Goal: Task Accomplishment & Management: Manage account settings

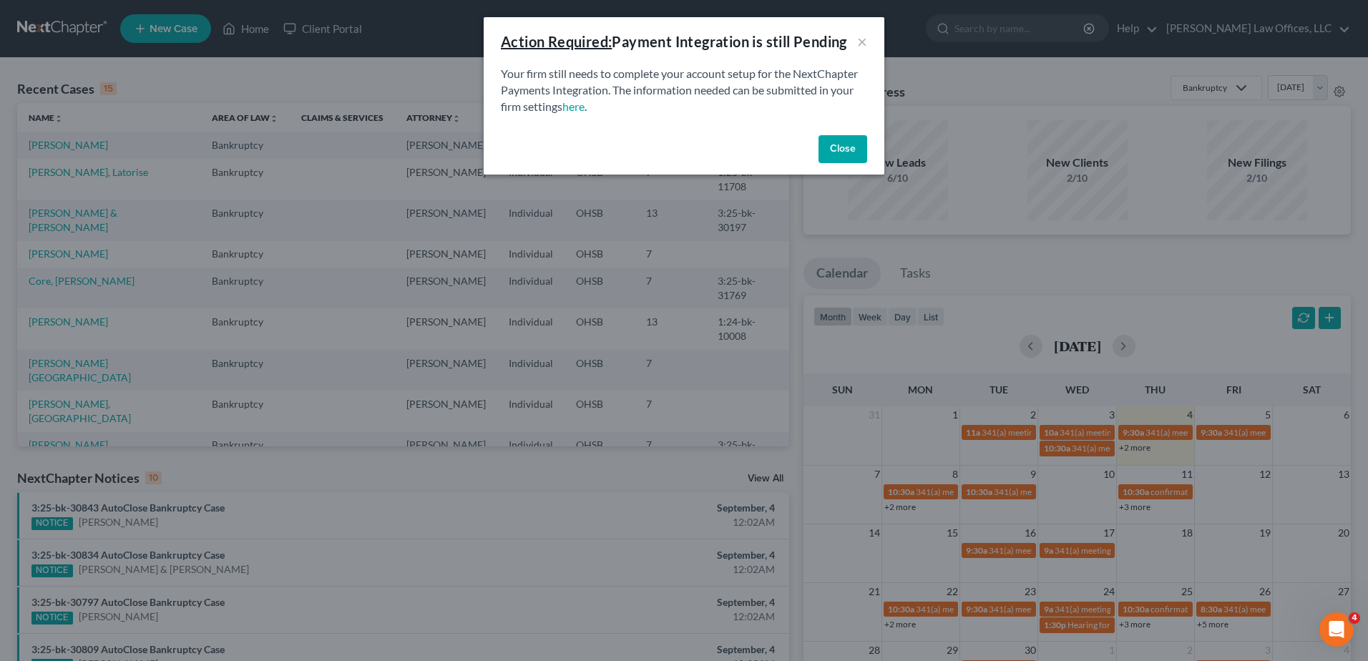
click at [845, 144] on button "Close" at bounding box center [842, 149] width 49 height 29
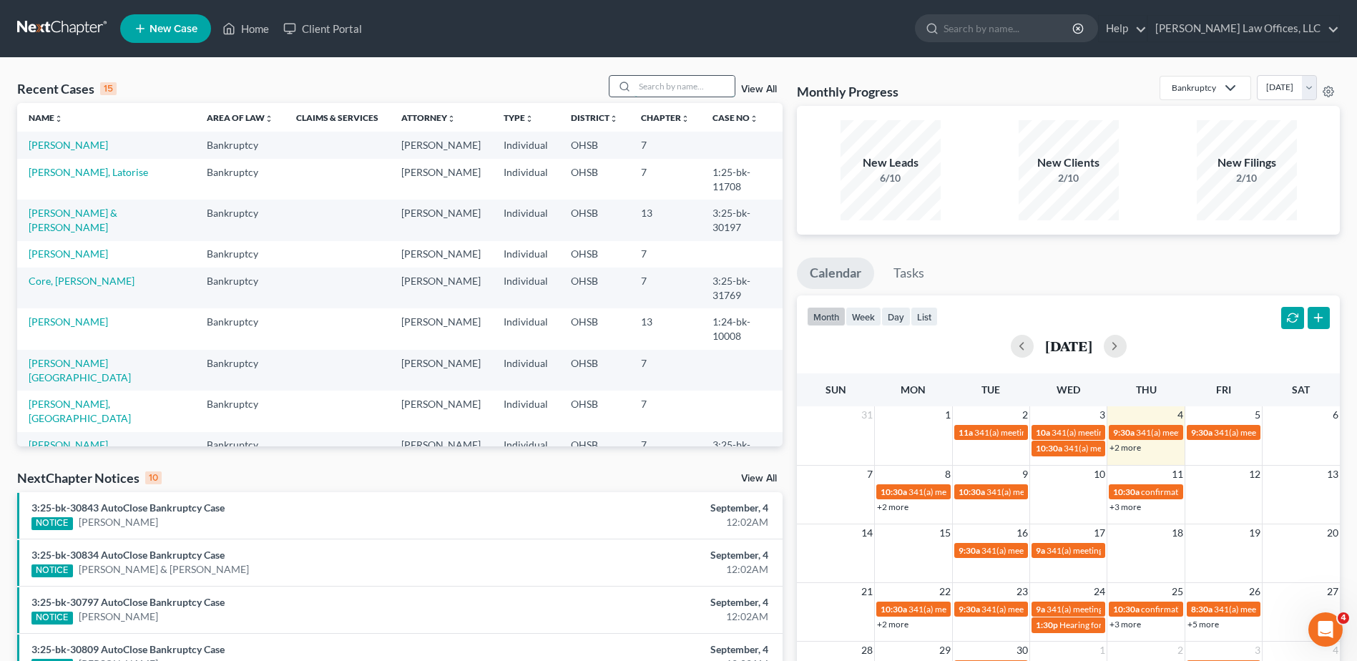
click at [654, 81] on input "search" at bounding box center [685, 86] width 100 height 21
type input "netra"
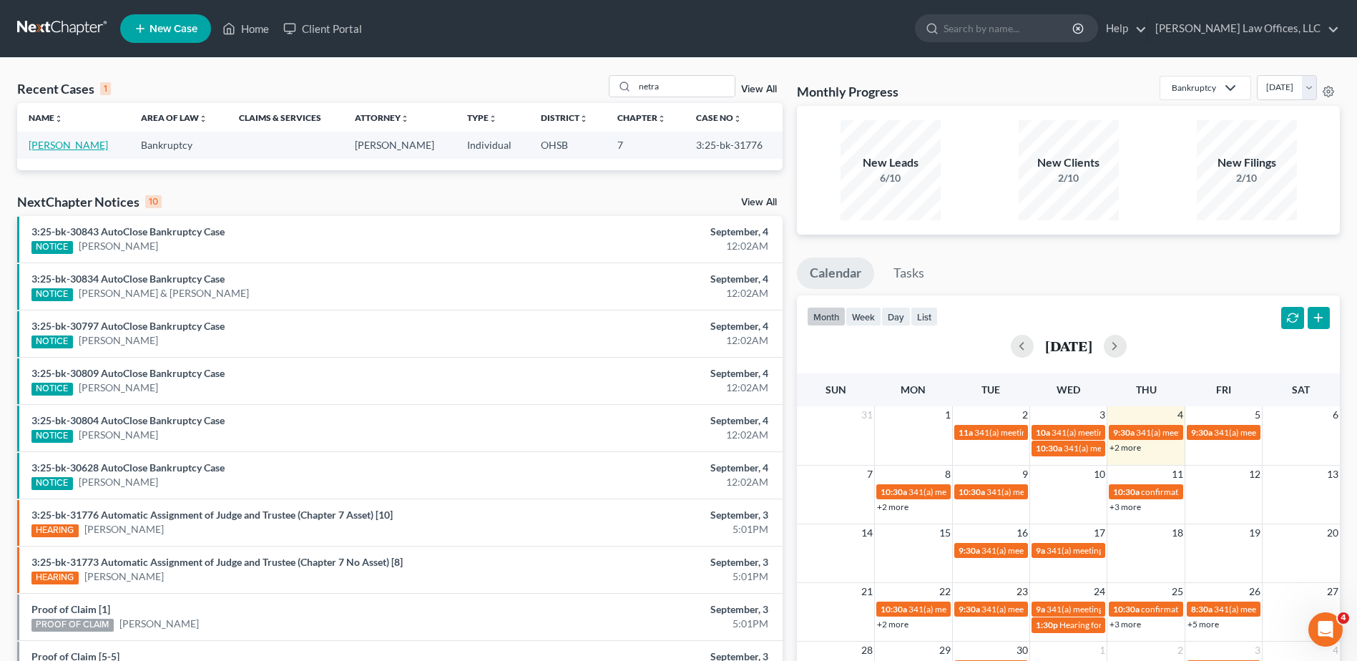
click at [46, 140] on link "[PERSON_NAME]" at bounding box center [68, 145] width 79 height 12
select select "0"
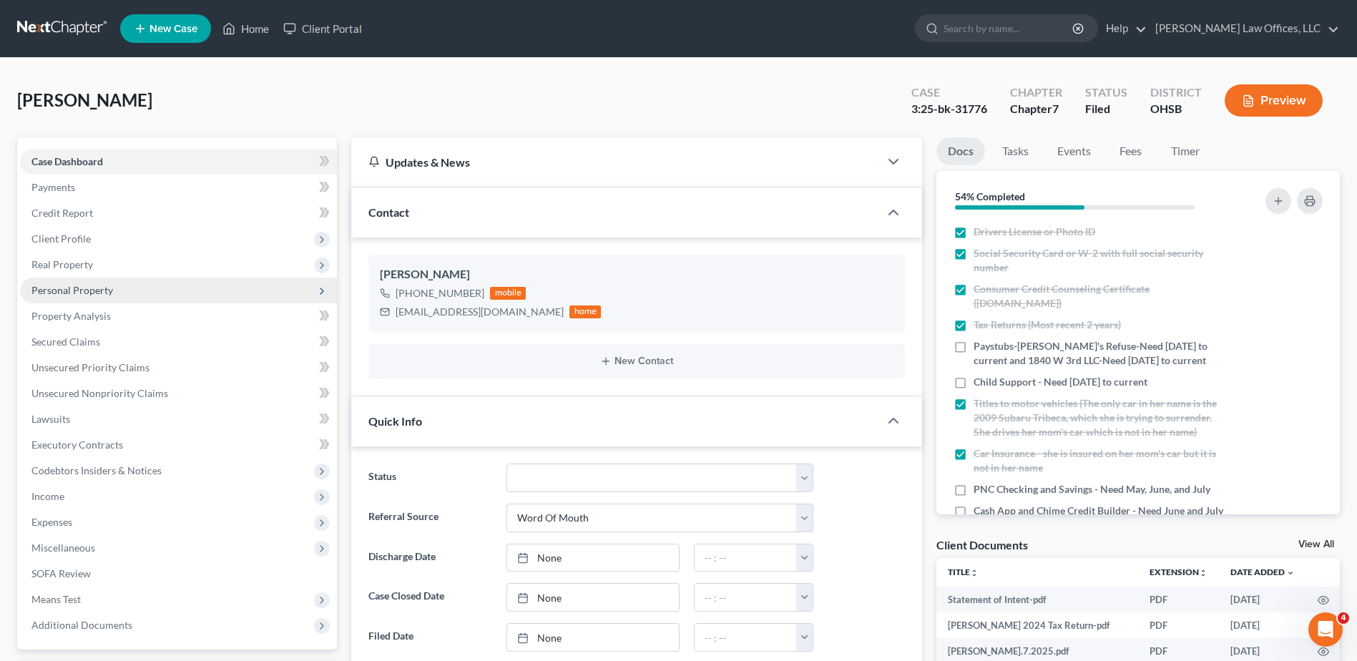
click at [82, 293] on span "Personal Property" at bounding box center [72, 290] width 82 height 12
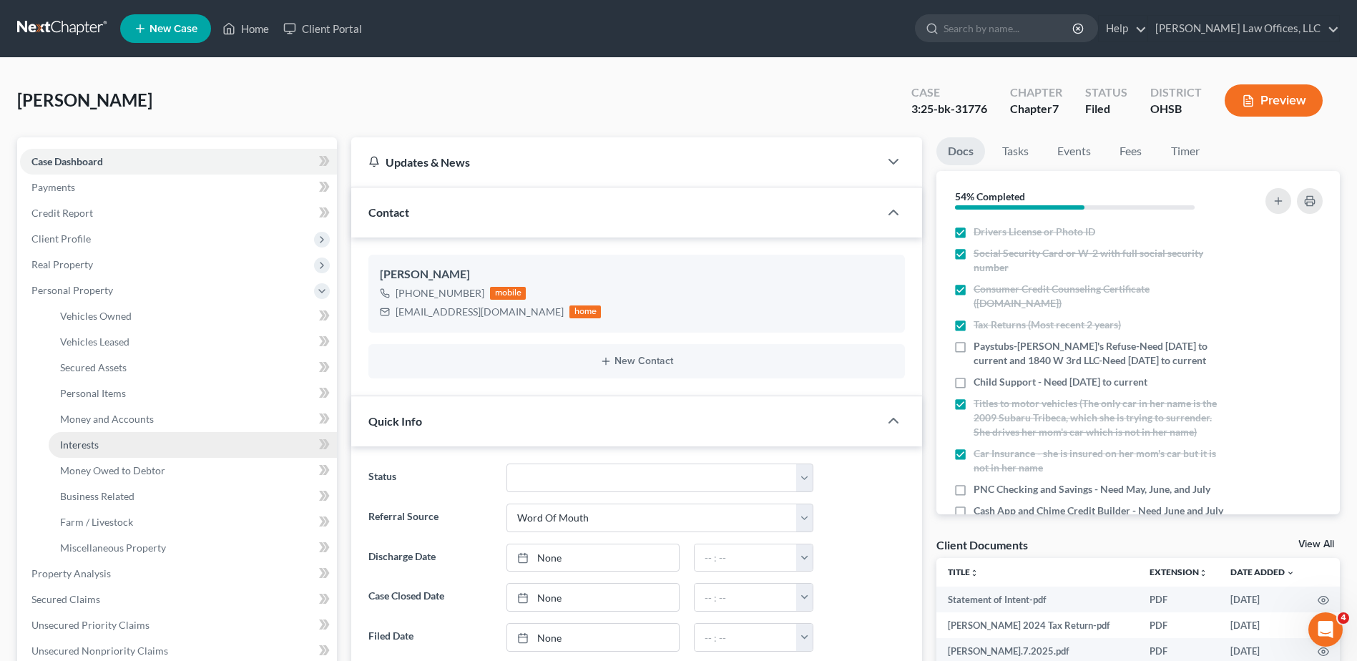
click at [84, 446] on span "Interests" at bounding box center [79, 445] width 39 height 12
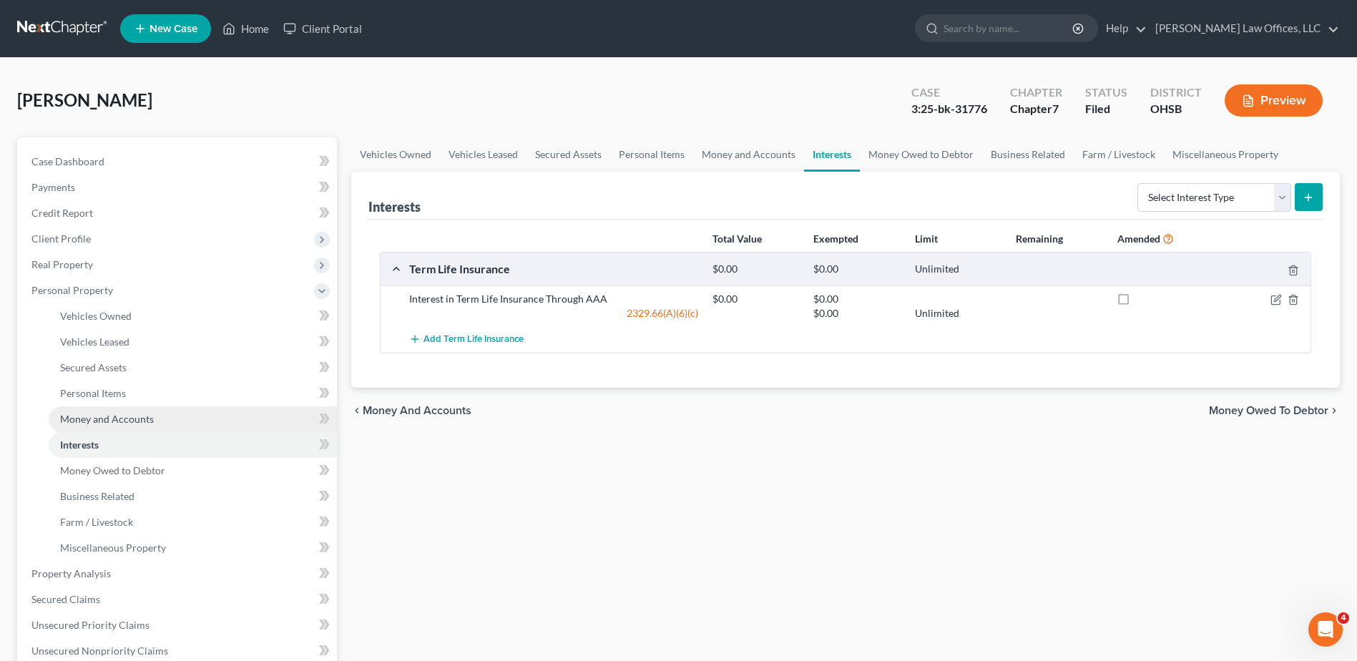
click at [98, 421] on span "Money and Accounts" at bounding box center [107, 419] width 94 height 12
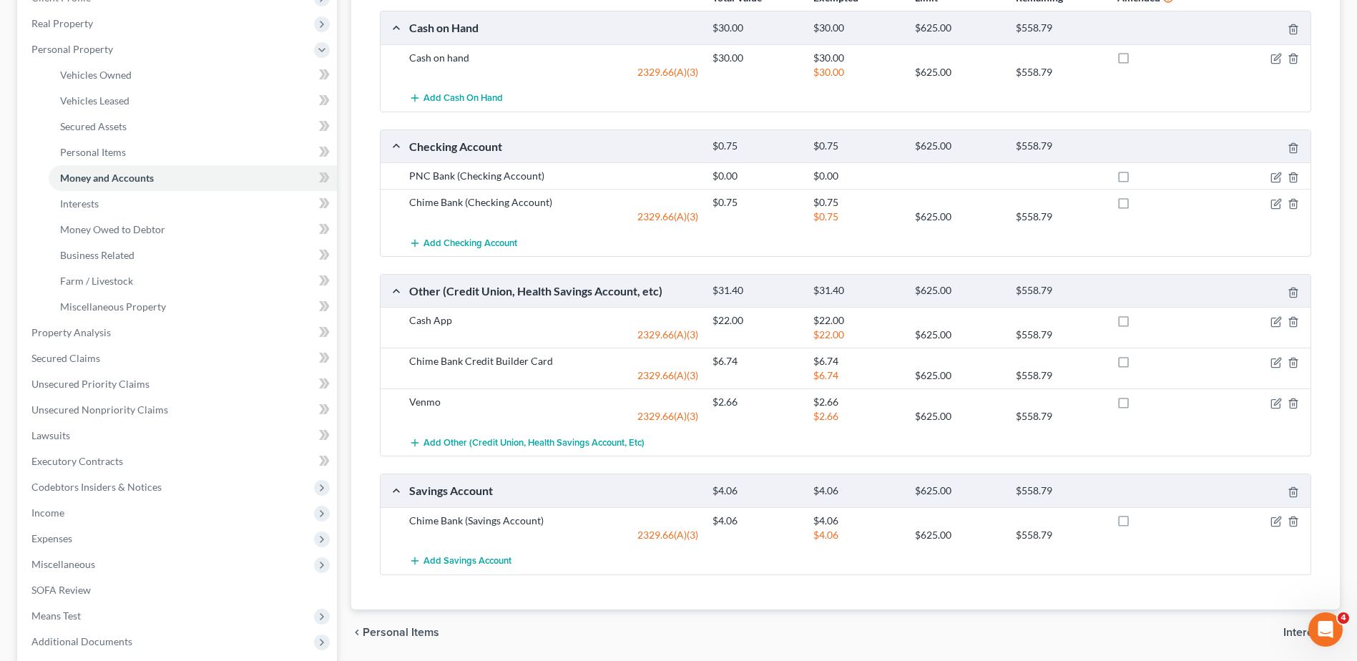
scroll to position [286, 0]
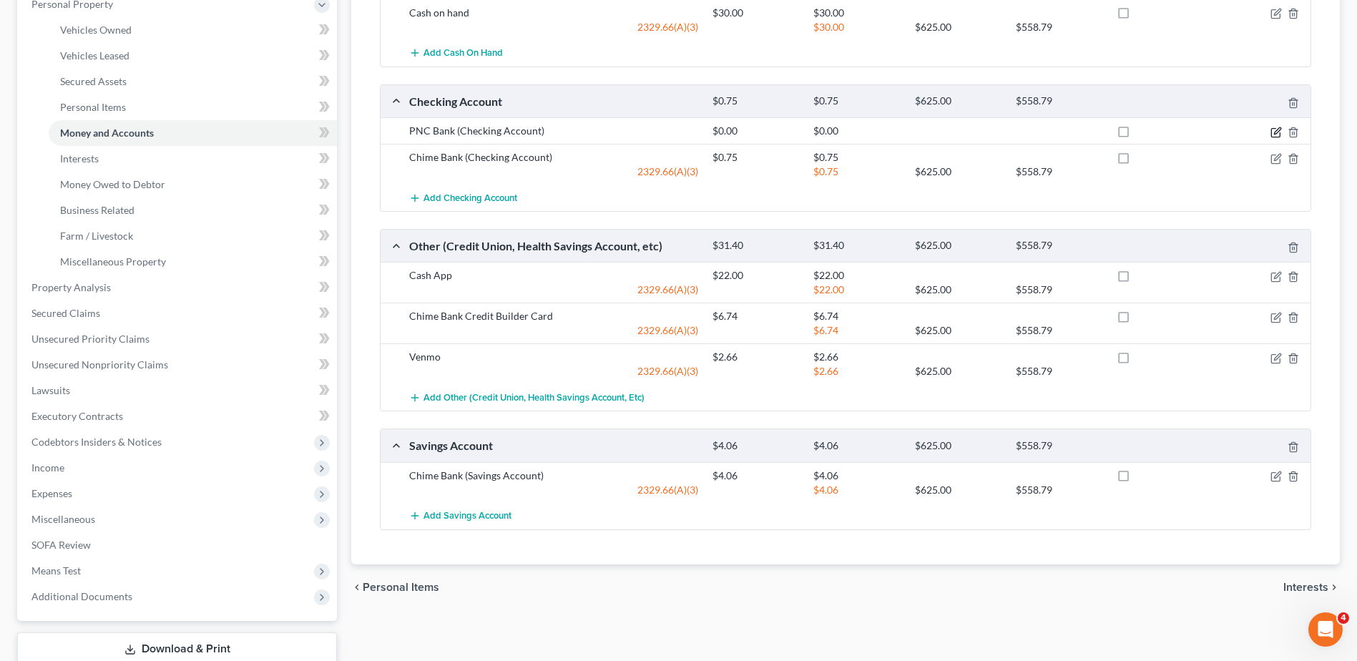
click at [1277, 132] on icon "button" at bounding box center [1276, 132] width 11 height 11
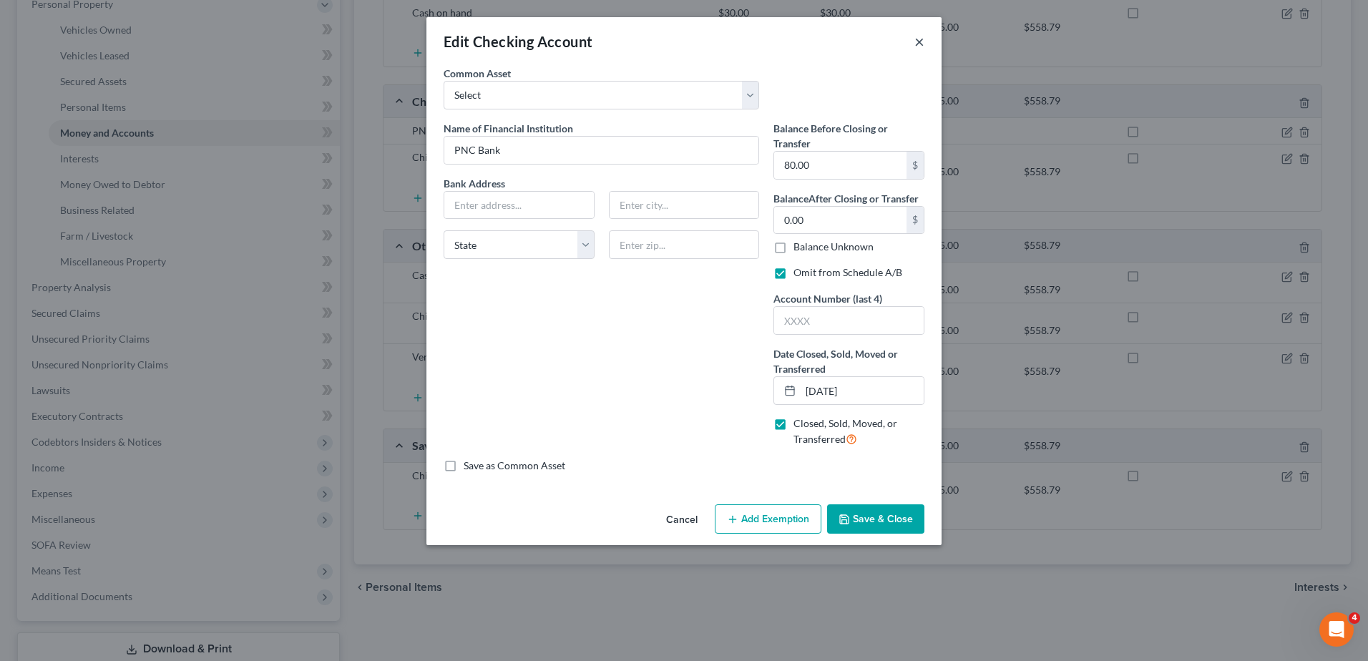
click at [917, 41] on button "×" at bounding box center [919, 41] width 10 height 17
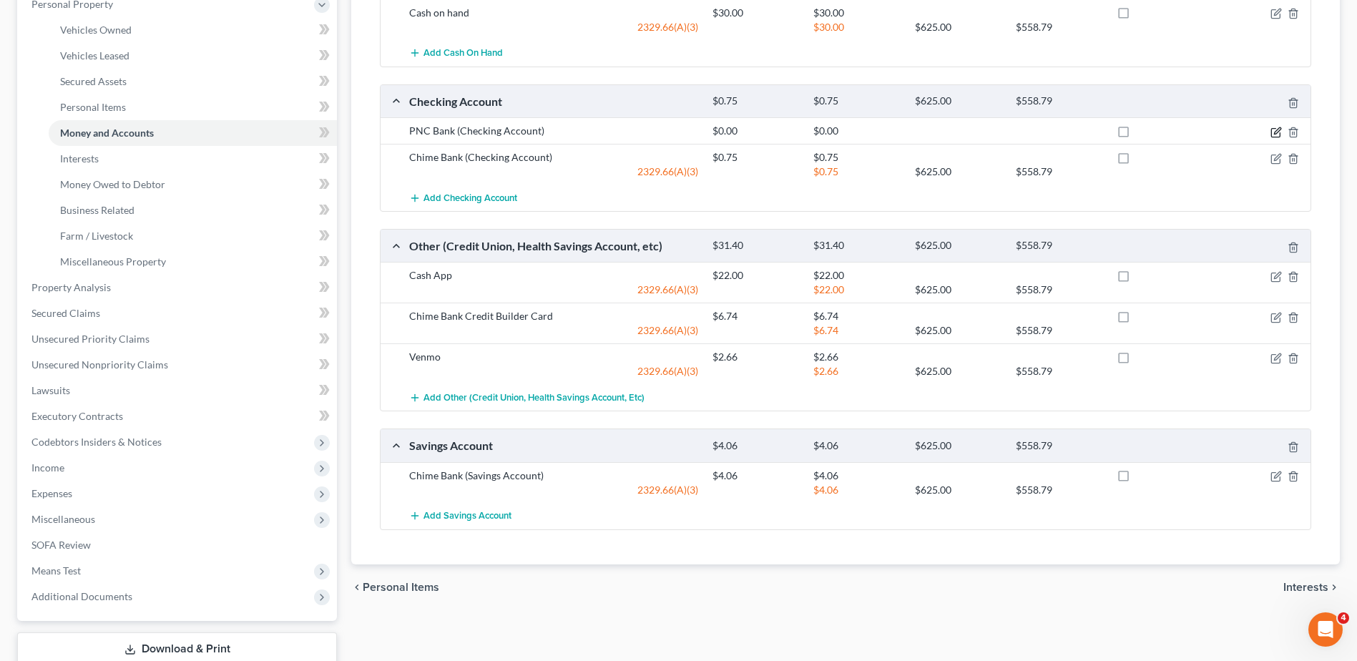
click at [1273, 131] on icon "button" at bounding box center [1276, 132] width 11 height 11
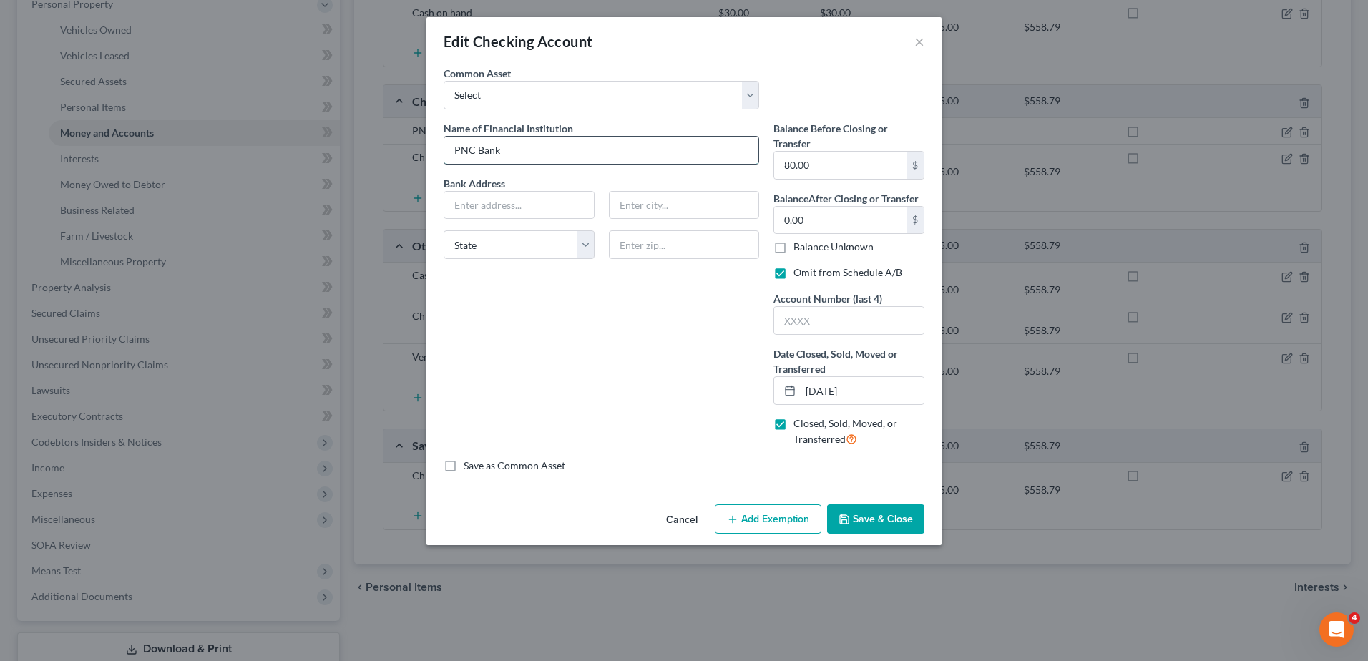
click at [589, 156] on input "PNC Bank" at bounding box center [601, 150] width 314 height 27
type input "PNC Bank (CLOSED)"
click at [869, 508] on button "Save & Close" at bounding box center [875, 519] width 97 height 30
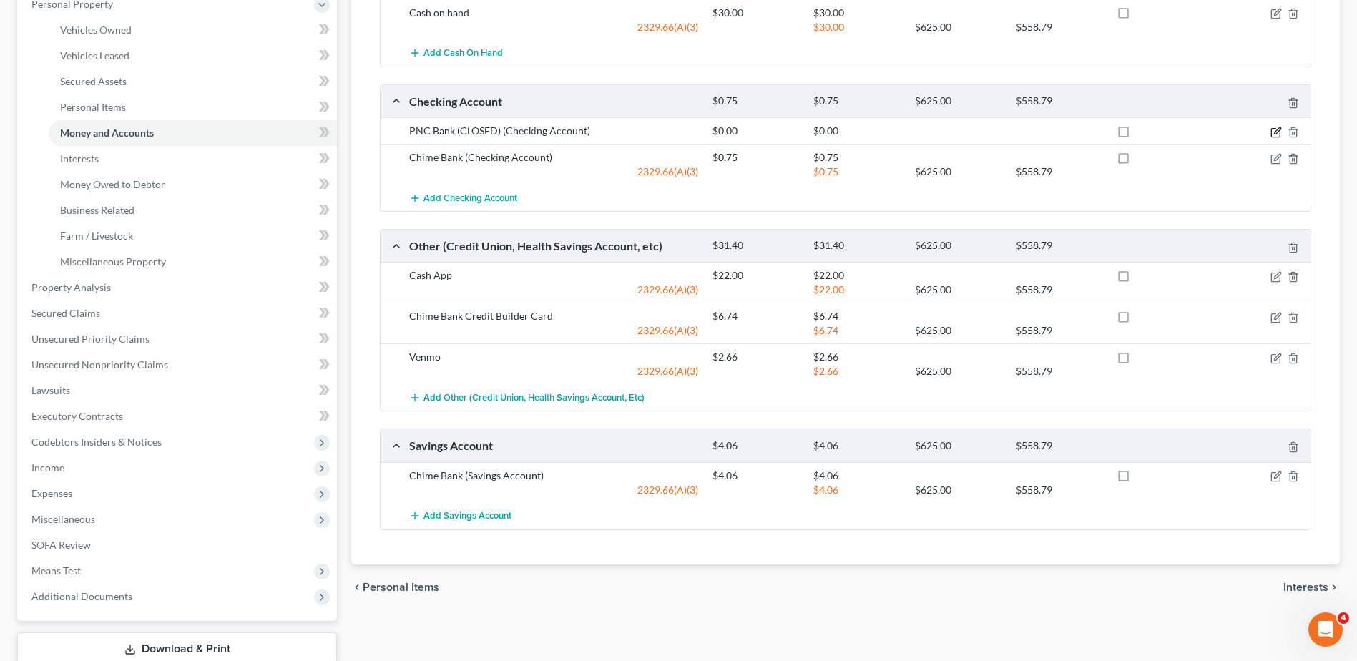
click at [1276, 132] on icon "button" at bounding box center [1277, 130] width 6 height 6
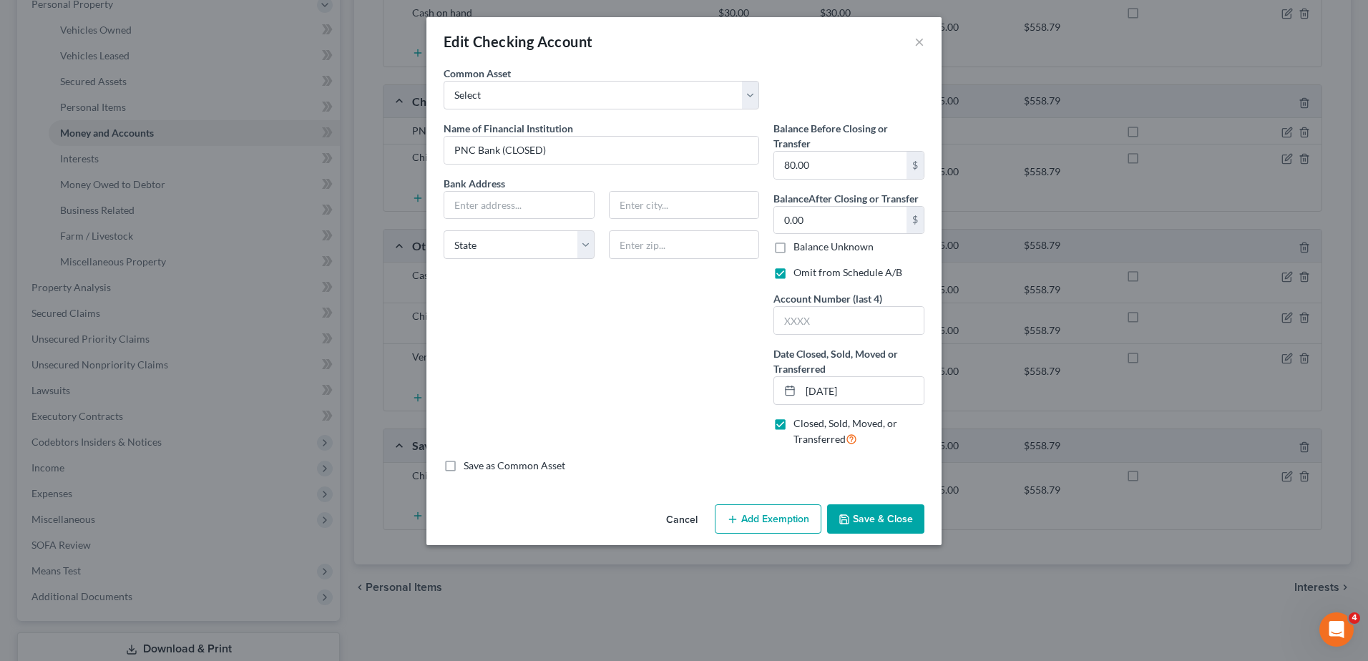
click at [912, 40] on div "Edit Checking Account ×" at bounding box center [683, 41] width 515 height 49
click at [917, 40] on button "×" at bounding box center [919, 41] width 10 height 17
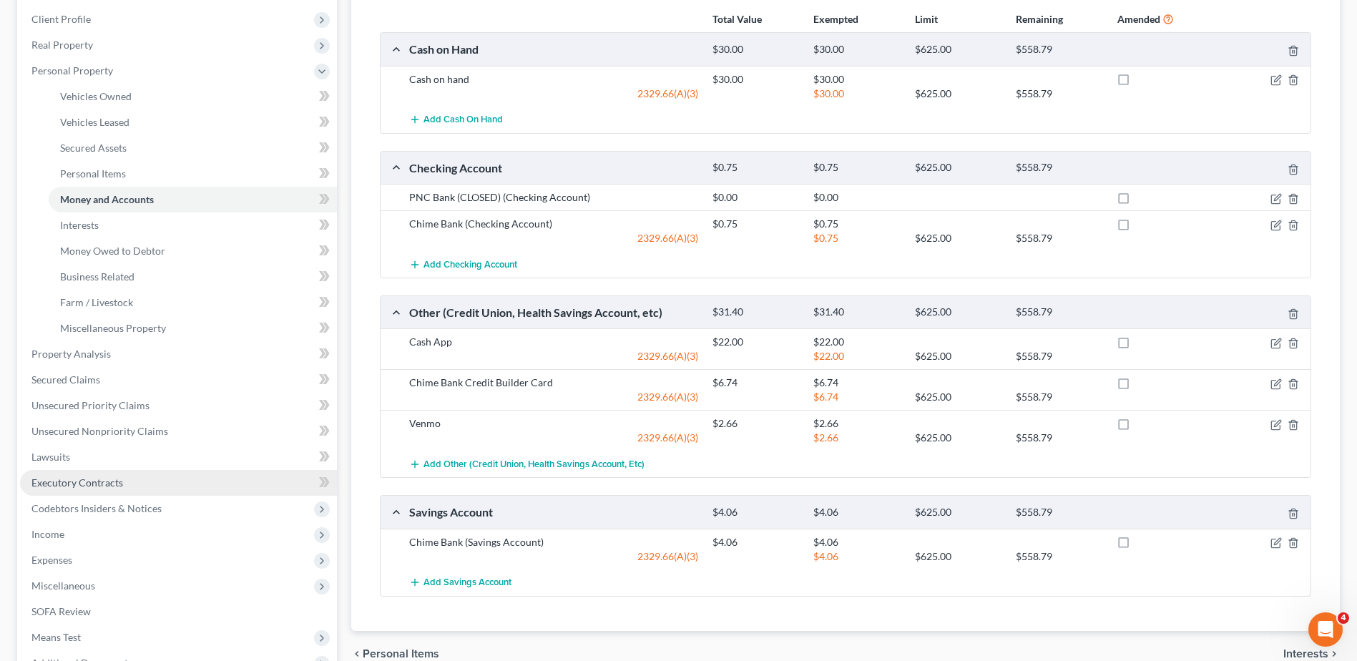
scroll to position [383, 0]
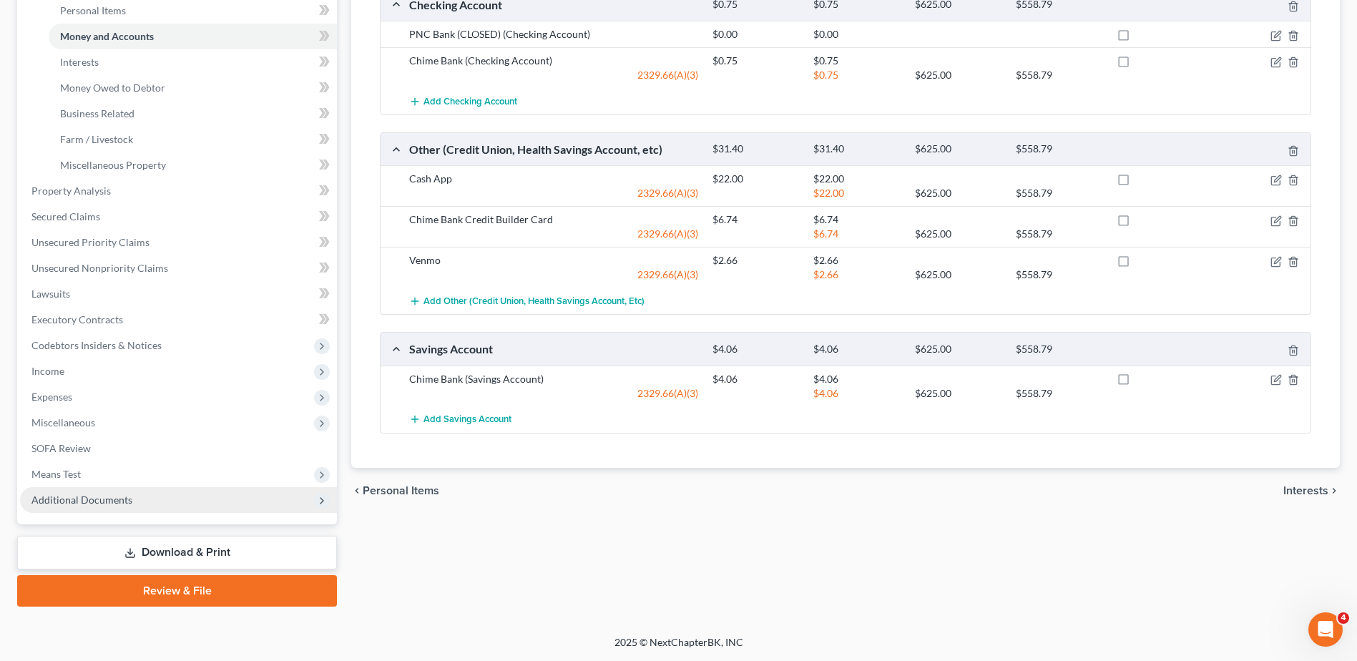
click at [97, 499] on span "Additional Documents" at bounding box center [81, 500] width 101 height 12
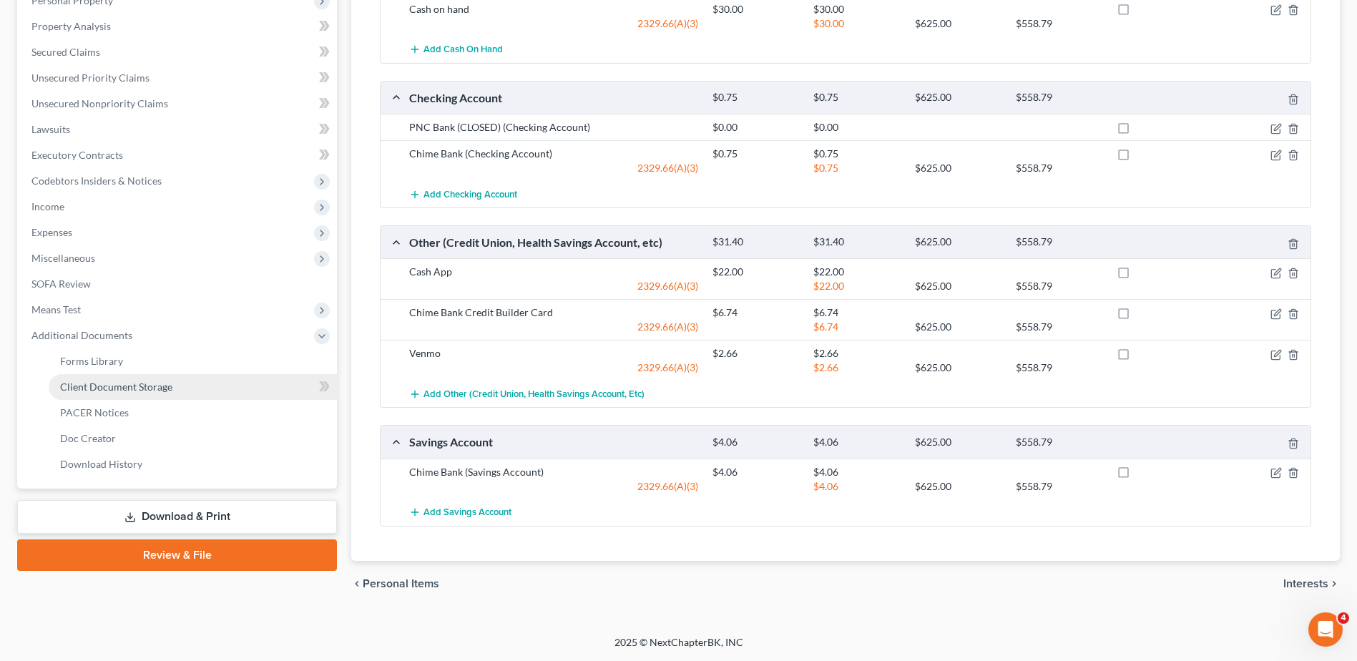
click at [124, 383] on span "Client Document Storage" at bounding box center [116, 387] width 112 height 12
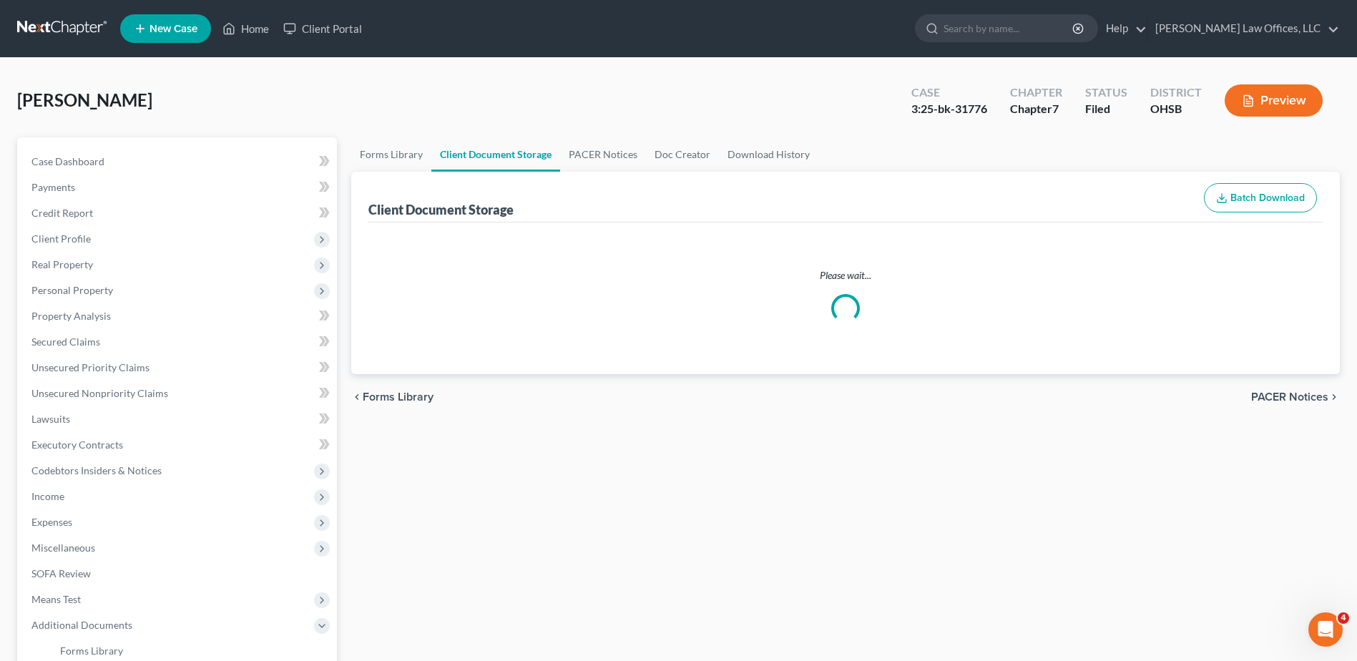
select select "7"
select select "37"
select select "53"
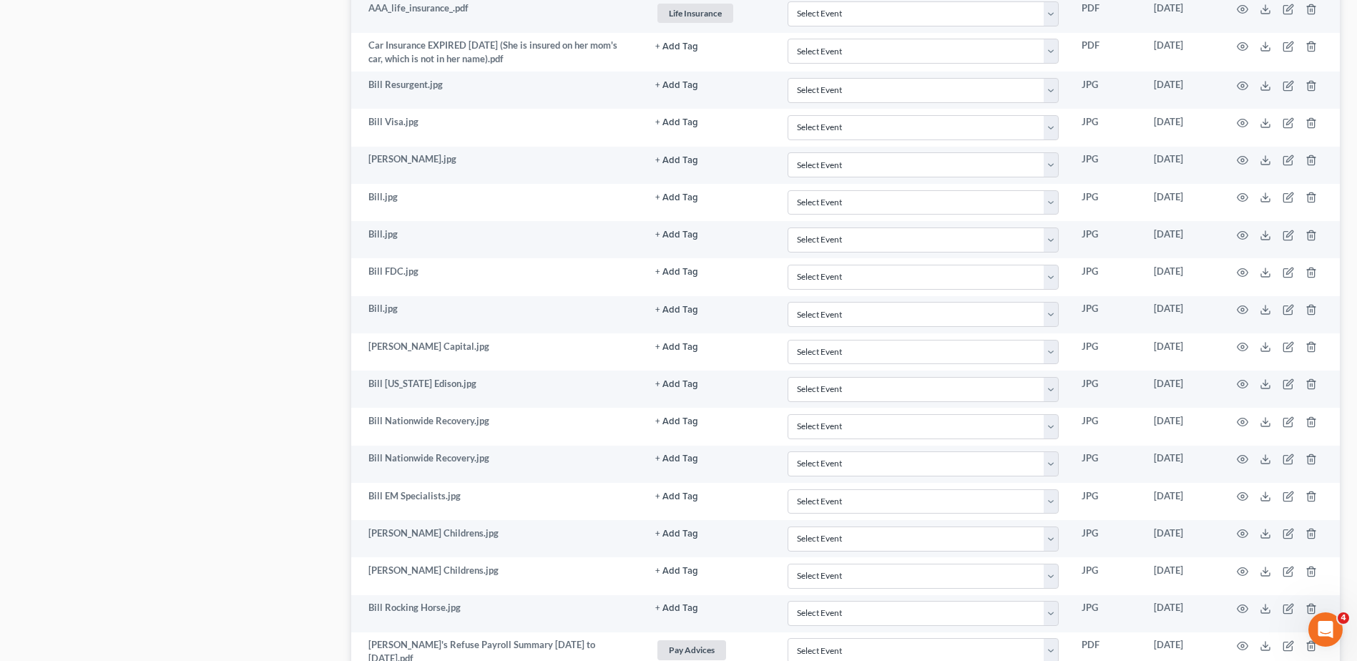
scroll to position [1852, 0]
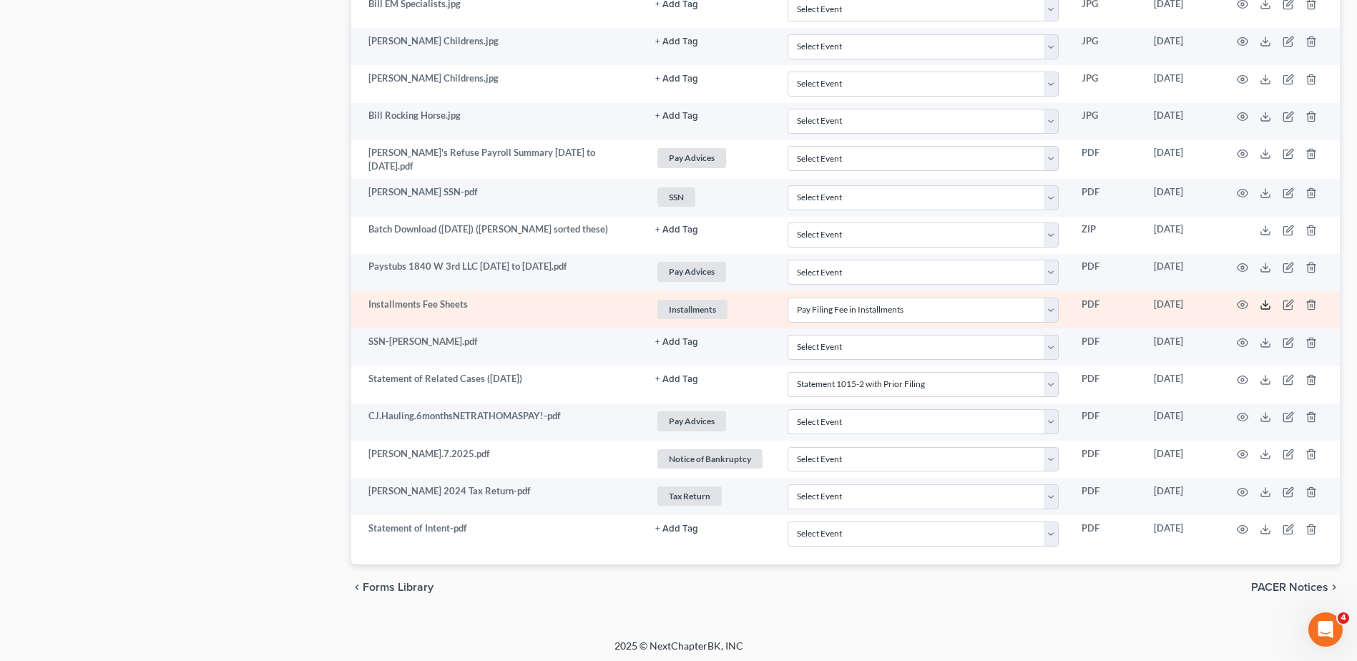
click at [1266, 303] on line at bounding box center [1266, 303] width 0 height 6
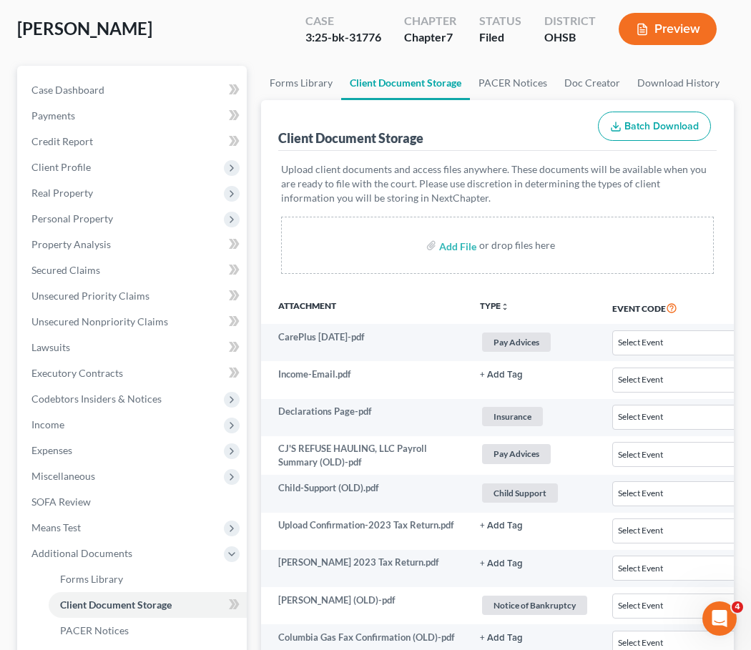
scroll to position [794, 0]
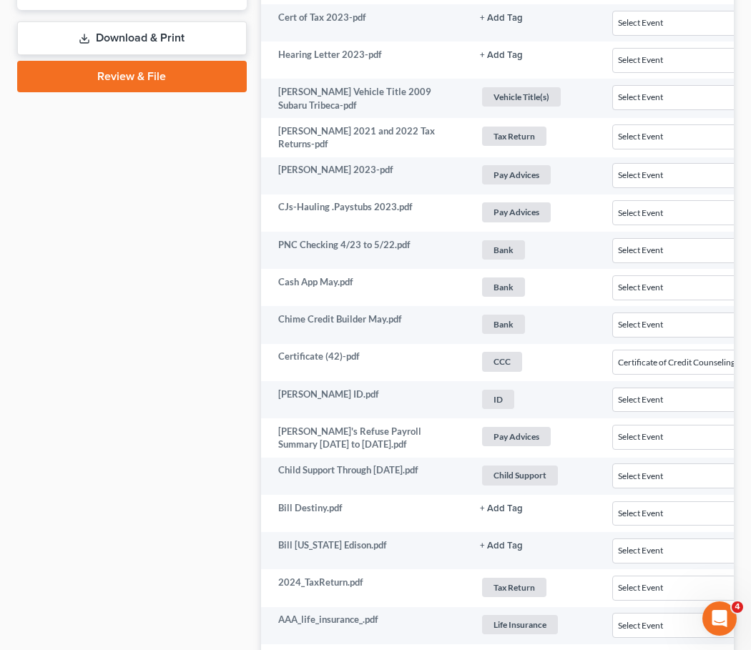
select select "7"
select select "37"
select select "53"
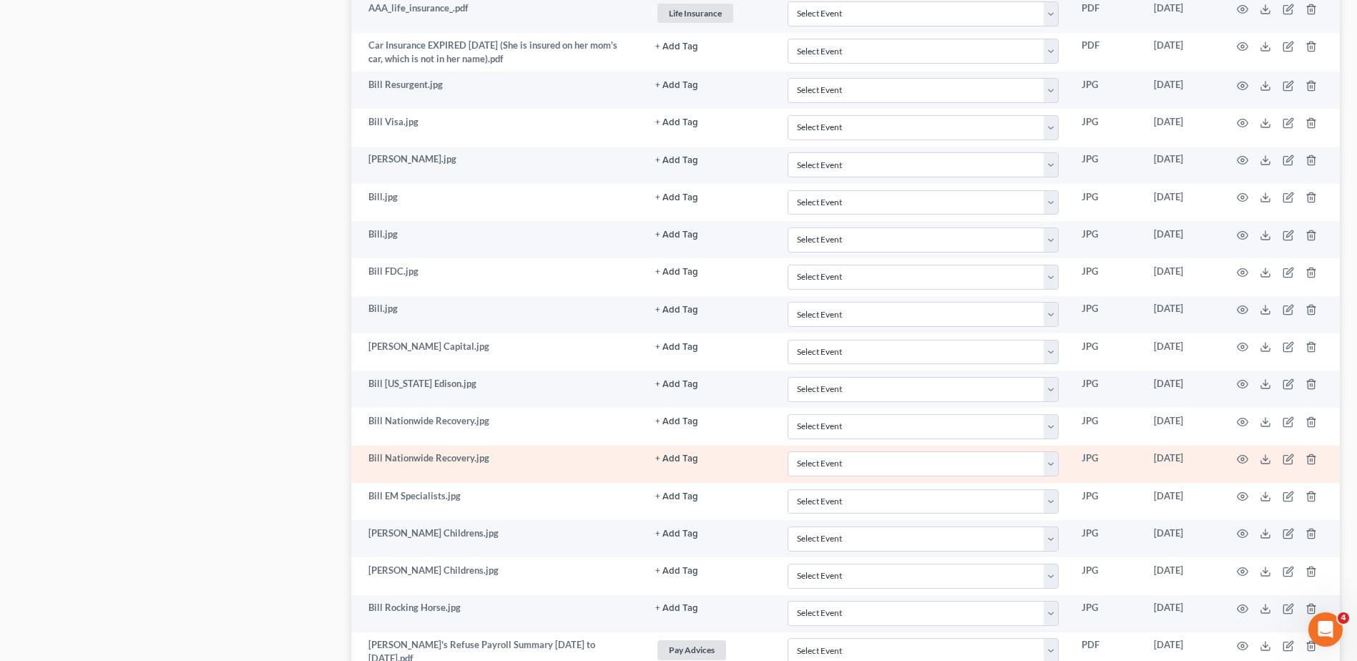
scroll to position [1889, 0]
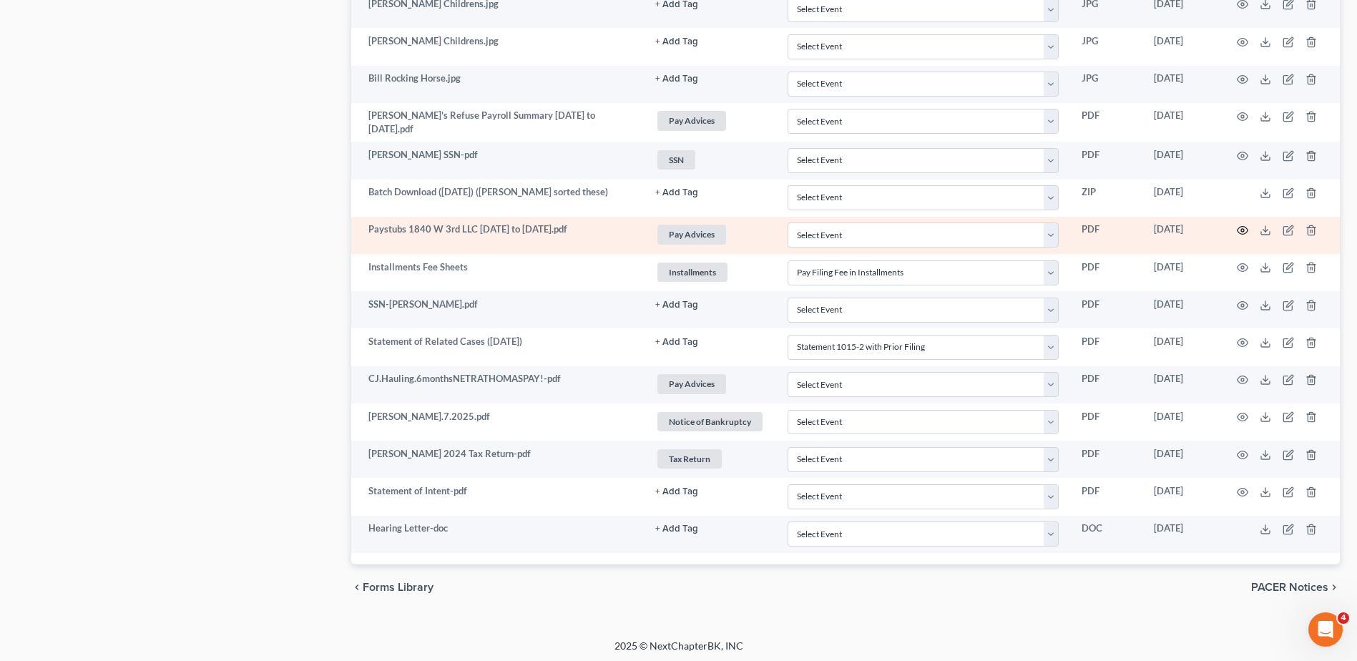
click at [1239, 228] on icon "button" at bounding box center [1242, 230] width 11 height 11
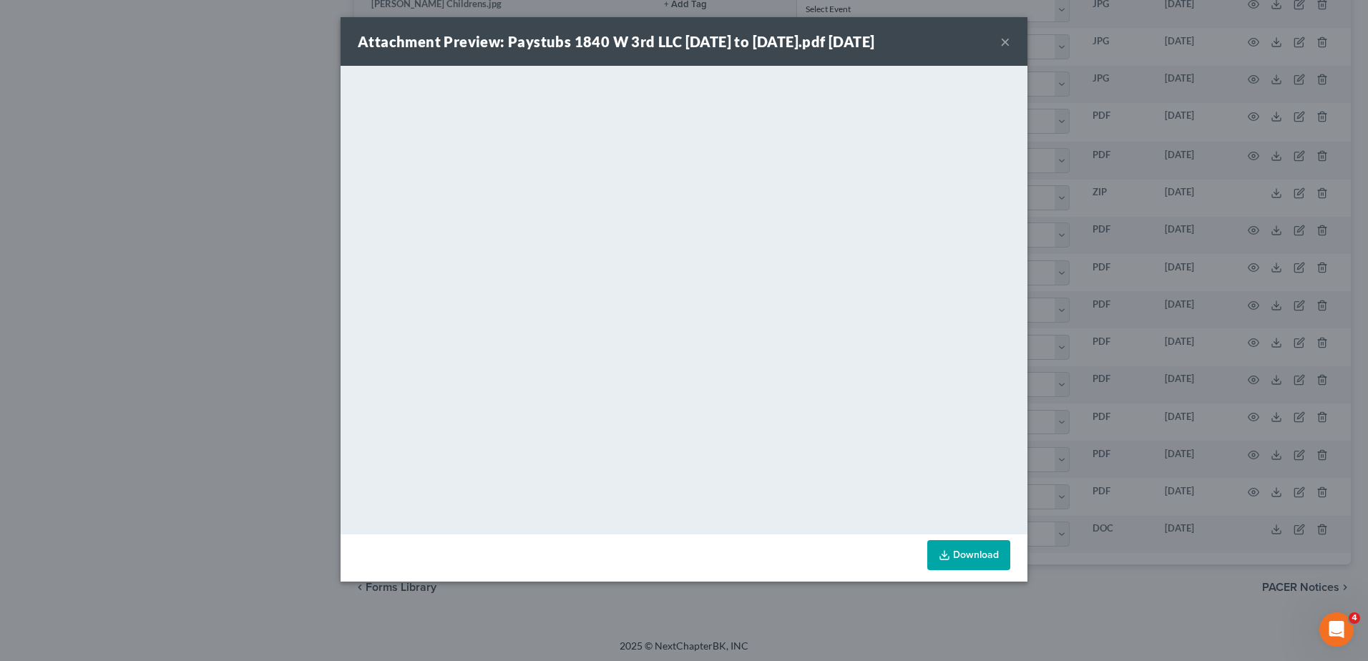
click at [1004, 41] on button "×" at bounding box center [1005, 41] width 10 height 17
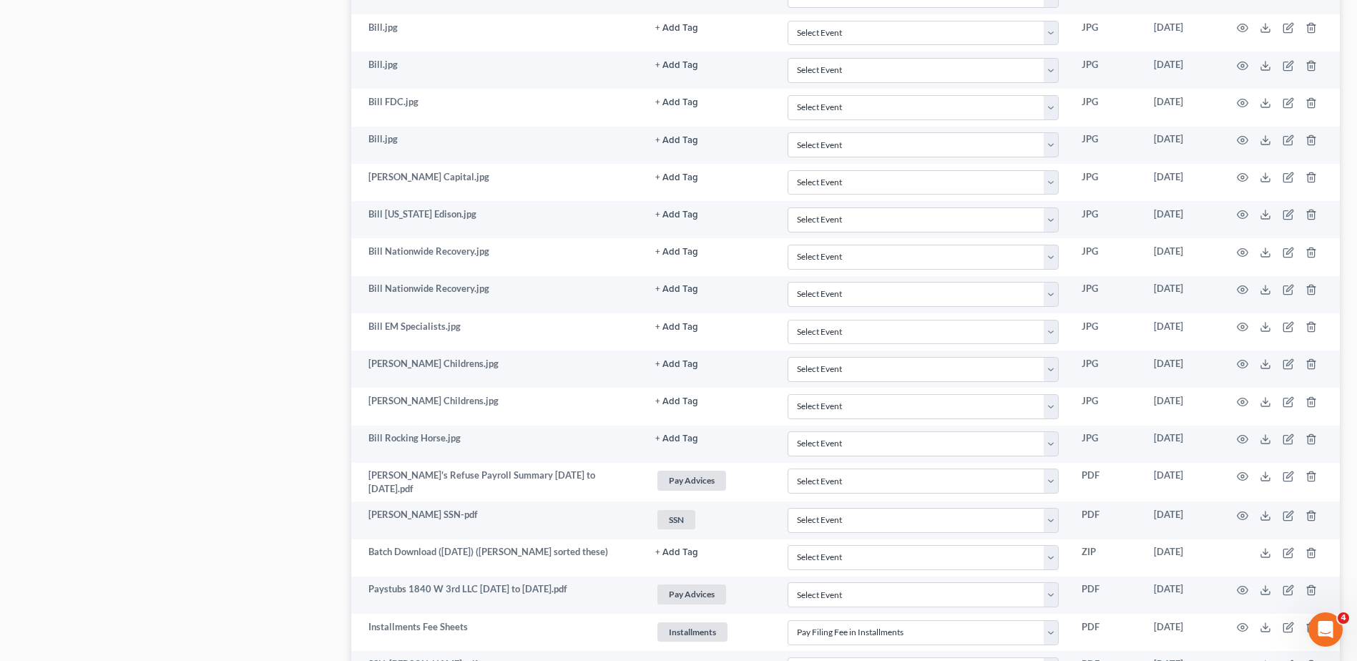
scroll to position [1817, 0]
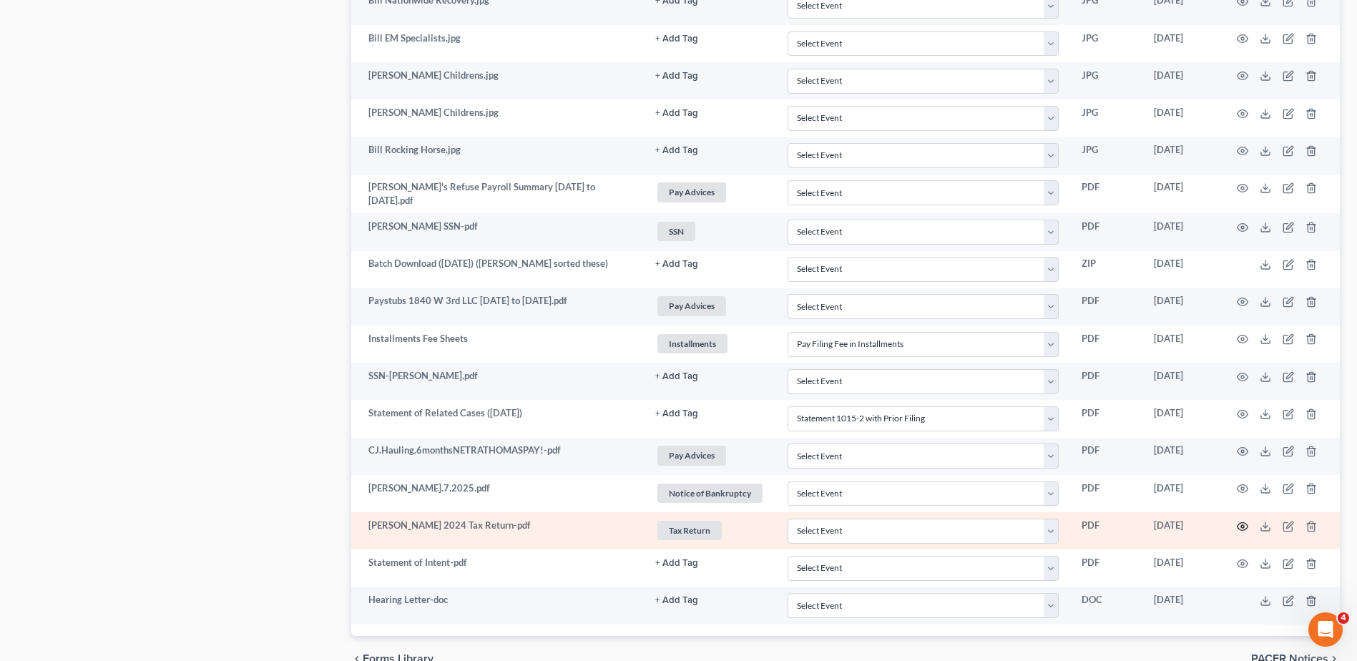
click at [1246, 523] on icon "button" at bounding box center [1242, 526] width 11 height 11
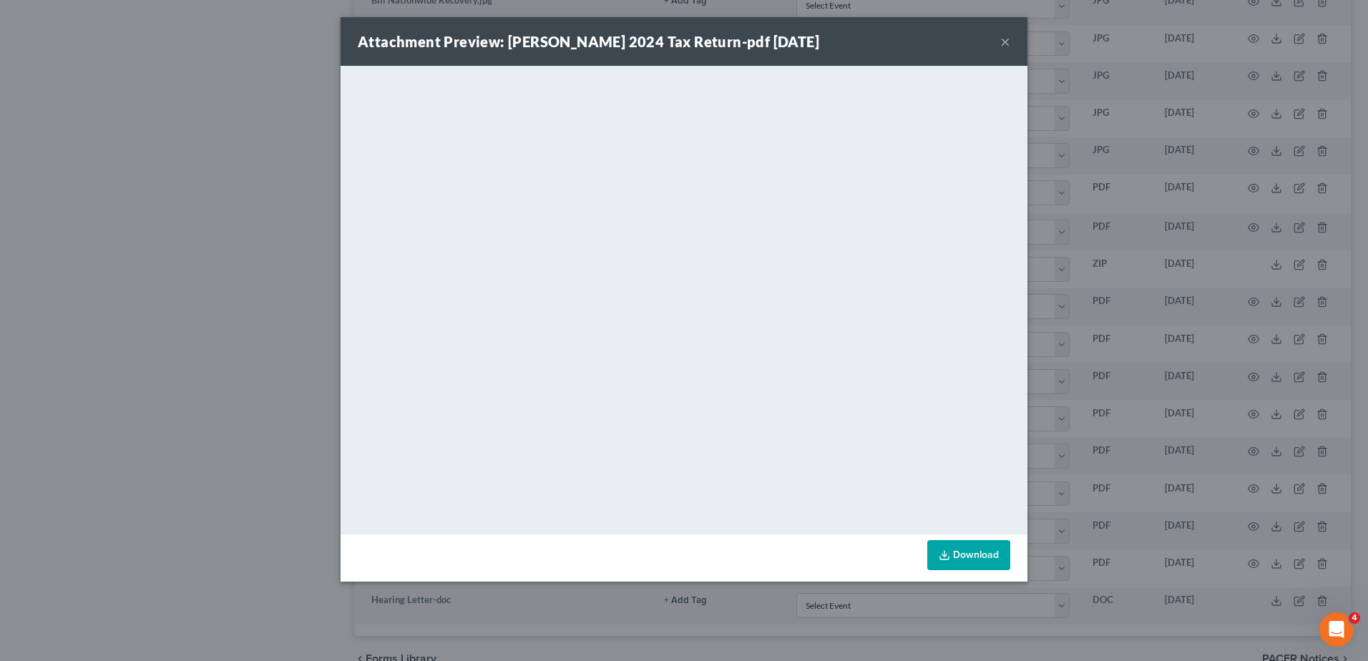
click at [1003, 44] on button "×" at bounding box center [1005, 41] width 10 height 17
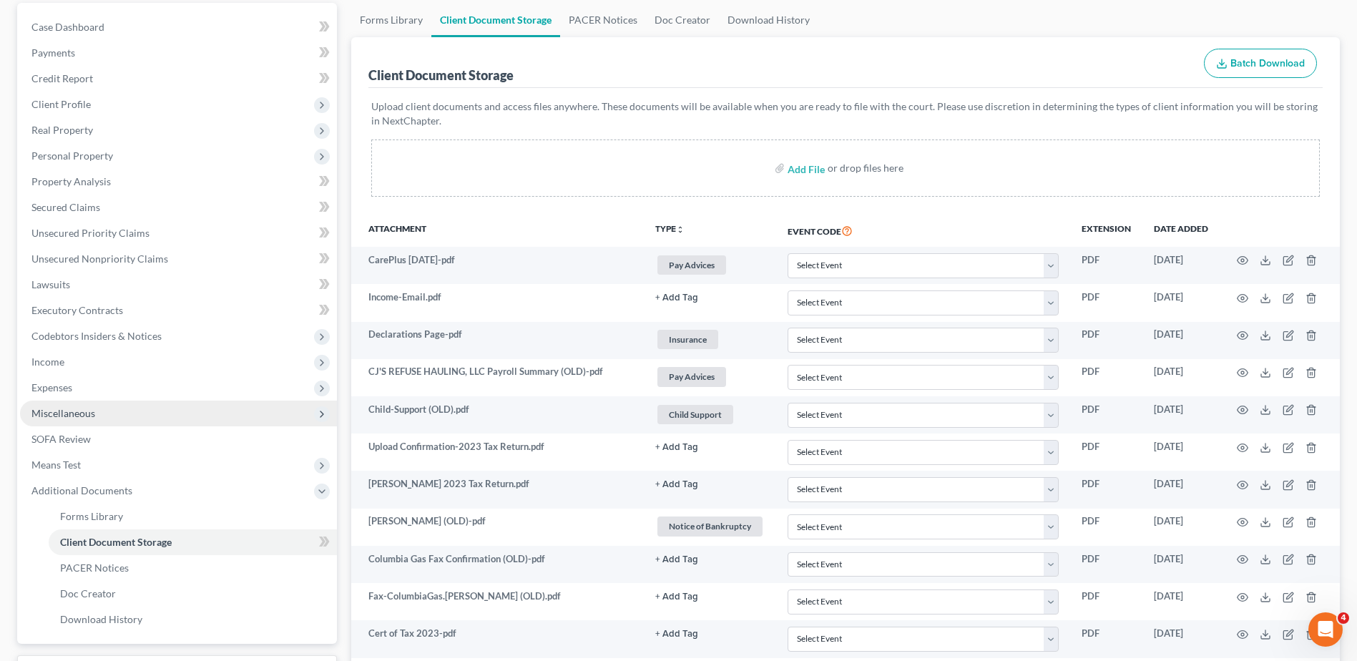
scroll to position [143, 0]
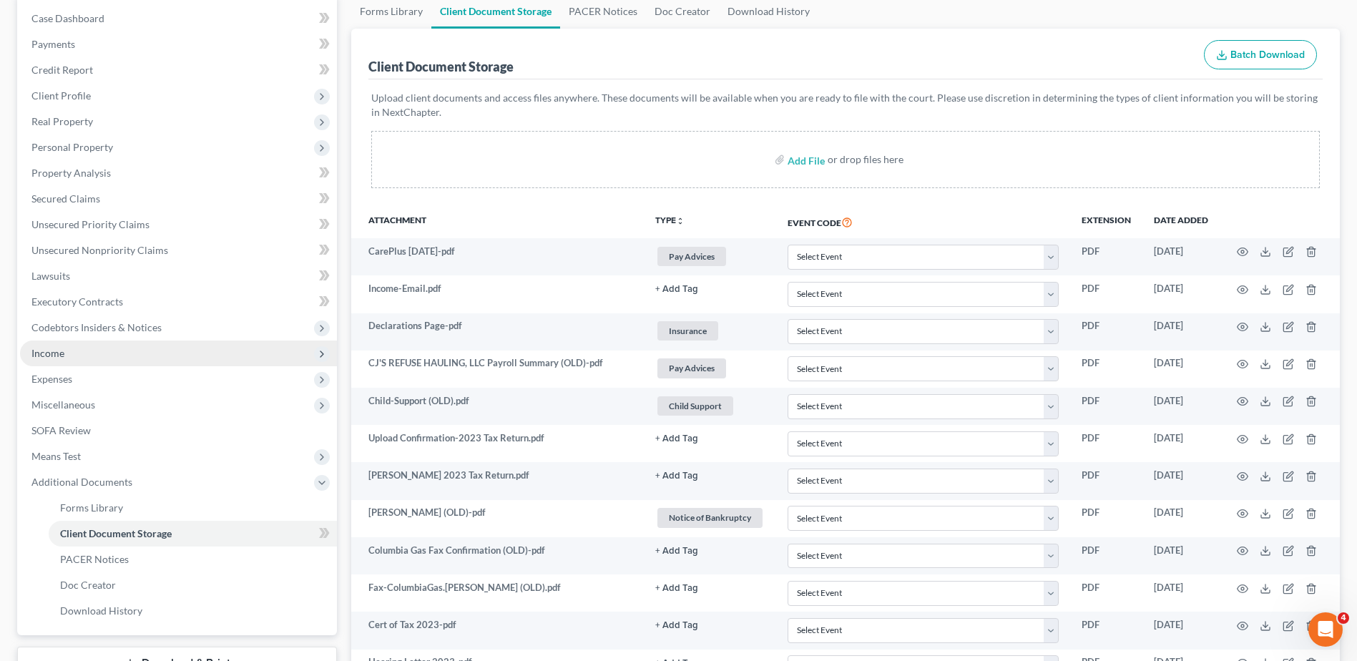
click at [45, 346] on span "Income" at bounding box center [178, 354] width 317 height 26
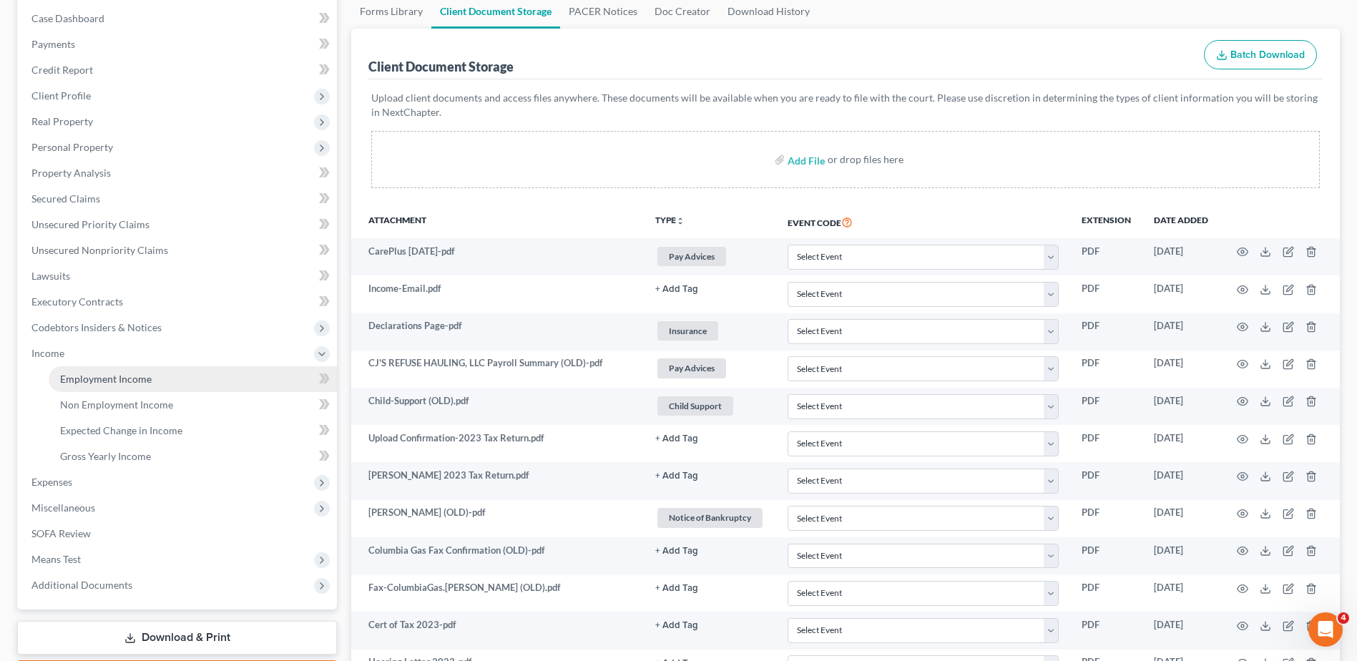
click at [87, 378] on span "Employment Income" at bounding box center [106, 379] width 92 height 12
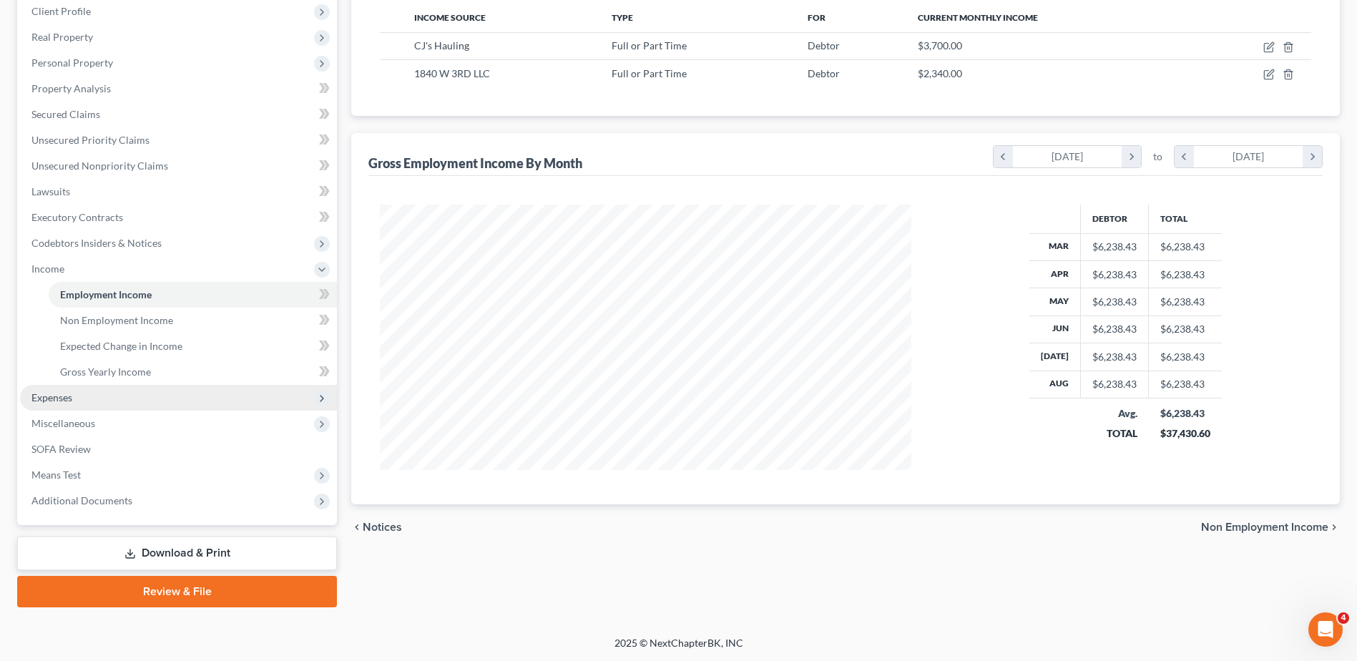
scroll to position [228, 0]
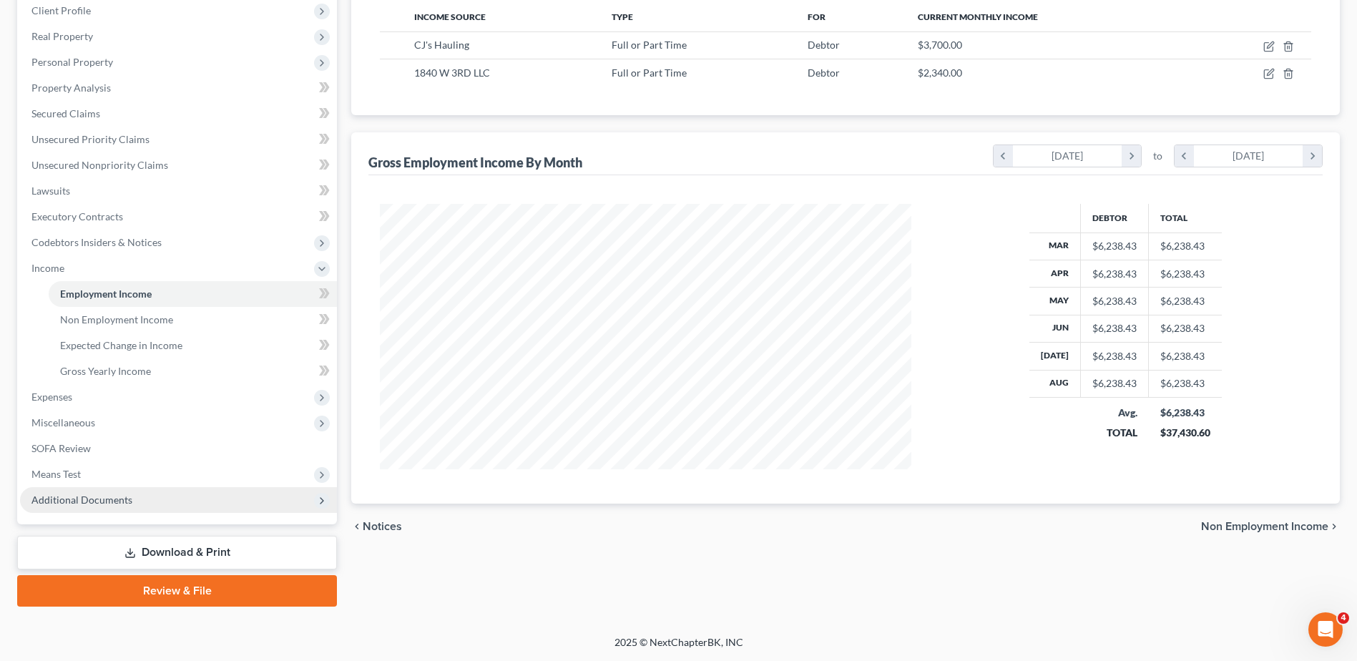
click at [114, 492] on span "Additional Documents" at bounding box center [178, 500] width 317 height 26
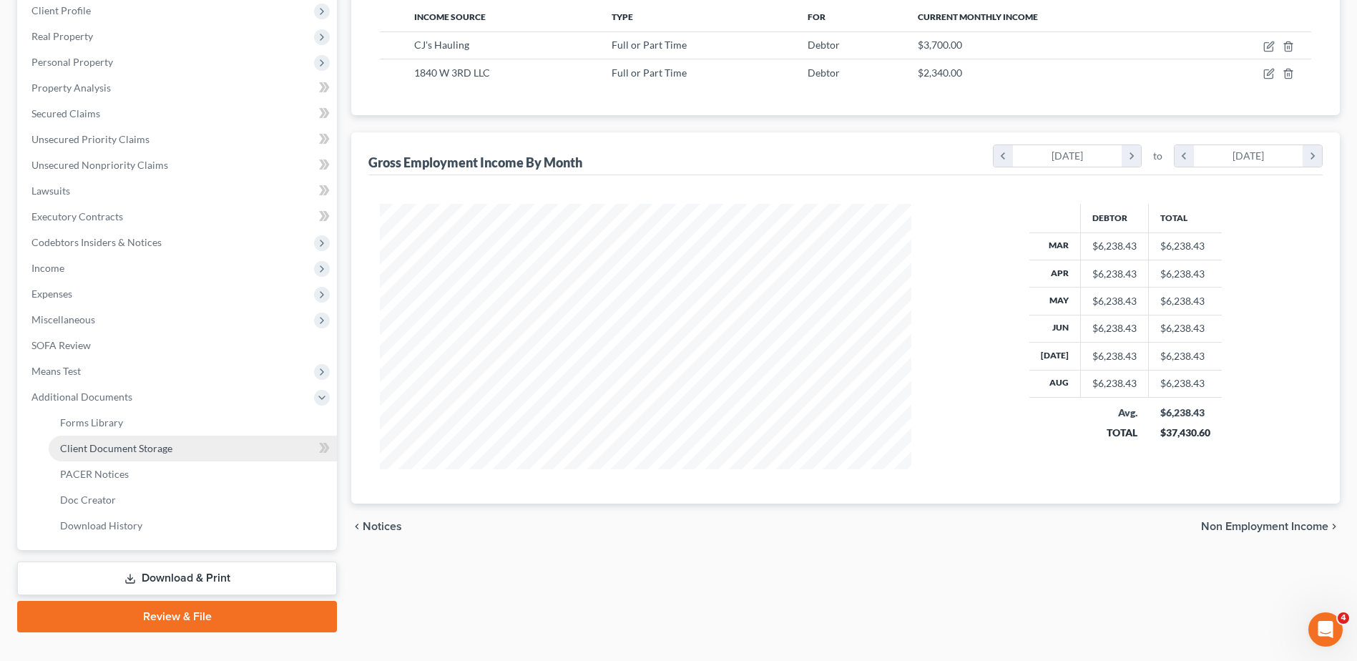
click at [127, 448] on span "Client Document Storage" at bounding box center [116, 448] width 112 height 12
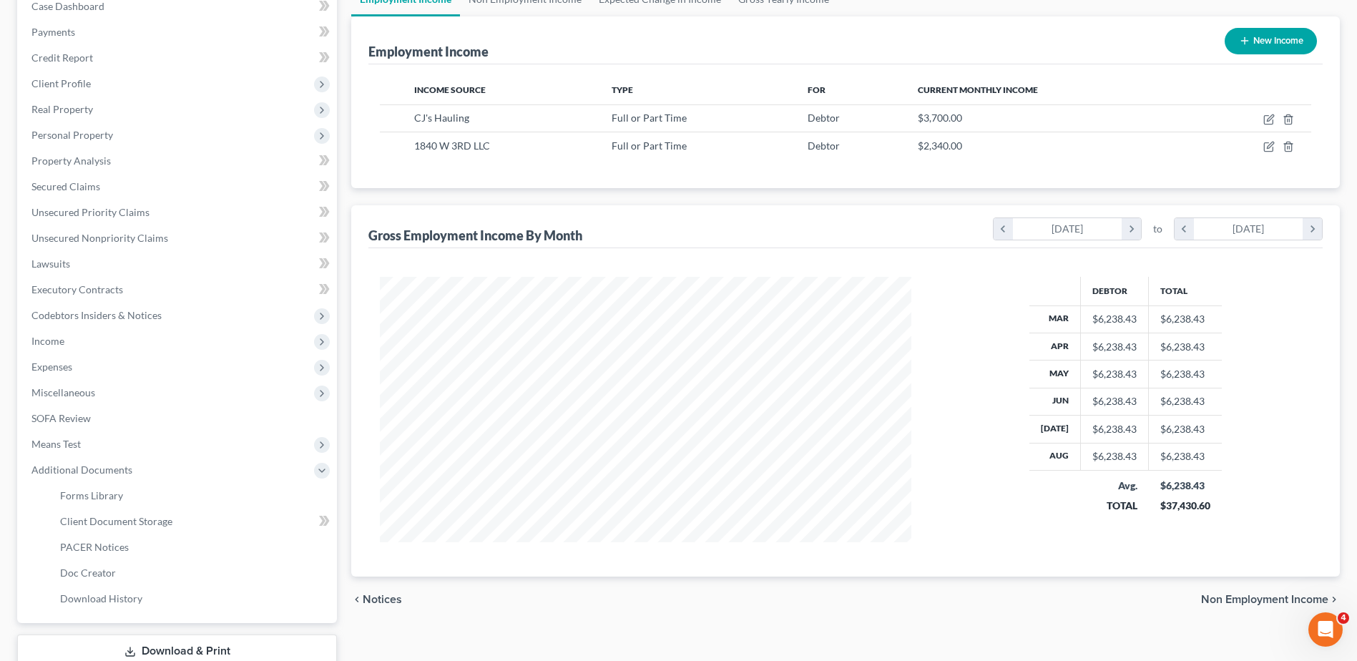
select select "7"
select select "37"
select select "53"
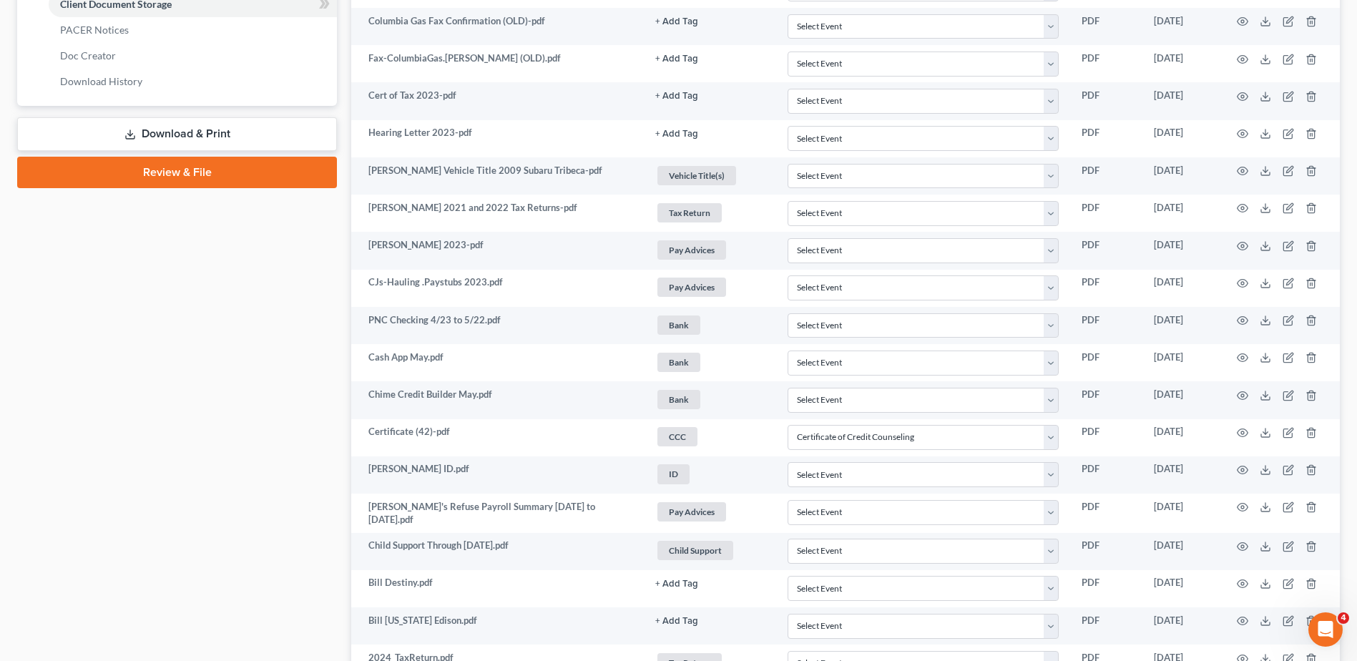
scroll to position [0, 0]
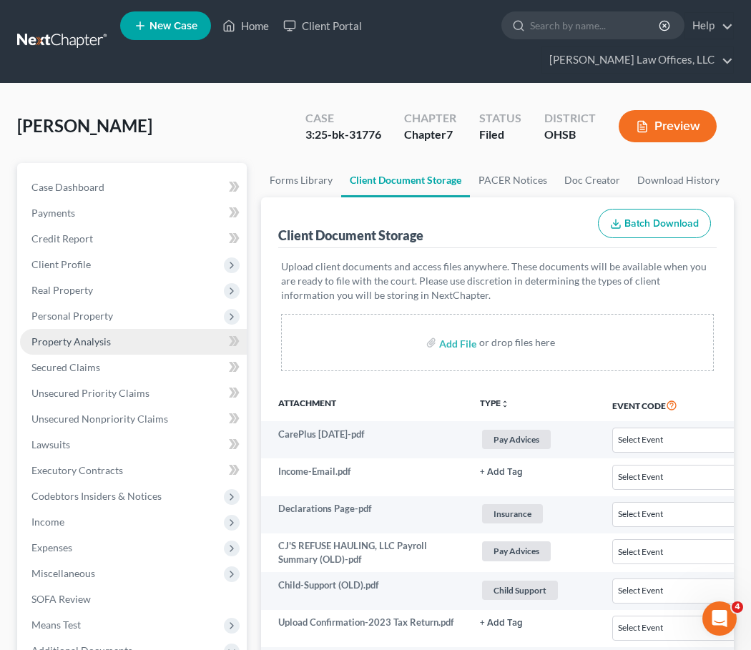
select select "7"
select select "37"
select select "53"
select select "7"
select select "37"
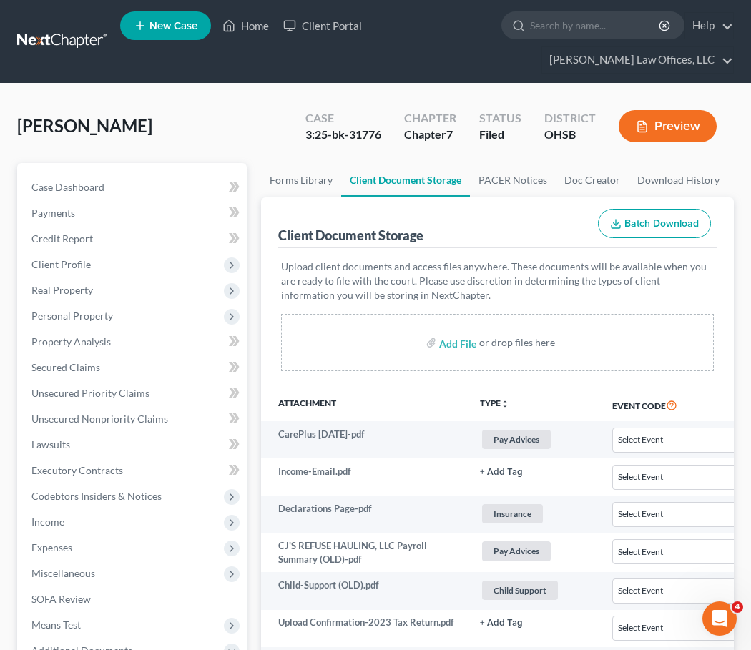
select select "53"
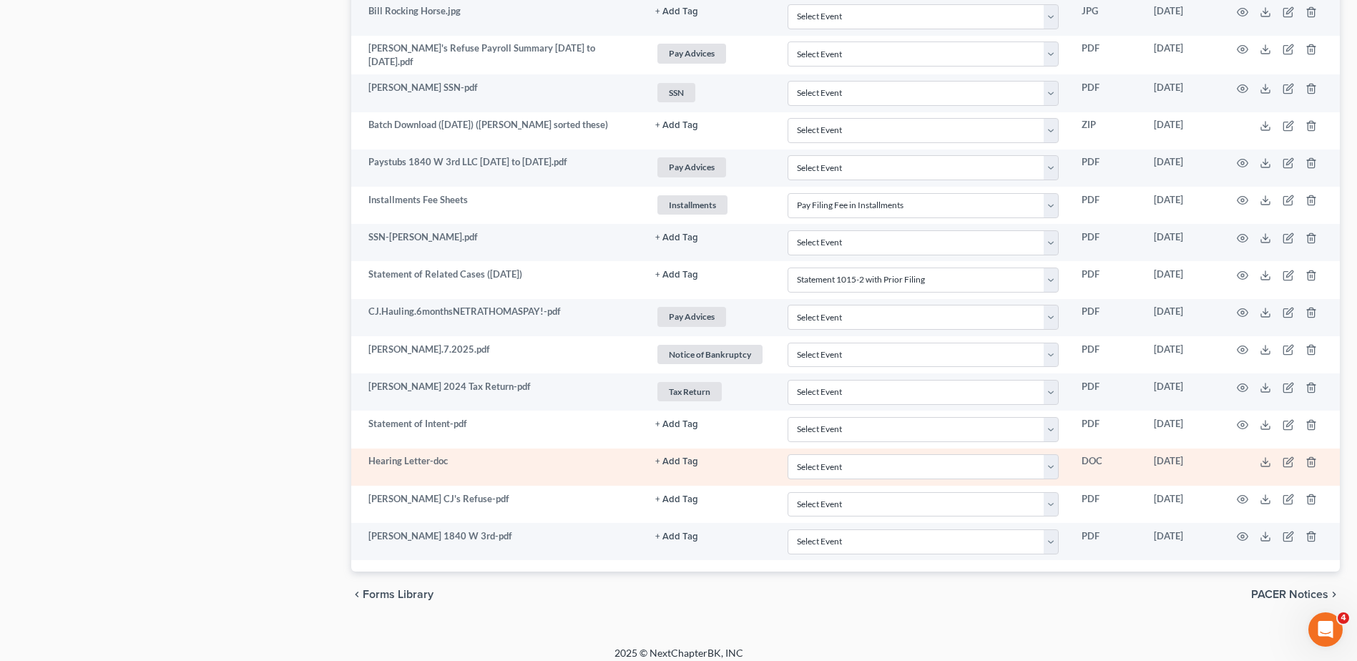
scroll to position [1964, 0]
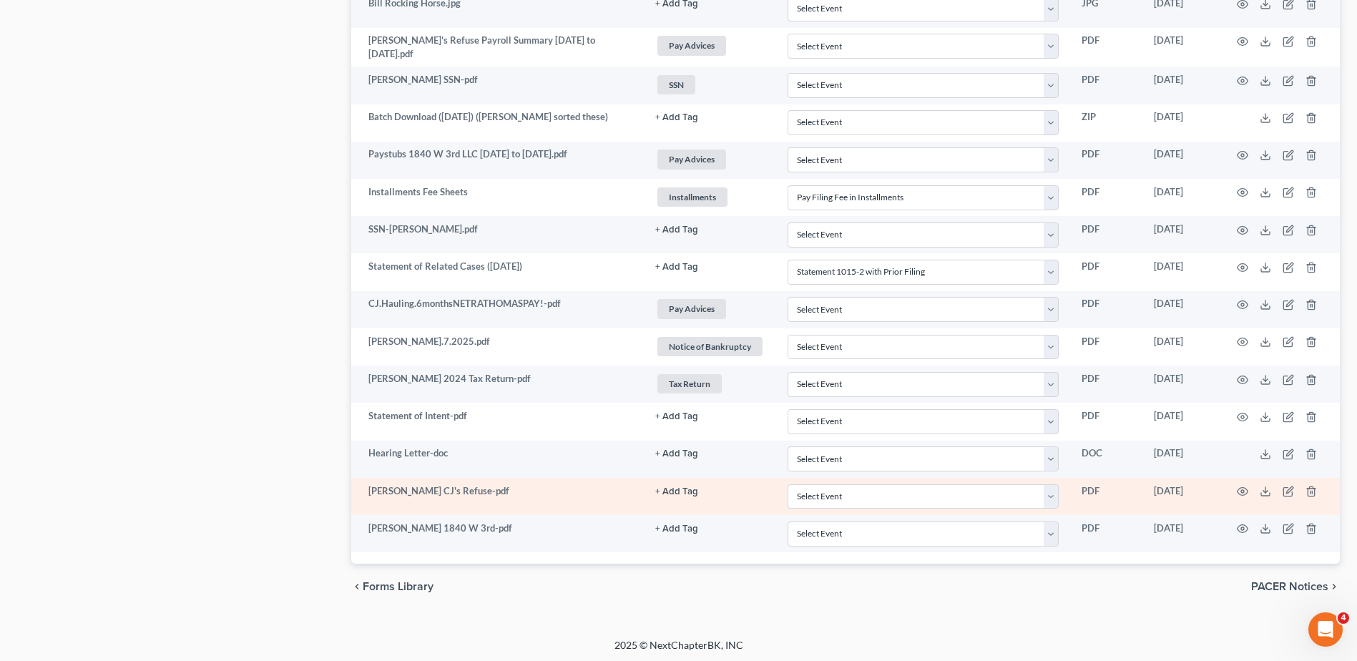
click at [685, 487] on button "+ Add Tag" at bounding box center [676, 491] width 43 height 9
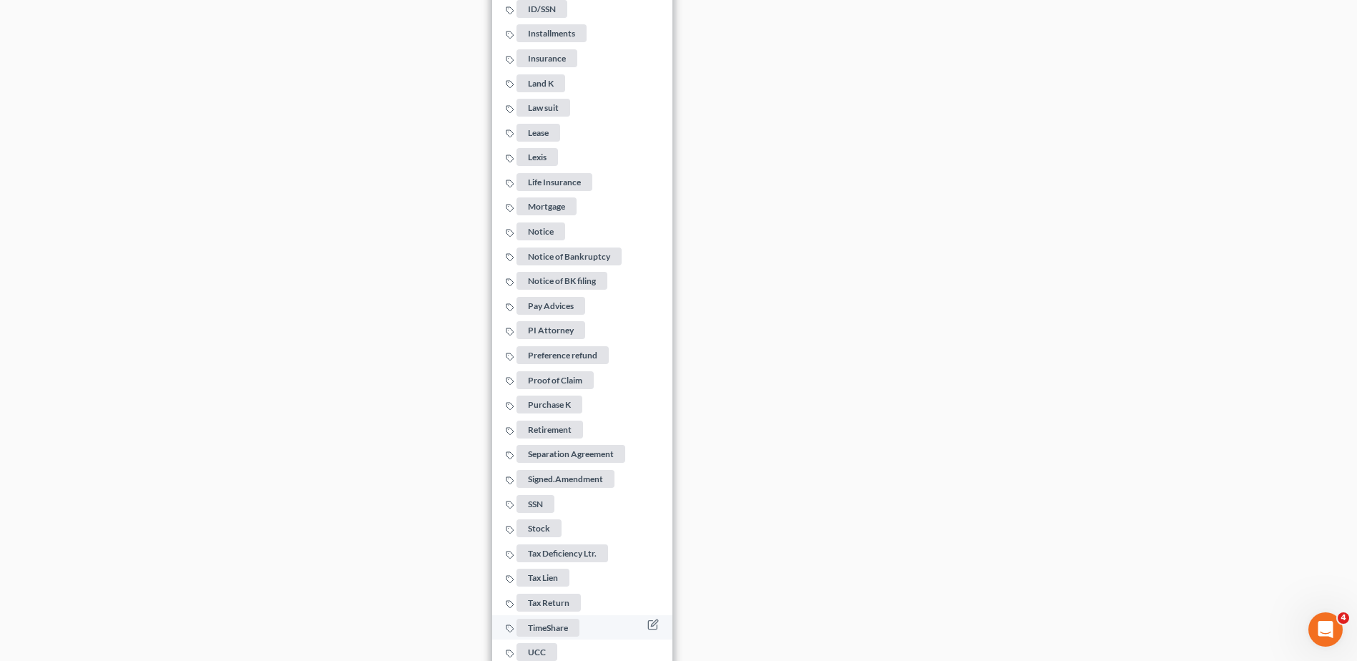
scroll to position [2959, 0]
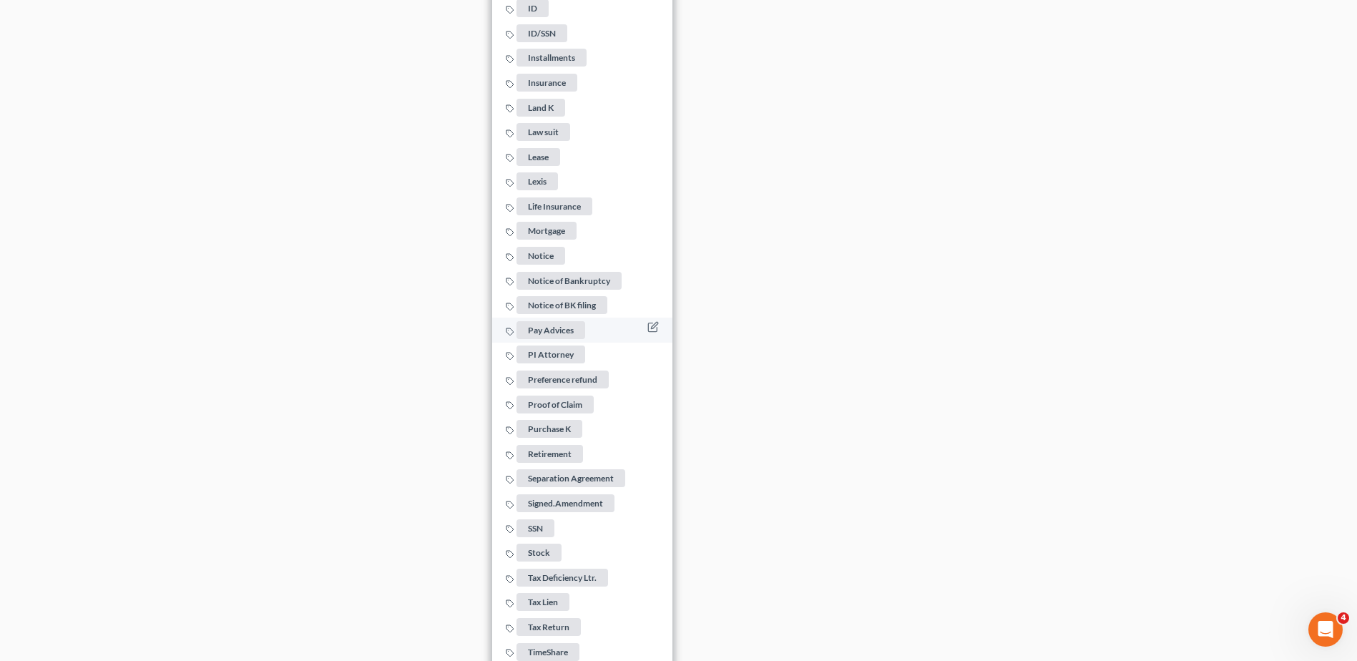
click at [559, 321] on span "Pay Advices" at bounding box center [551, 330] width 69 height 18
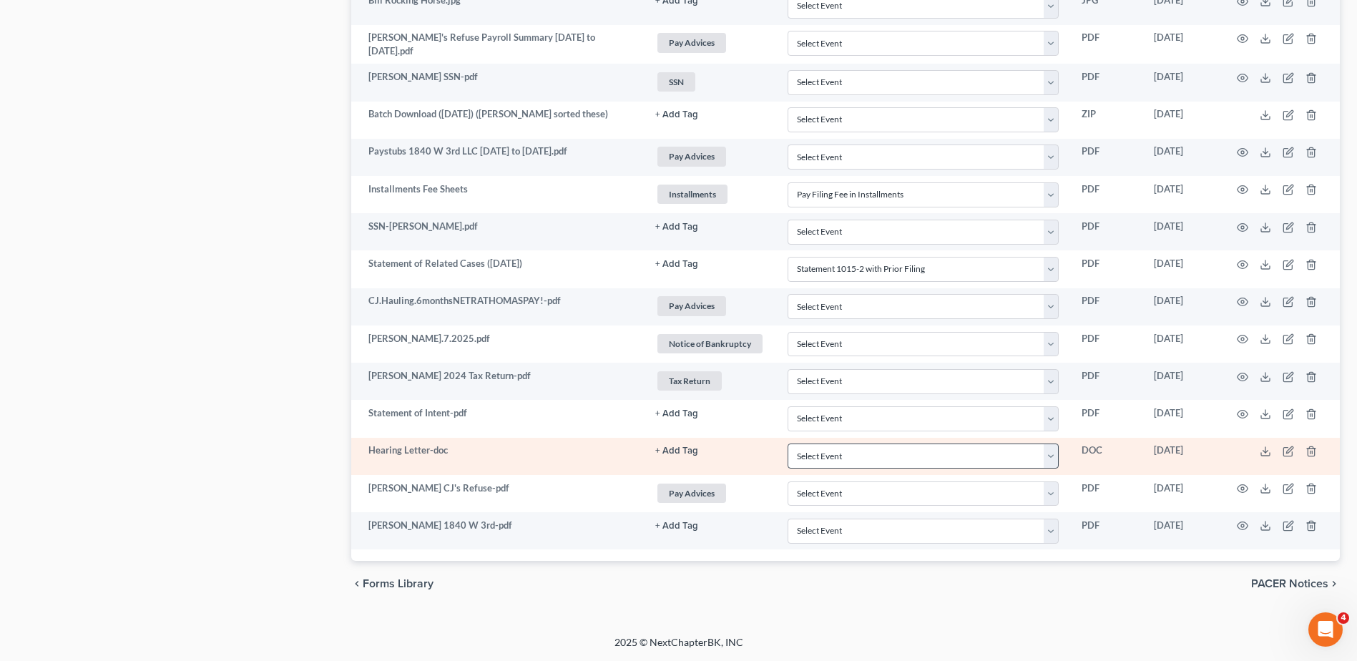
scroll to position [1964, 0]
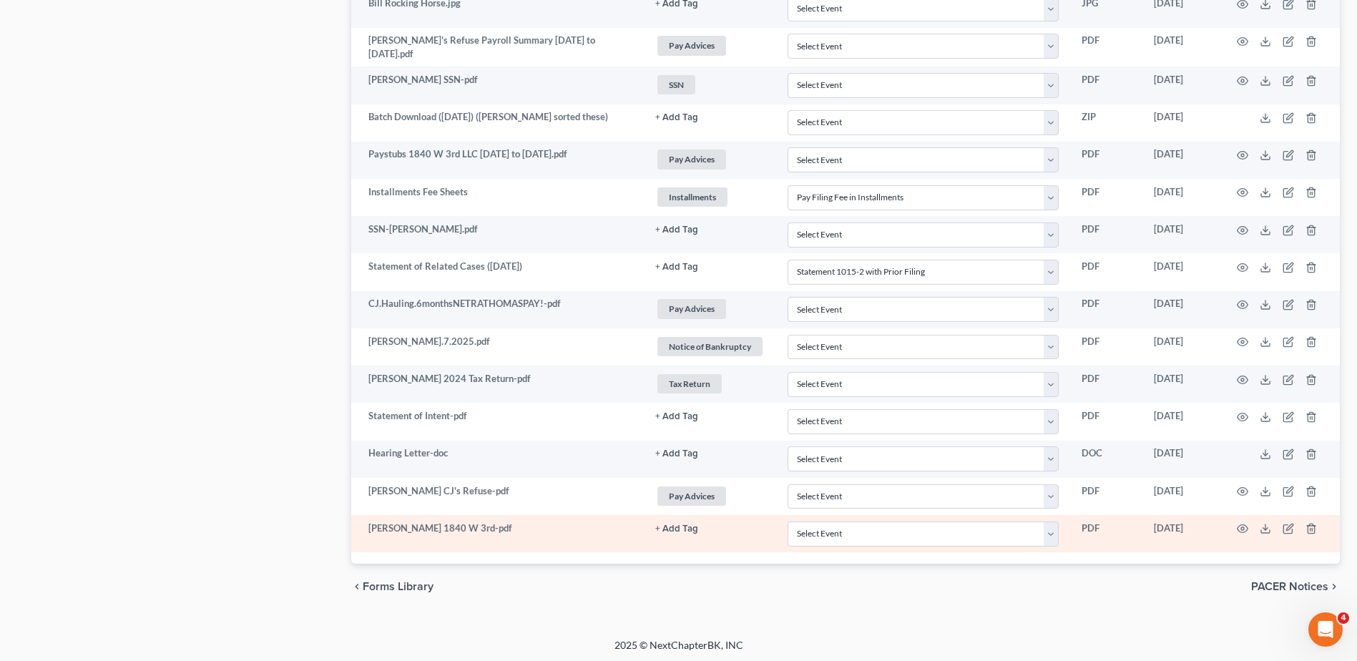
click at [677, 524] on button "+ Add Tag" at bounding box center [676, 528] width 43 height 9
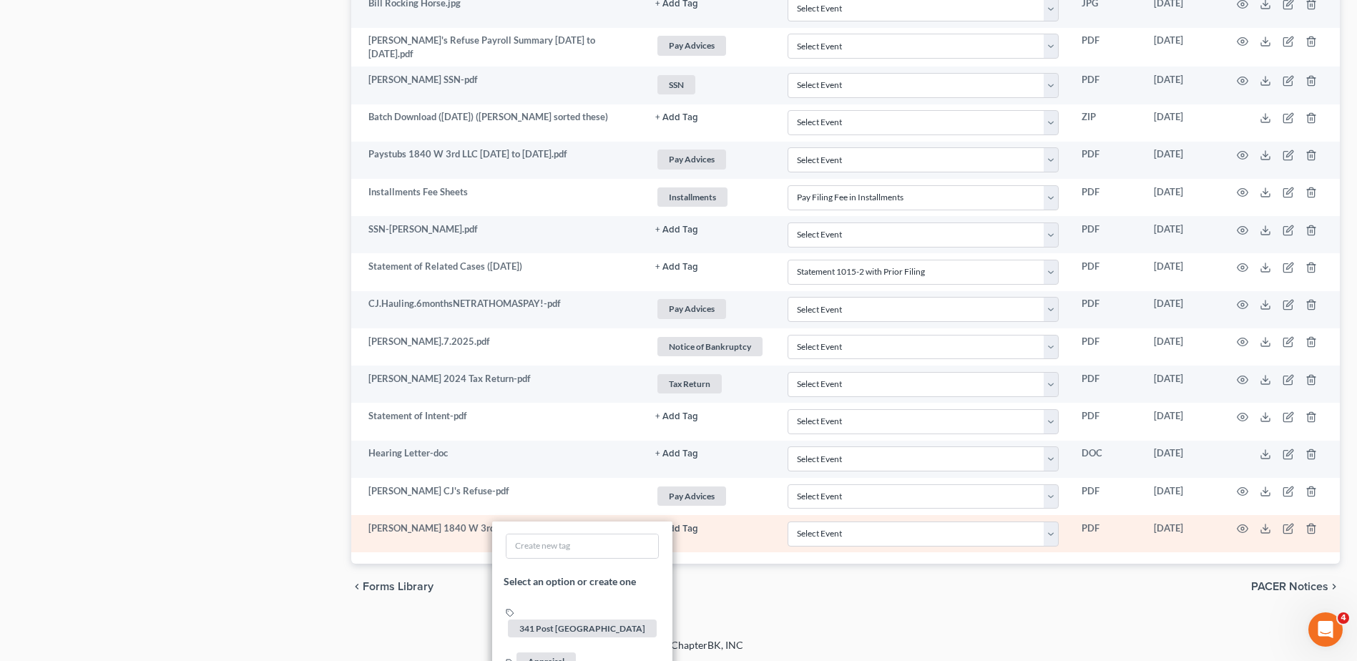
scroll to position [3068, 0]
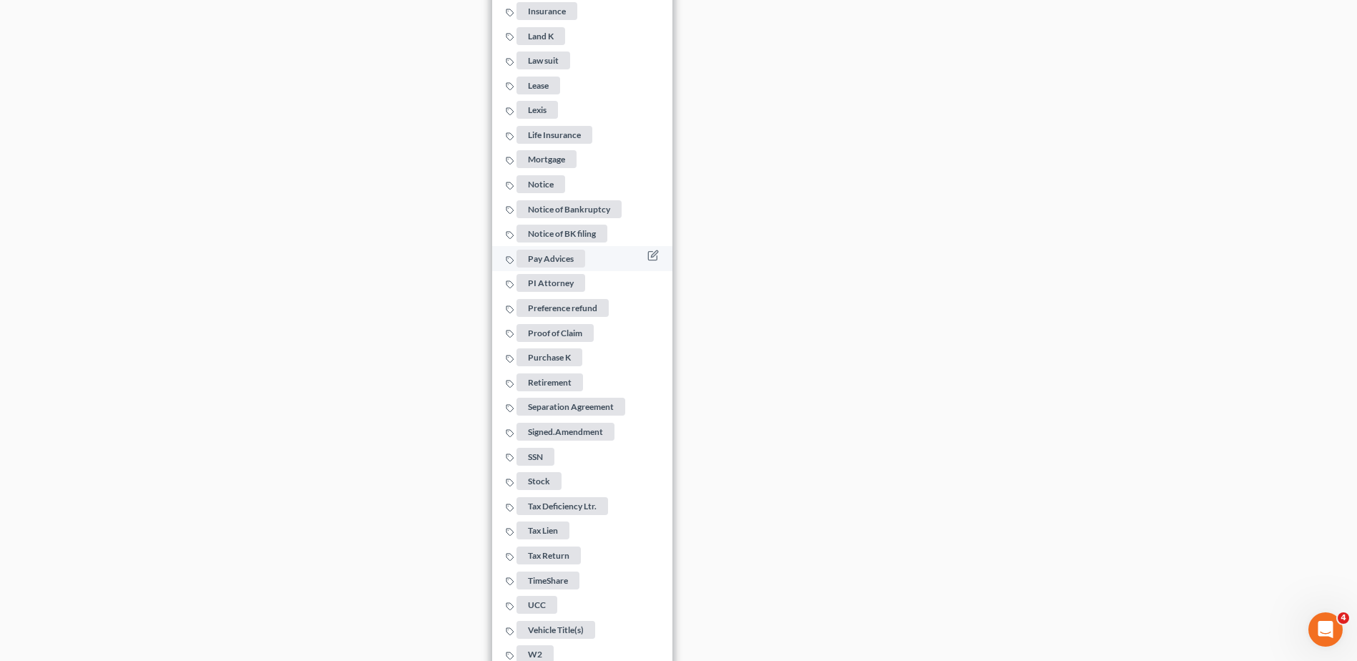
click at [556, 250] on span "Pay Advices" at bounding box center [551, 259] width 69 height 18
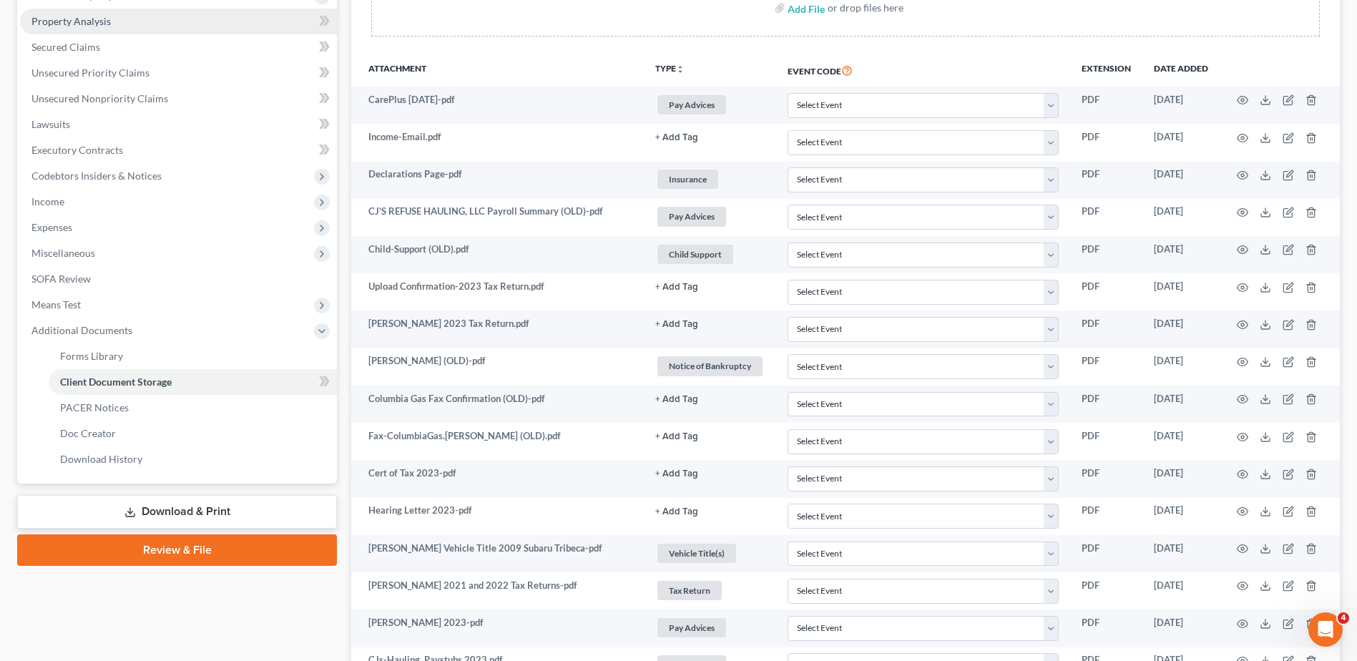
scroll to position [104, 0]
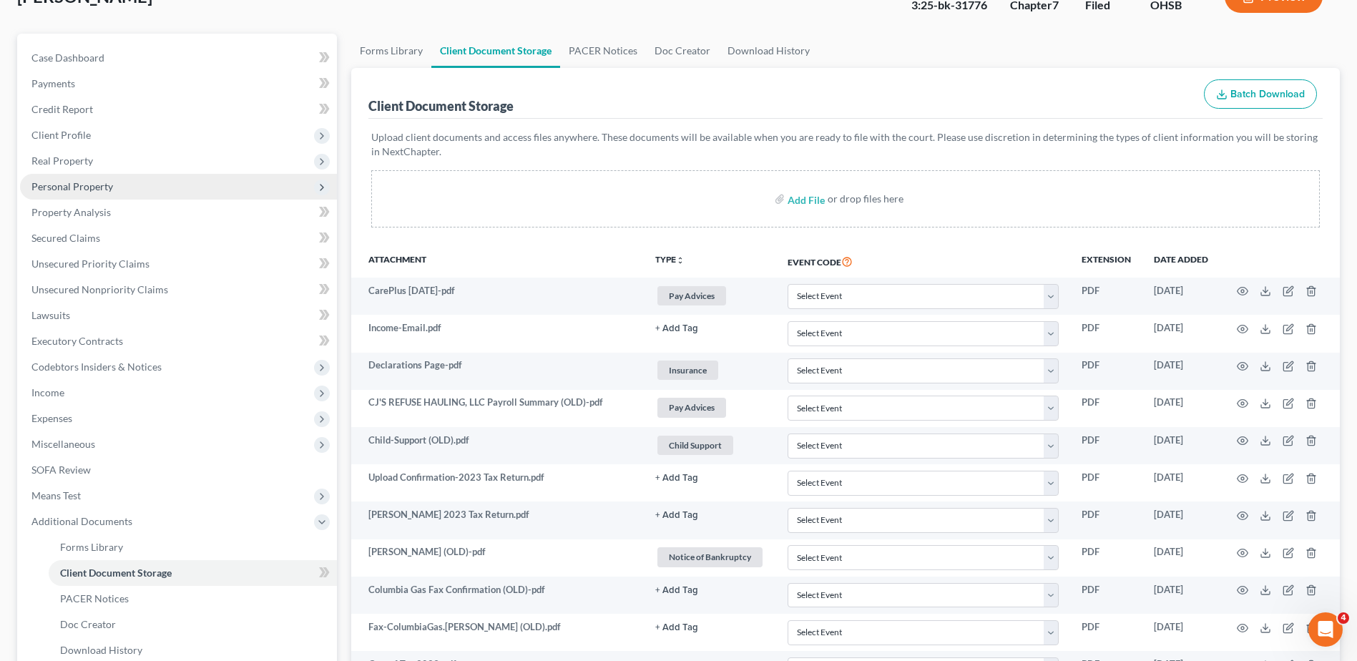
click at [47, 182] on span "Personal Property" at bounding box center [72, 186] width 82 height 12
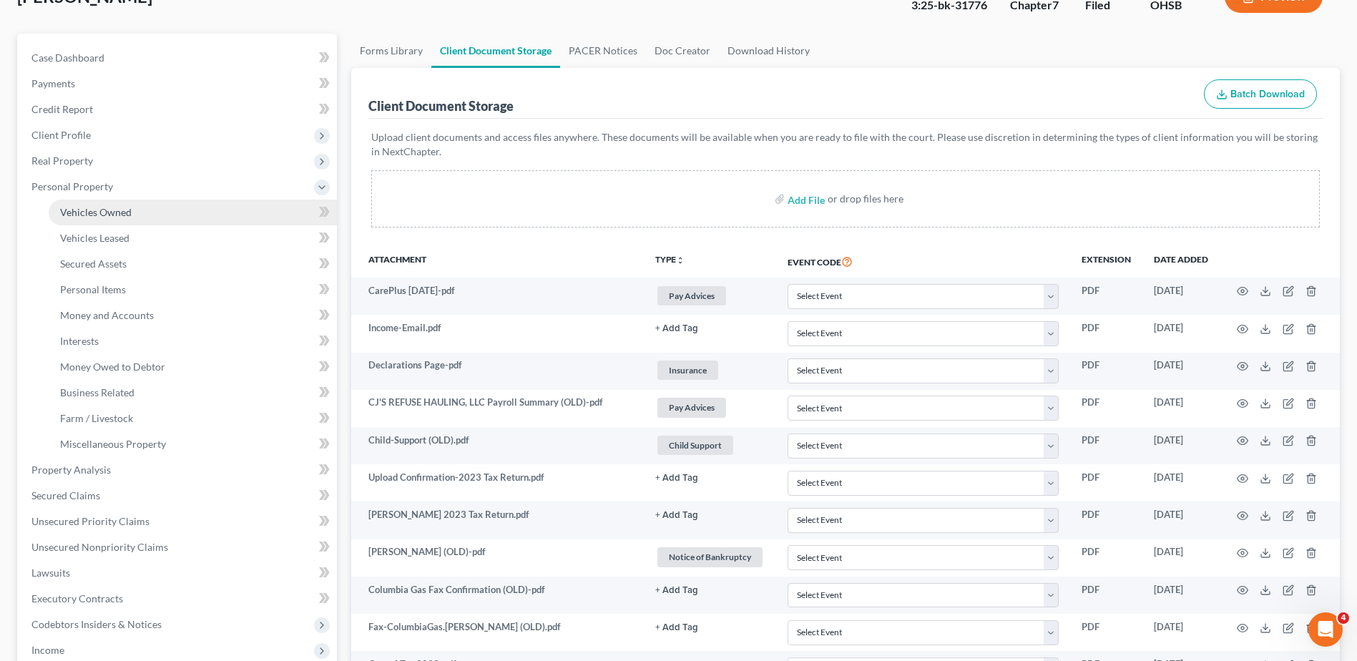
click at [69, 212] on span "Vehicles Owned" at bounding box center [96, 212] width 72 height 12
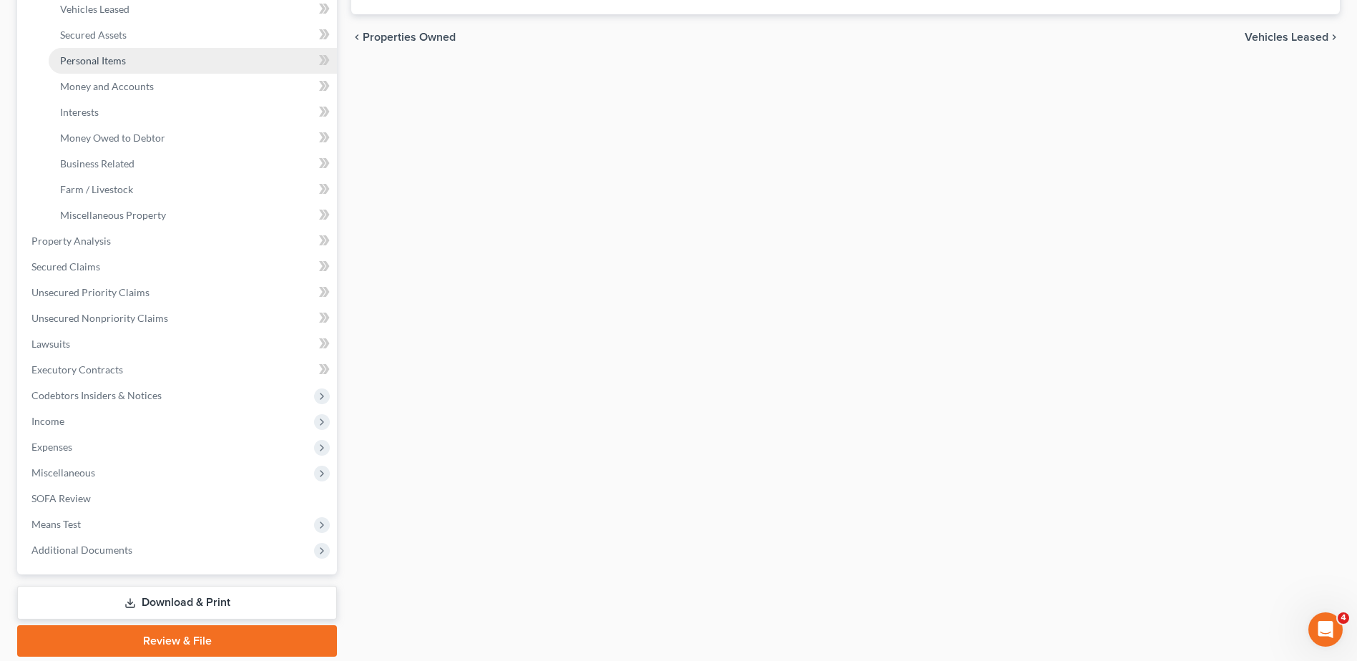
scroll to position [383, 0]
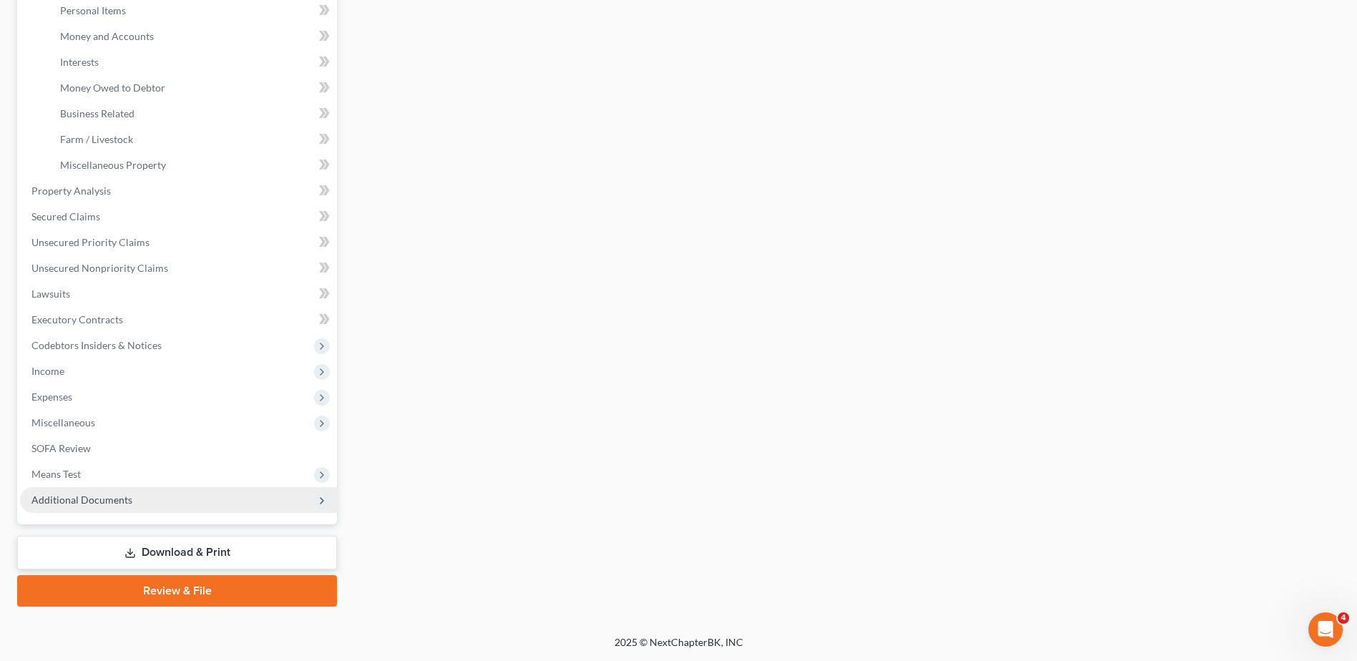
click at [110, 489] on span "Additional Documents" at bounding box center [178, 500] width 317 height 26
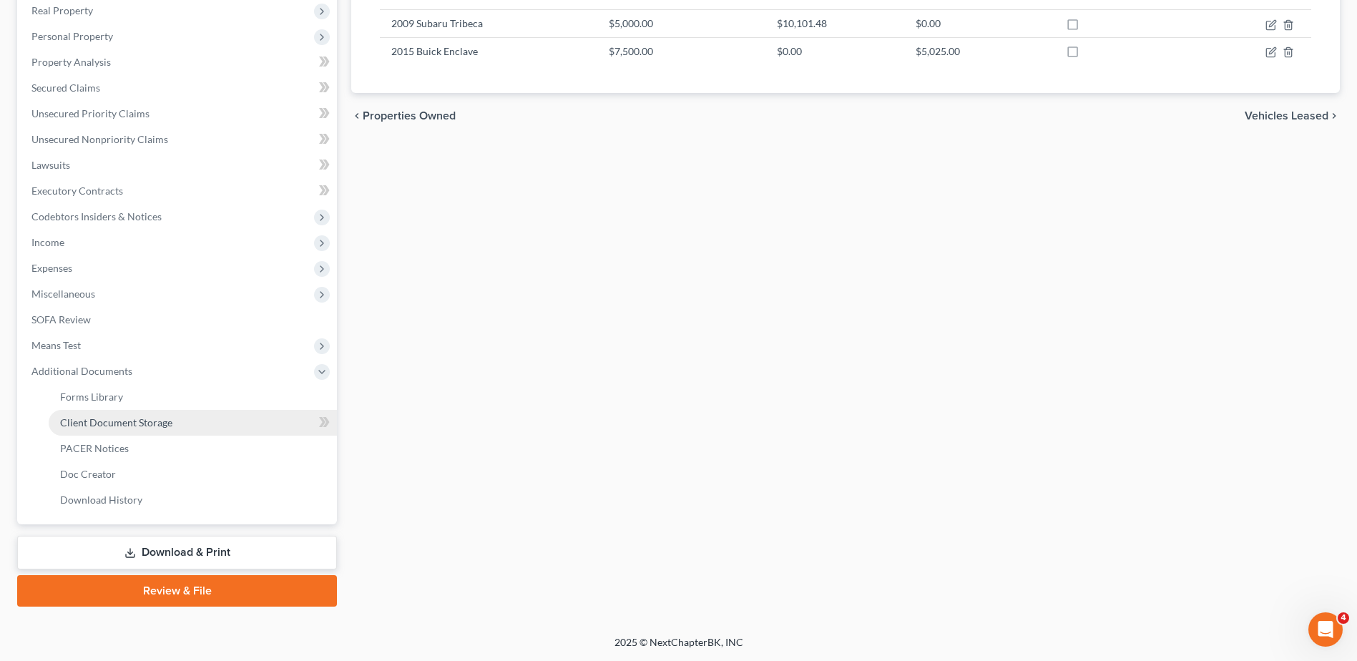
click at [123, 426] on span "Client Document Storage" at bounding box center [116, 422] width 112 height 12
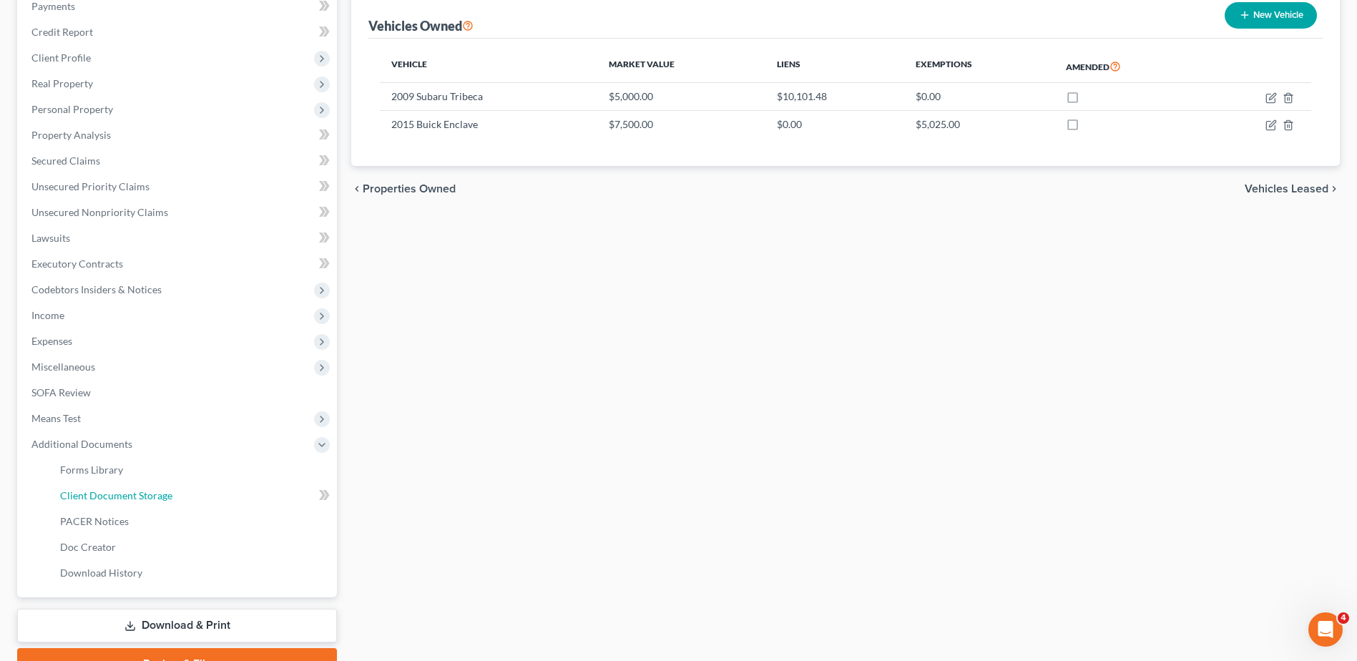
select select "7"
select select "37"
select select "53"
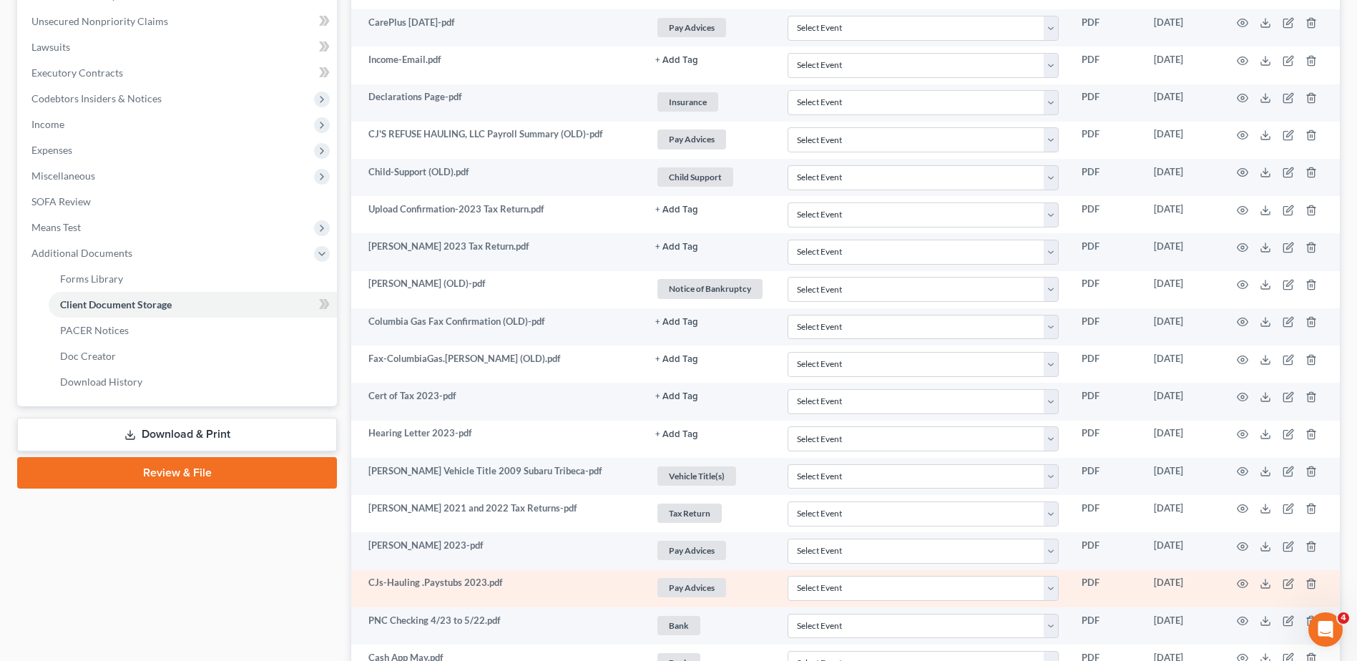
scroll to position [0, 0]
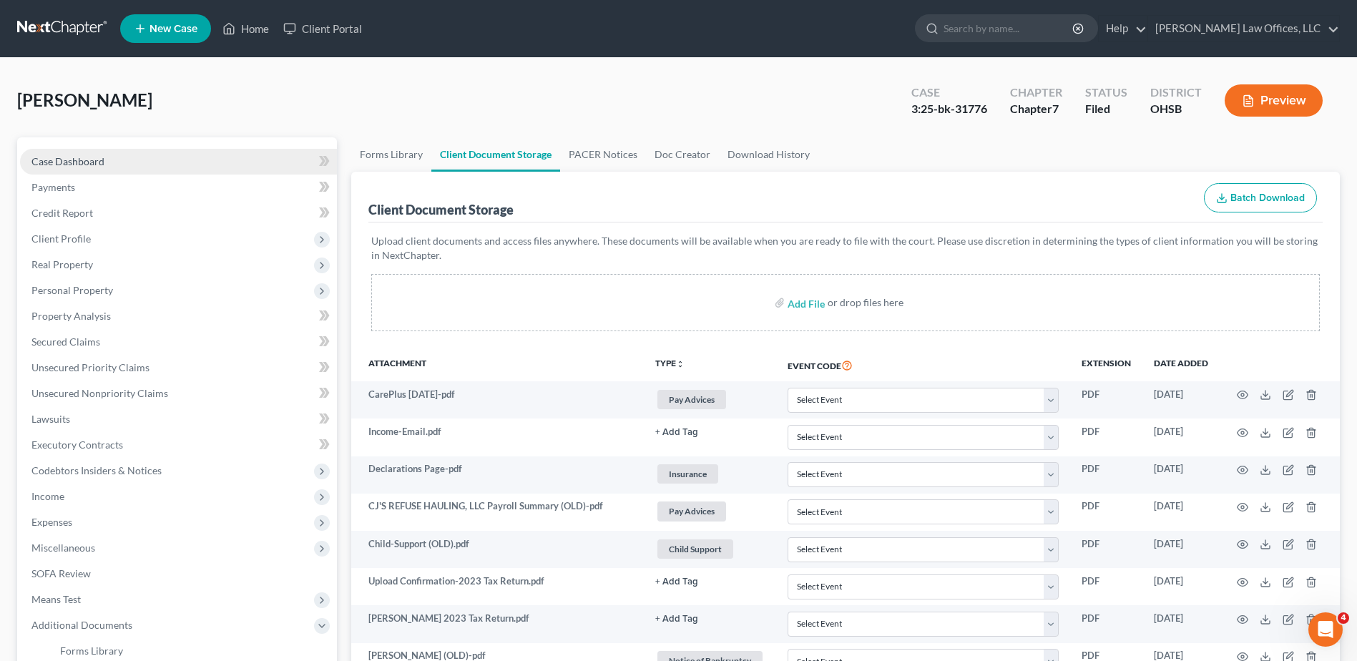
click at [54, 161] on span "Case Dashboard" at bounding box center [67, 161] width 73 height 12
select select "0"
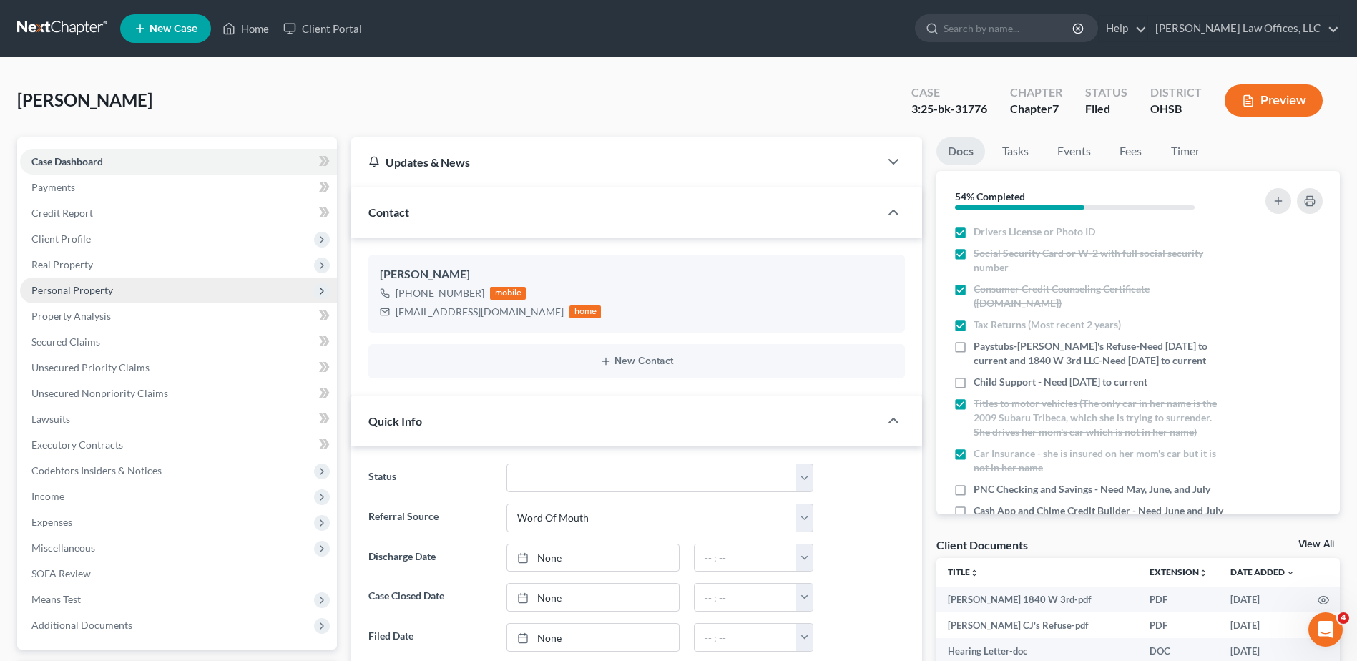
click at [69, 286] on span "Personal Property" at bounding box center [72, 290] width 82 height 12
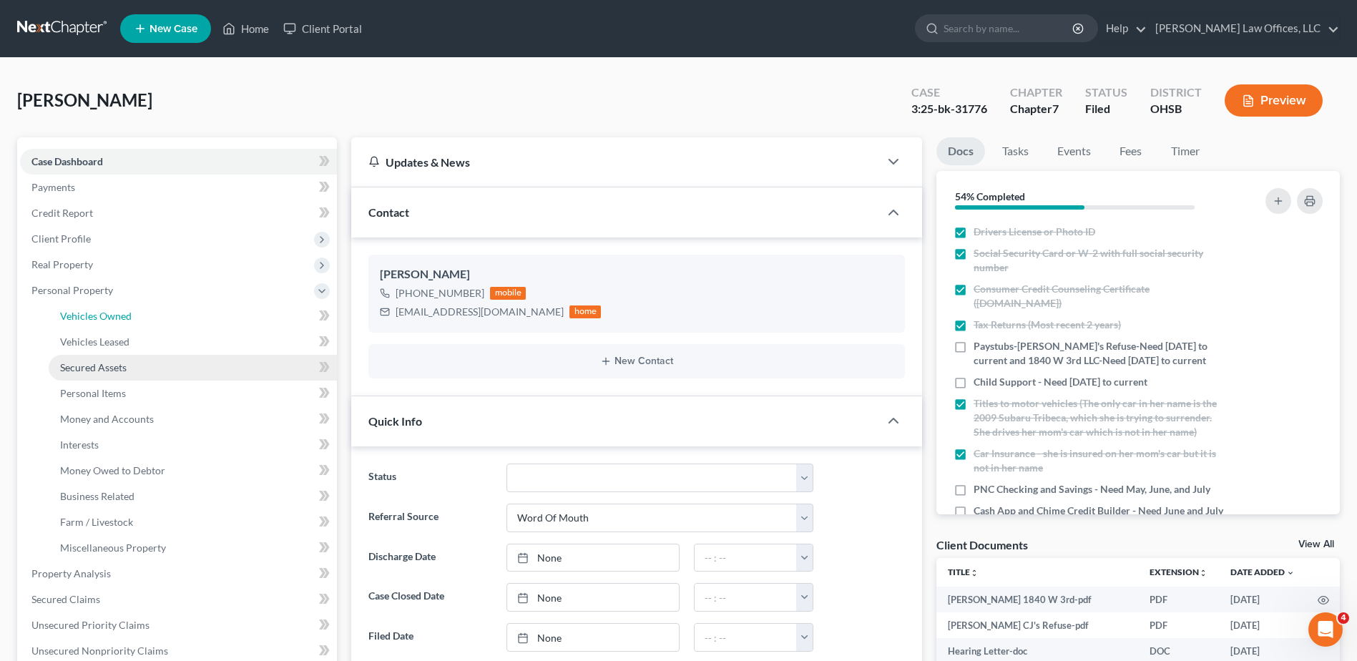
click at [104, 323] on link "Vehicles Owned" at bounding box center [193, 316] width 288 height 26
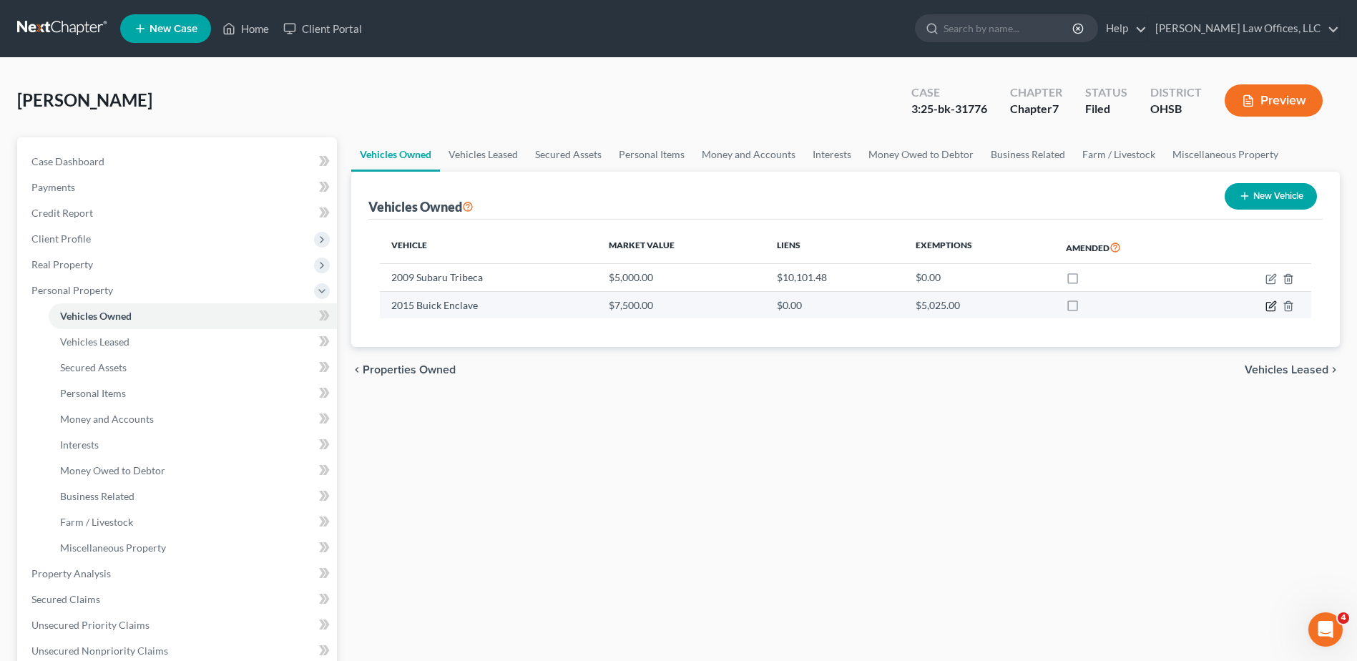
click at [1272, 304] on icon "button" at bounding box center [1272, 304] width 6 height 6
select select "0"
select select "11"
select select "2"
select select "0"
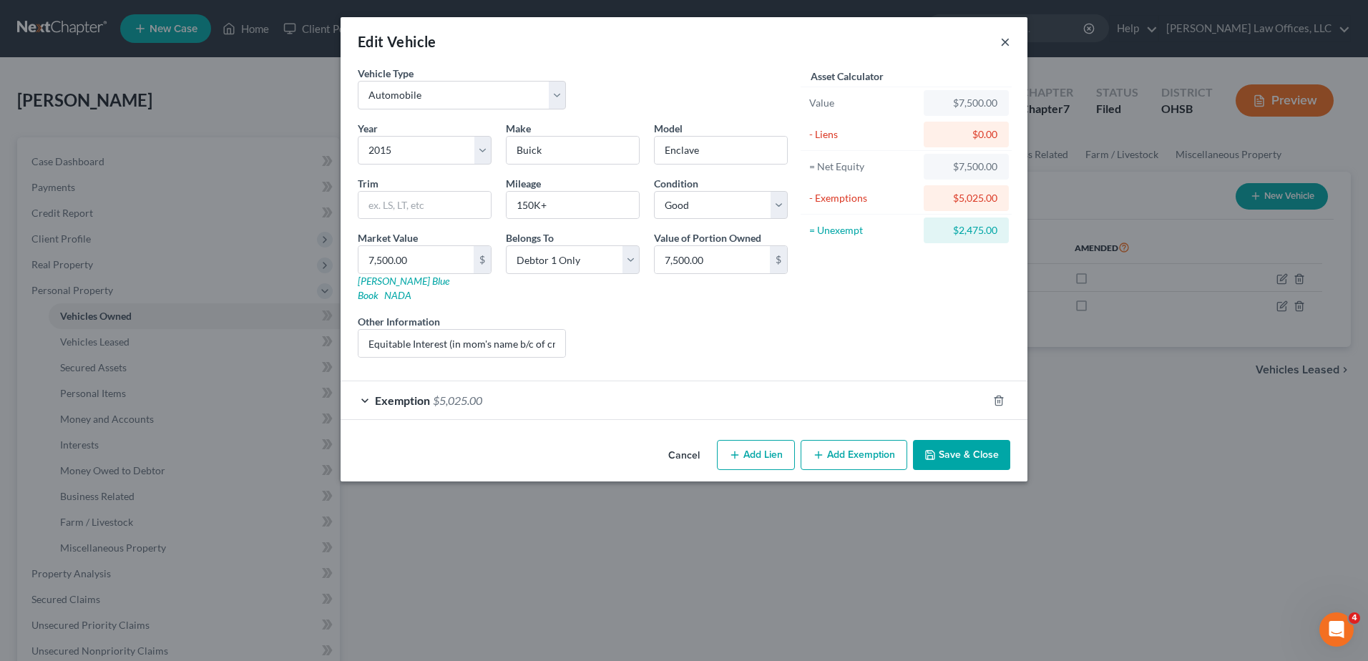
click at [1003, 43] on button "×" at bounding box center [1005, 41] width 10 height 17
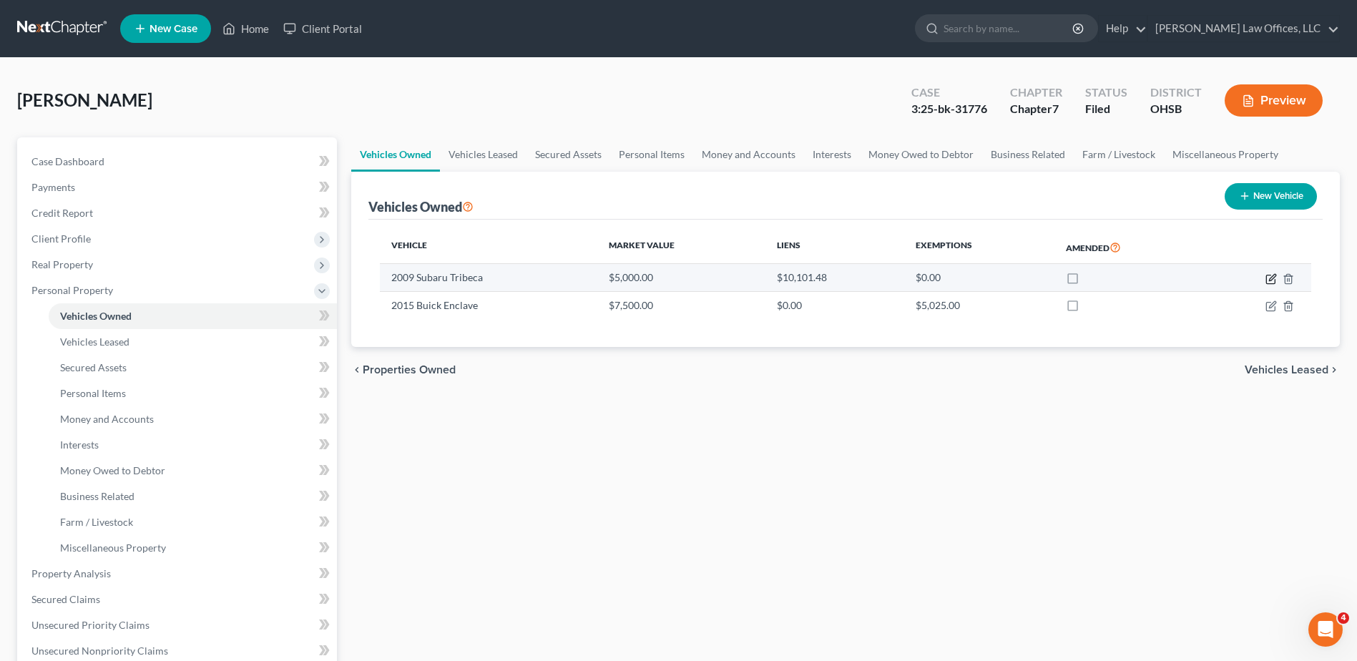
click at [1266, 278] on icon "button" at bounding box center [1270, 279] width 9 height 9
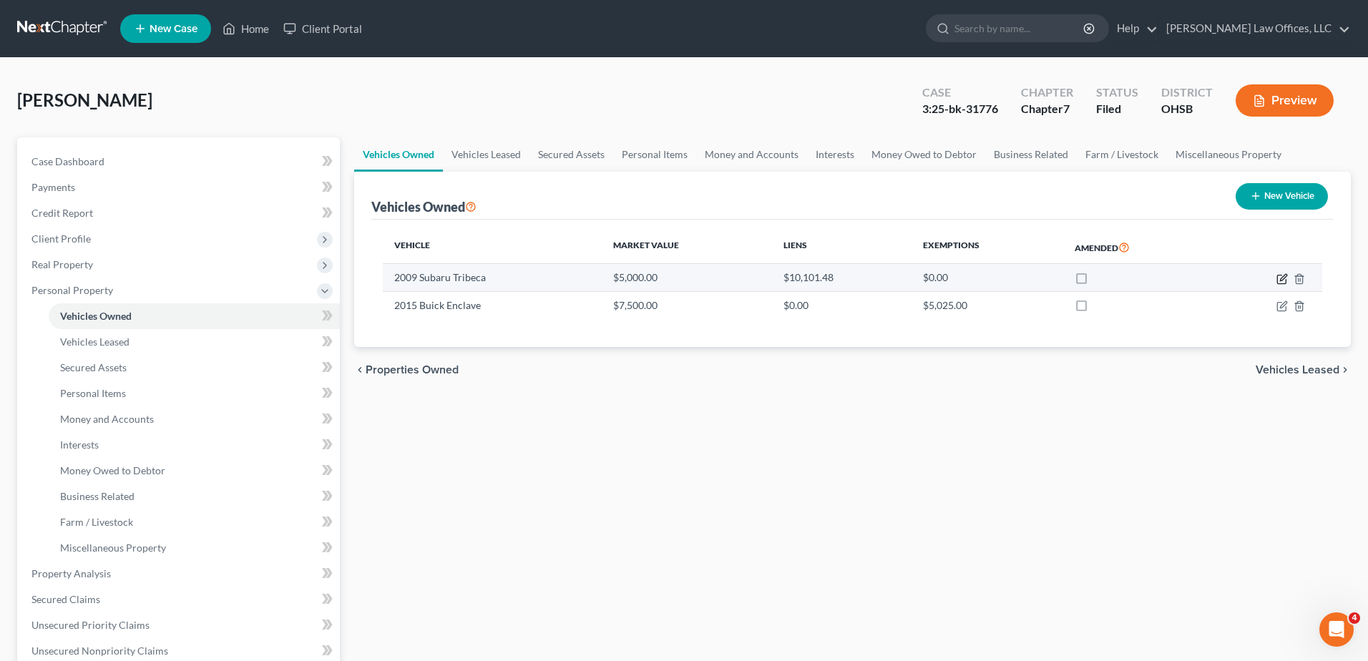
select select "0"
select select "17"
select select "4"
select select "0"
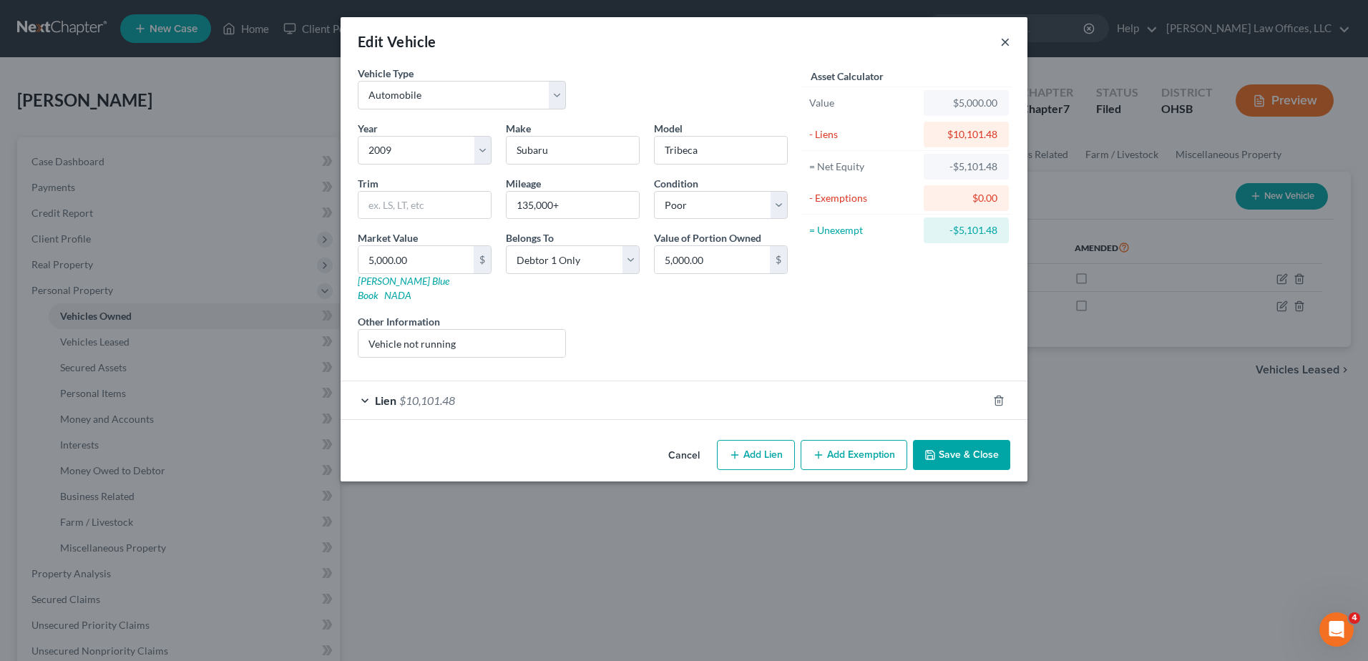
click at [1003, 39] on button "×" at bounding box center [1005, 41] width 10 height 17
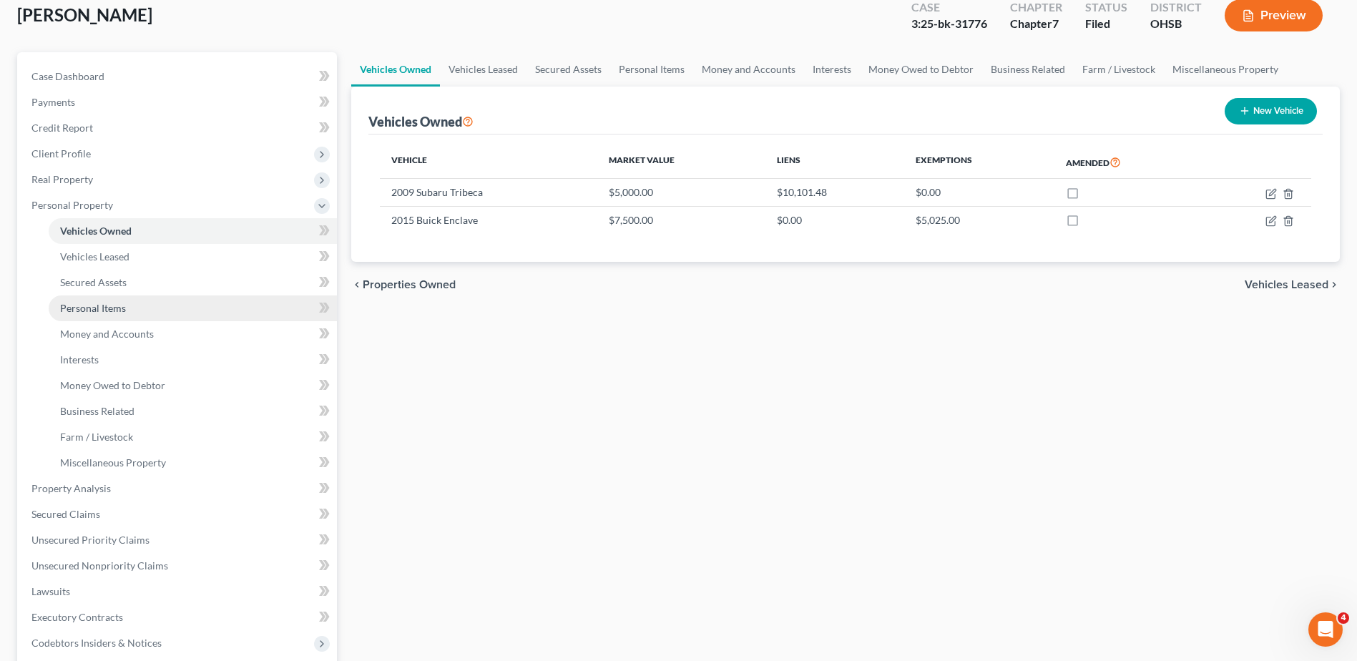
scroll to position [383, 0]
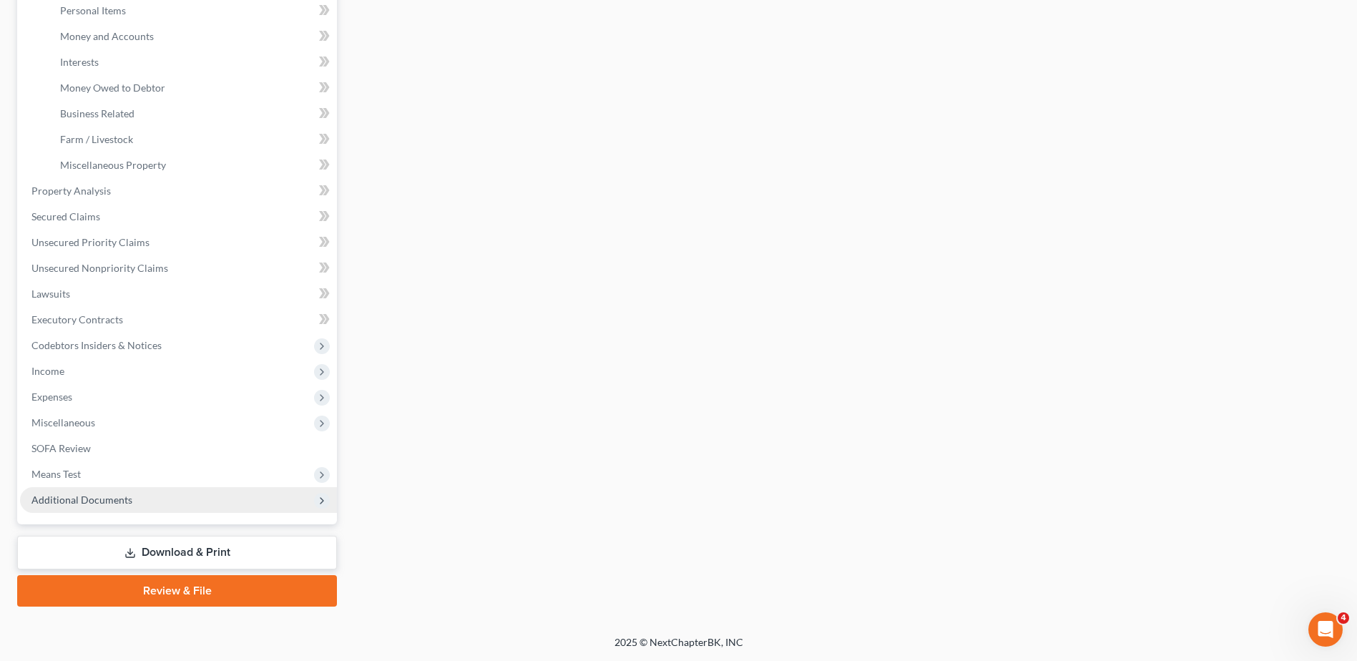
click at [119, 503] on span "Additional Documents" at bounding box center [81, 500] width 101 height 12
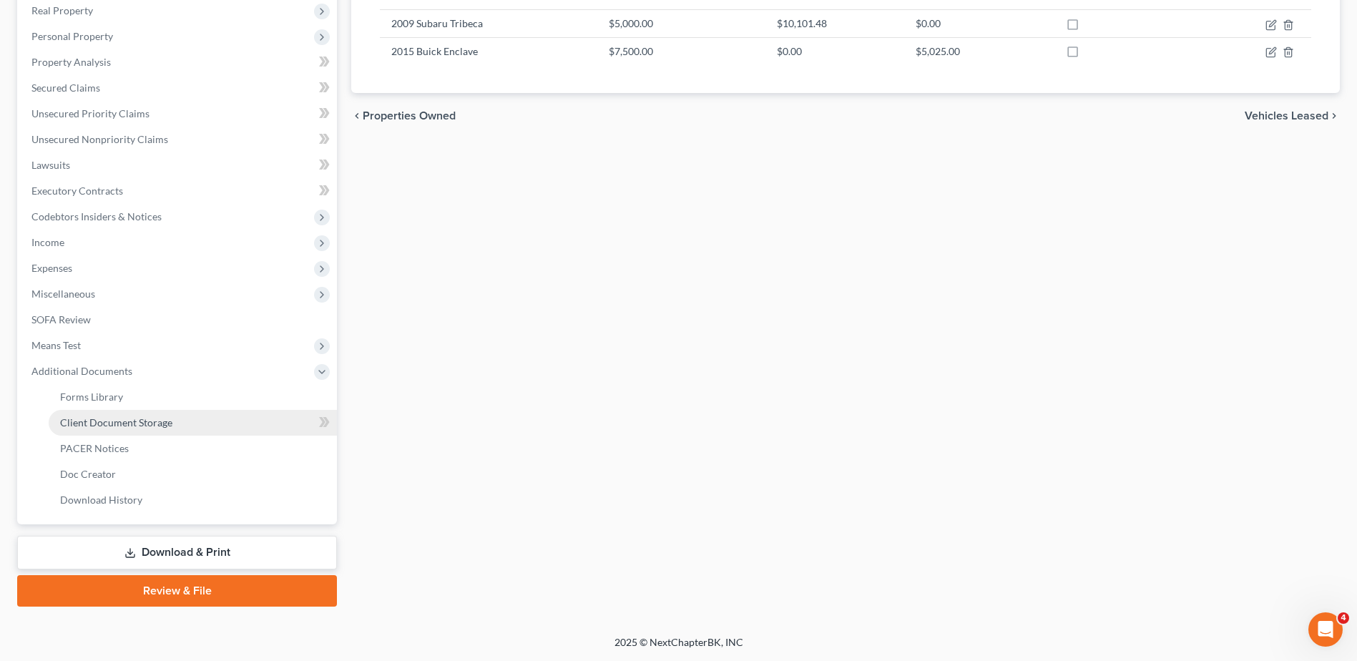
click at [152, 431] on link "Client Document Storage" at bounding box center [193, 423] width 288 height 26
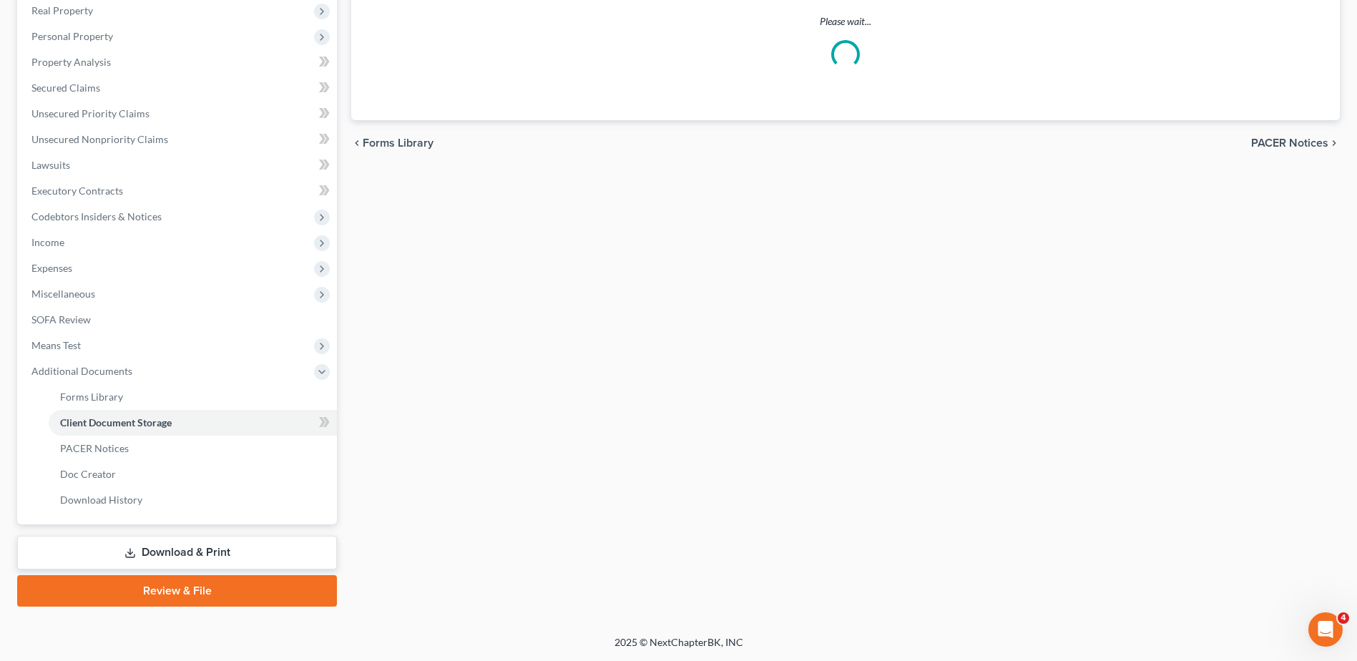
scroll to position [181, 0]
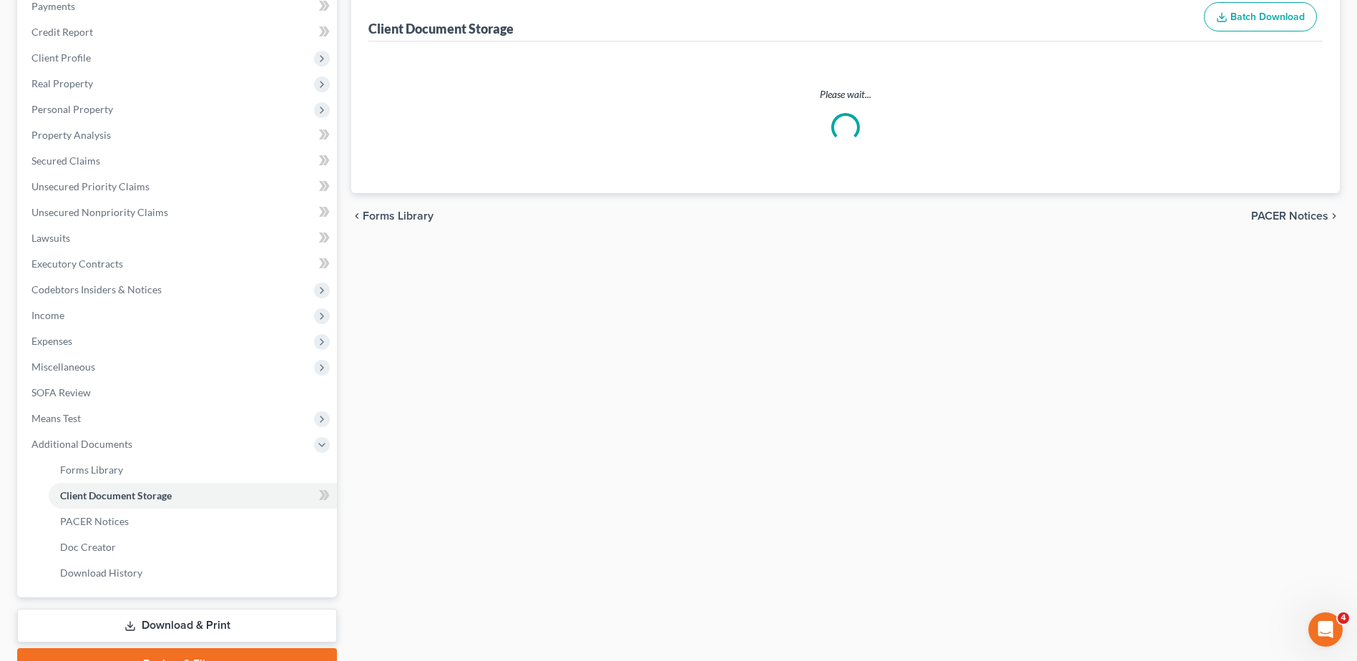
select select "7"
select select "37"
select select "53"
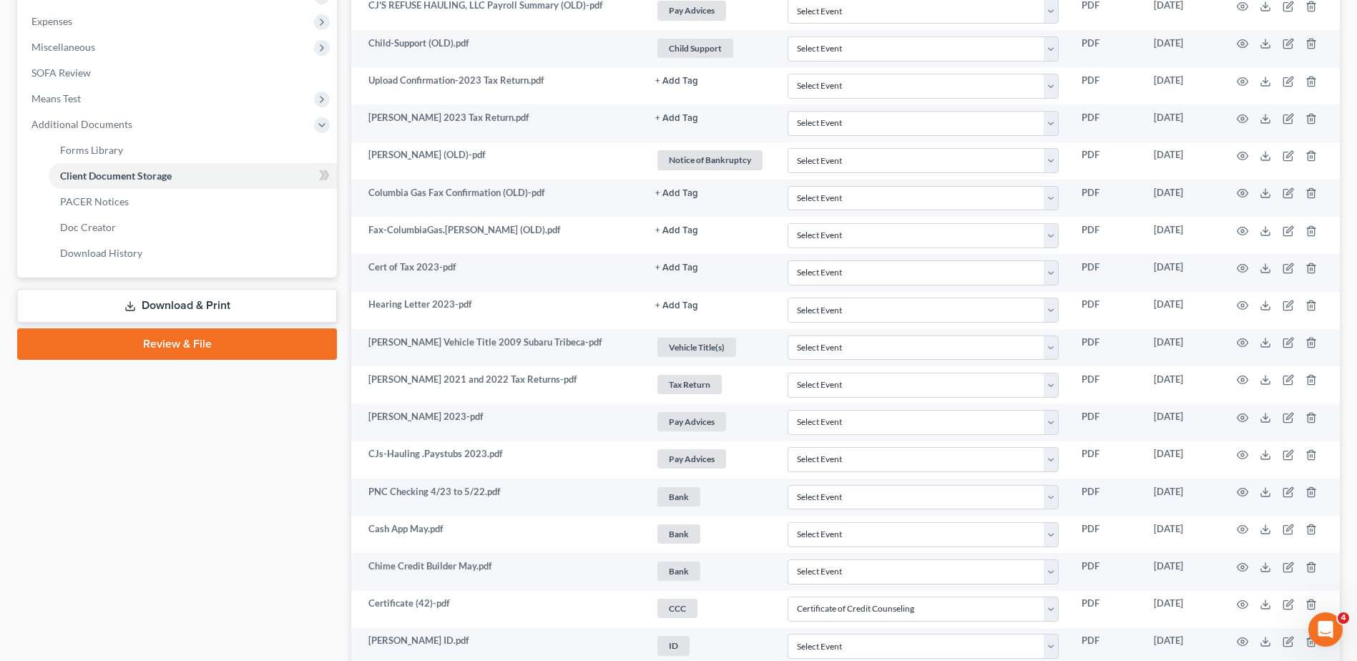
scroll to position [572, 0]
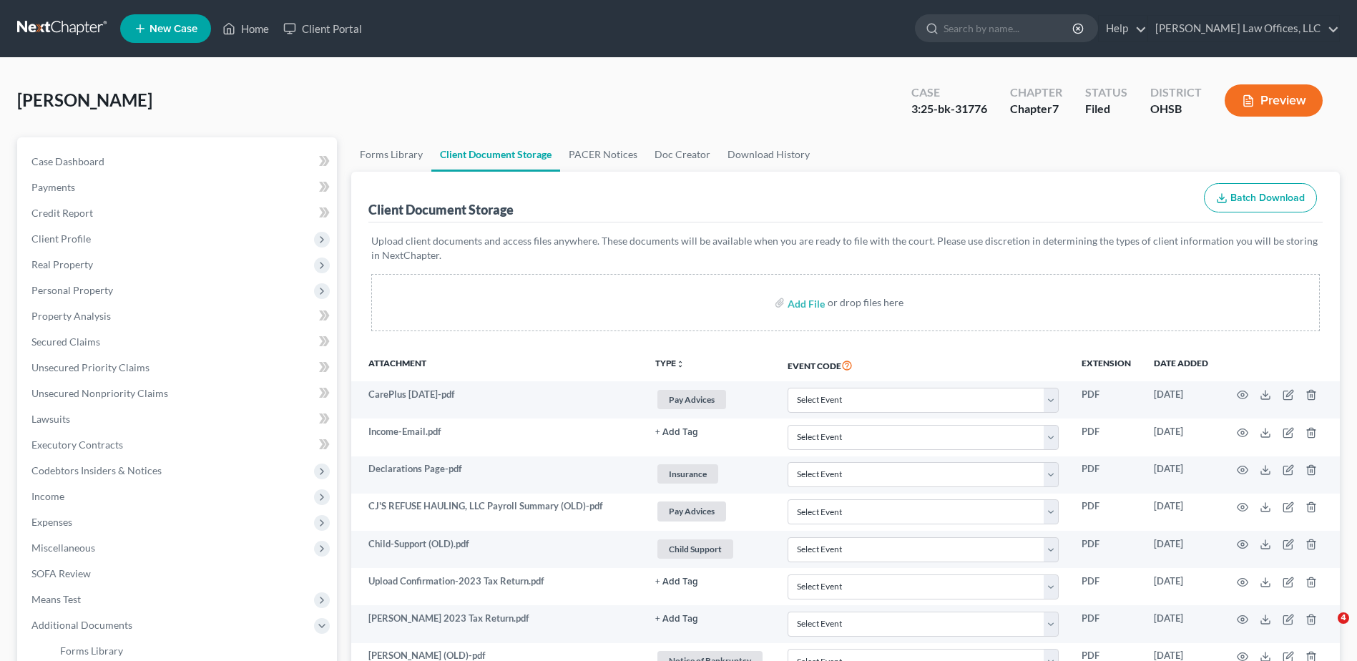
select select "7"
select select "37"
select select "53"
click at [74, 287] on span "Personal Property" at bounding box center [72, 290] width 82 height 12
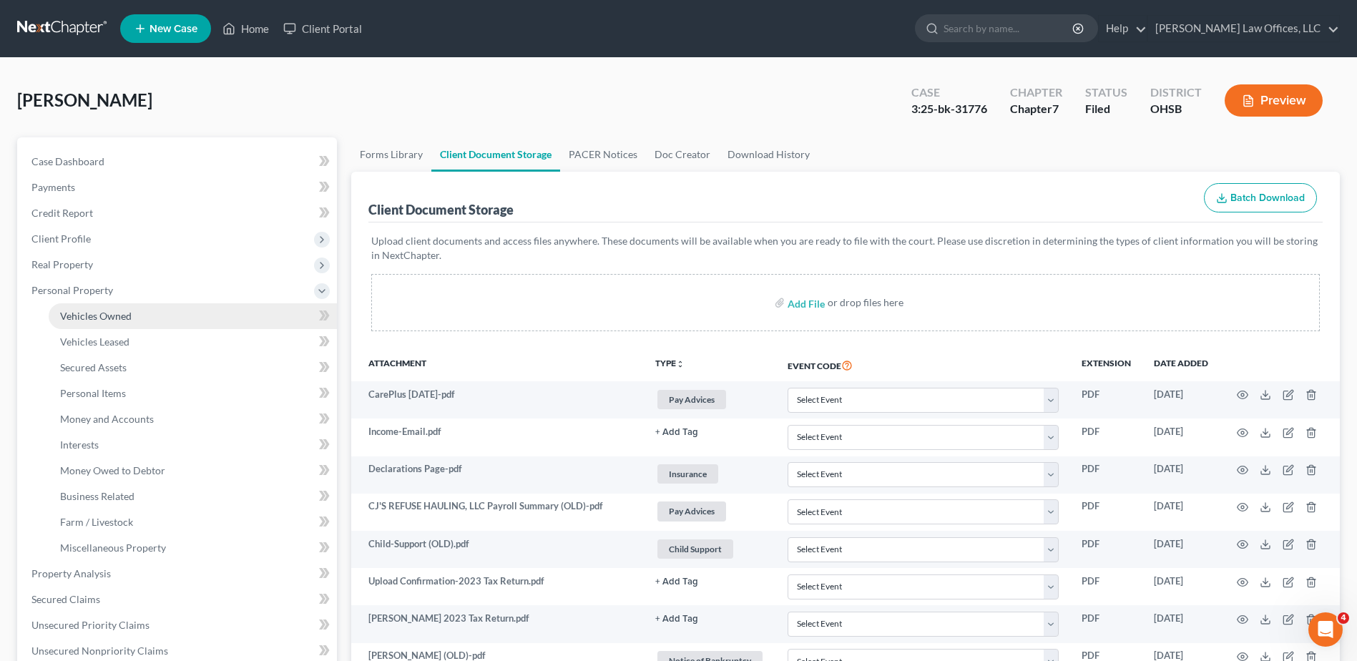
click at [101, 314] on span "Vehicles Owned" at bounding box center [96, 316] width 72 height 12
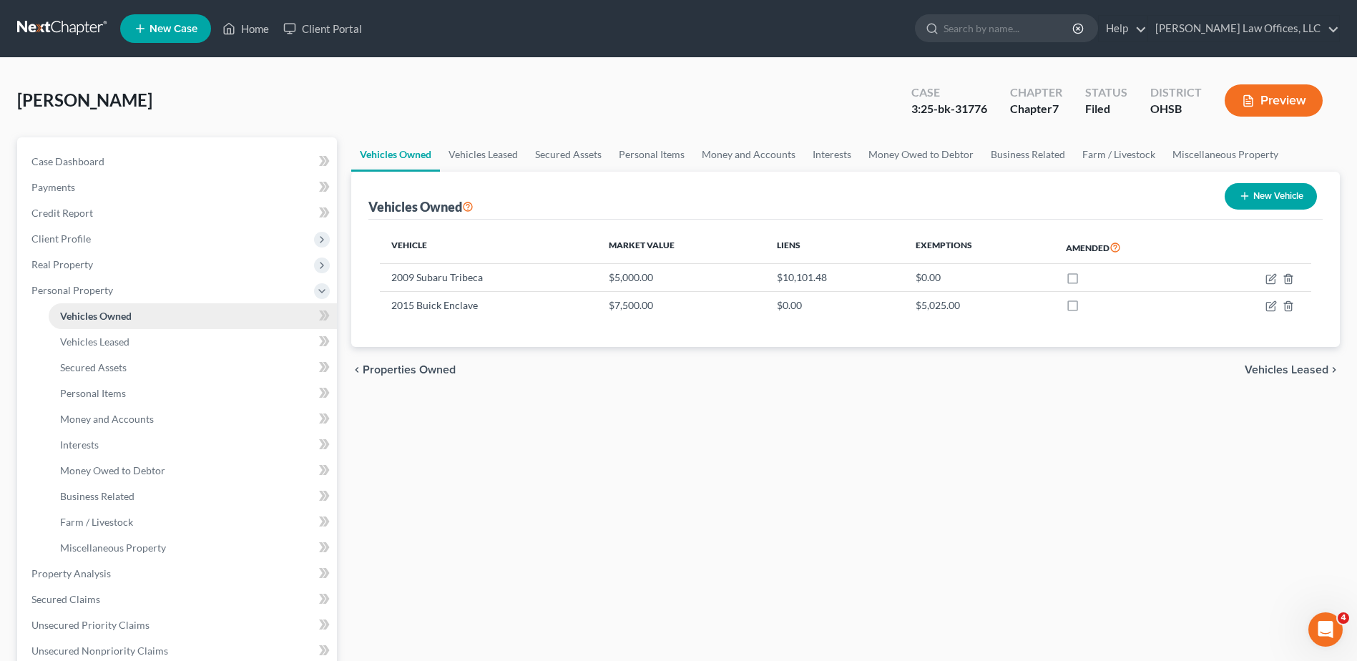
scroll to position [383, 0]
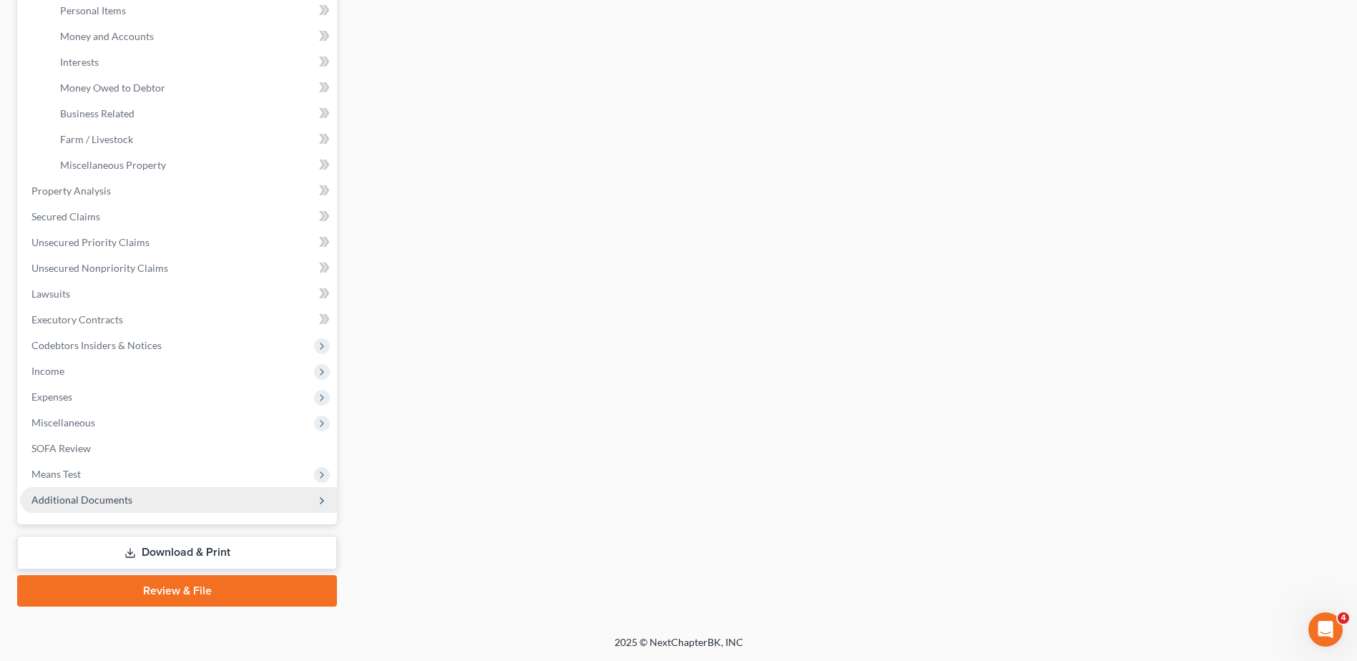
click at [72, 503] on span "Additional Documents" at bounding box center [81, 500] width 101 height 12
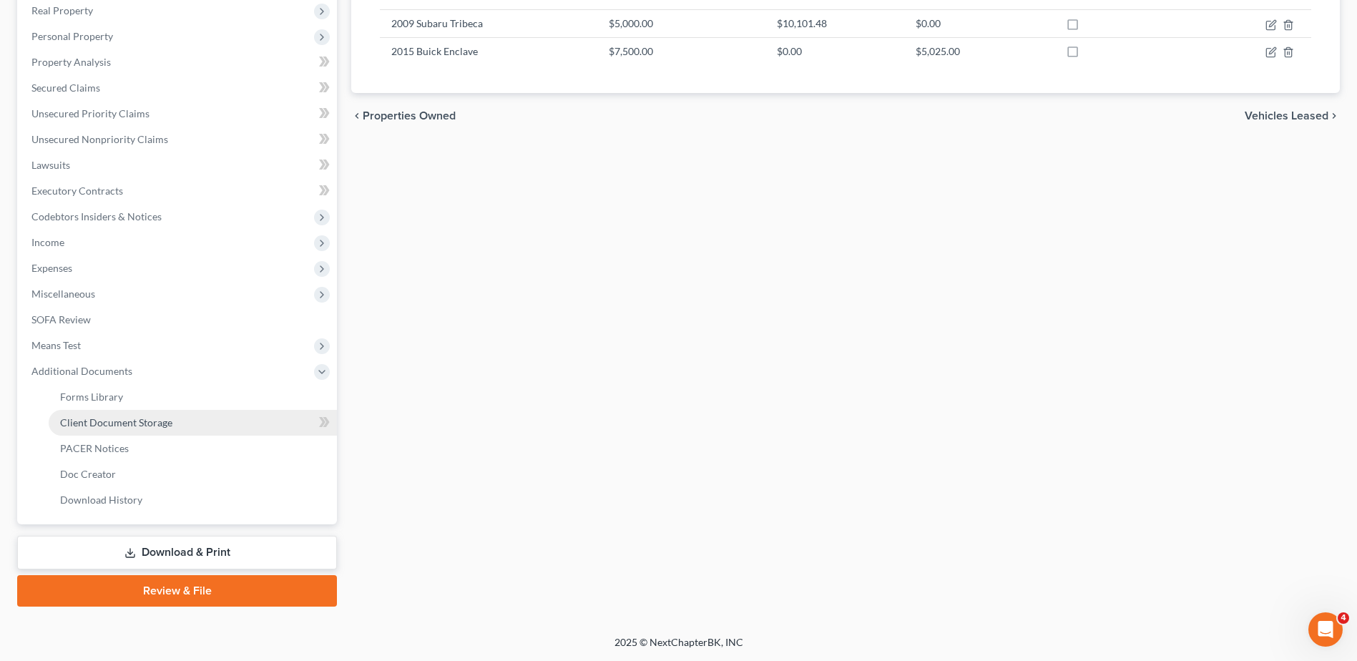
click at [114, 422] on span "Client Document Storage" at bounding box center [116, 422] width 112 height 12
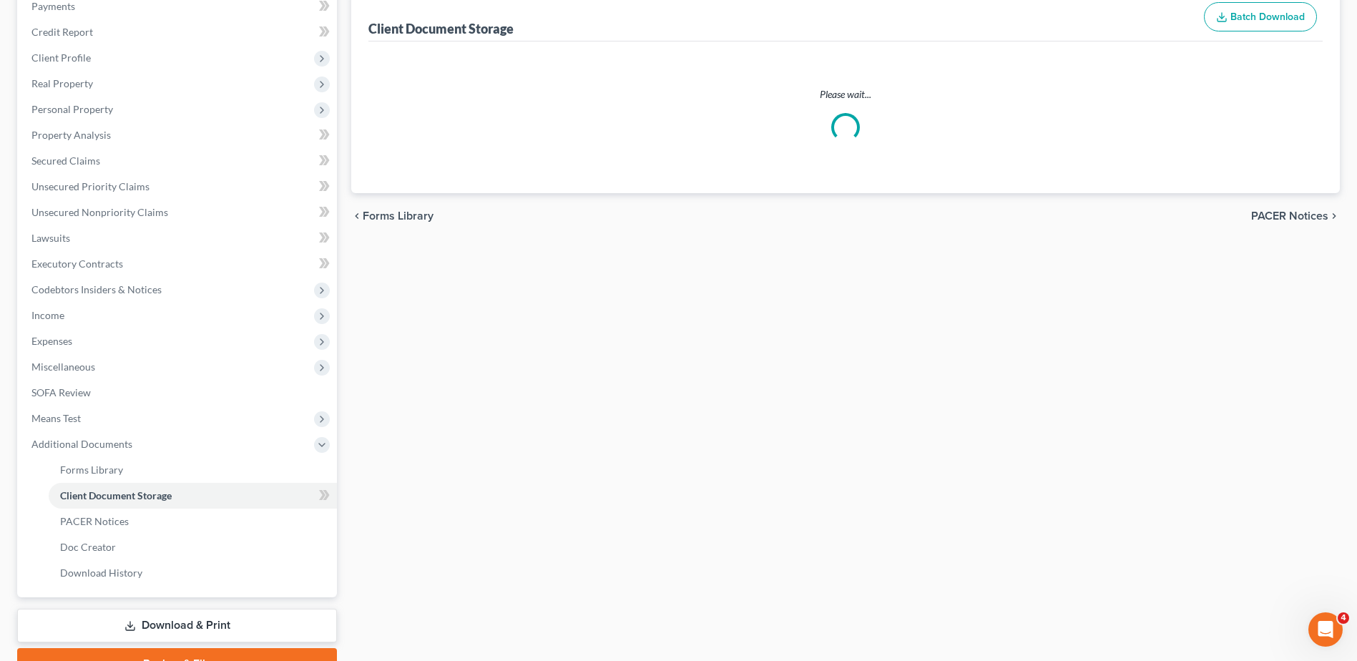
scroll to position [34, 0]
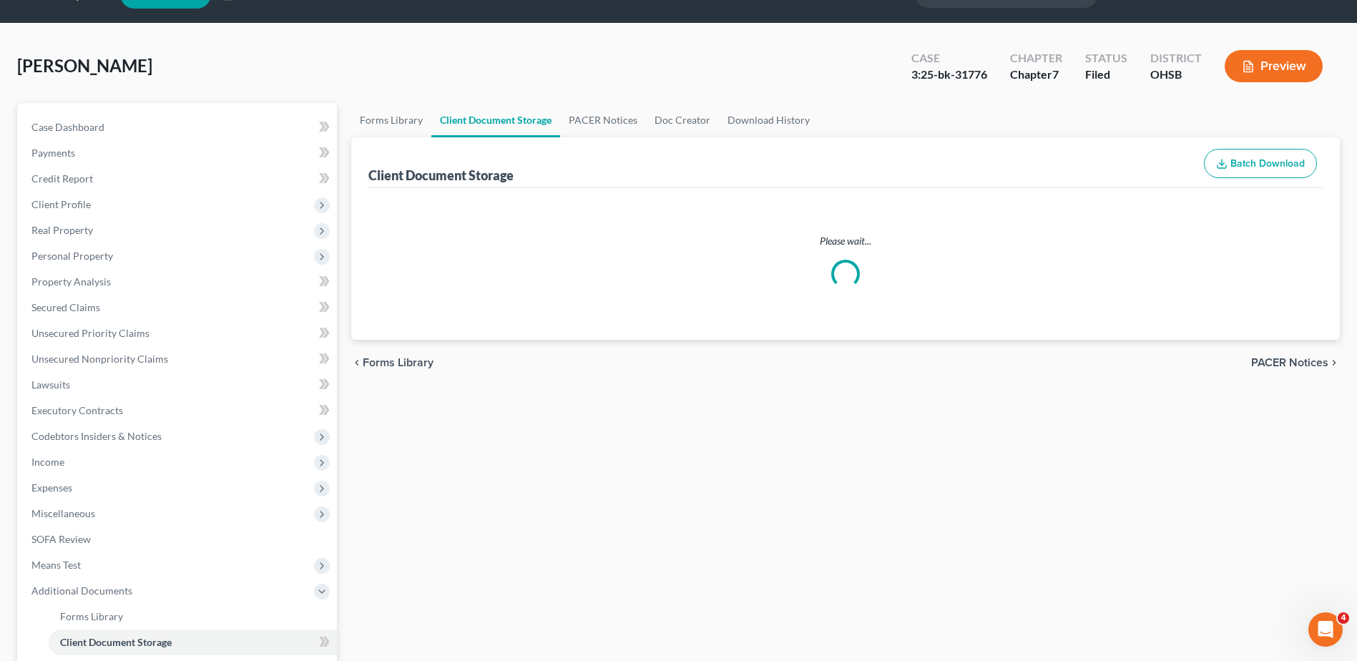
select select "7"
select select "37"
select select "53"
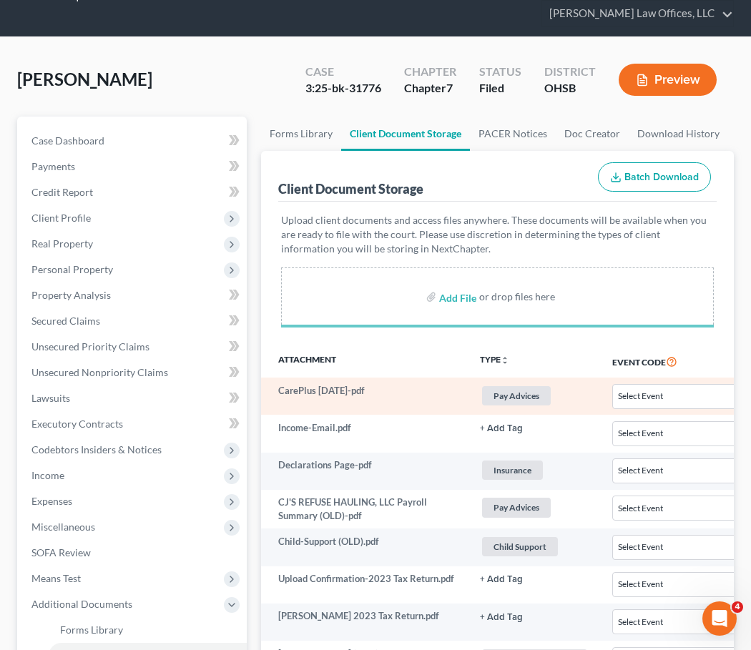
scroll to position [72, 0]
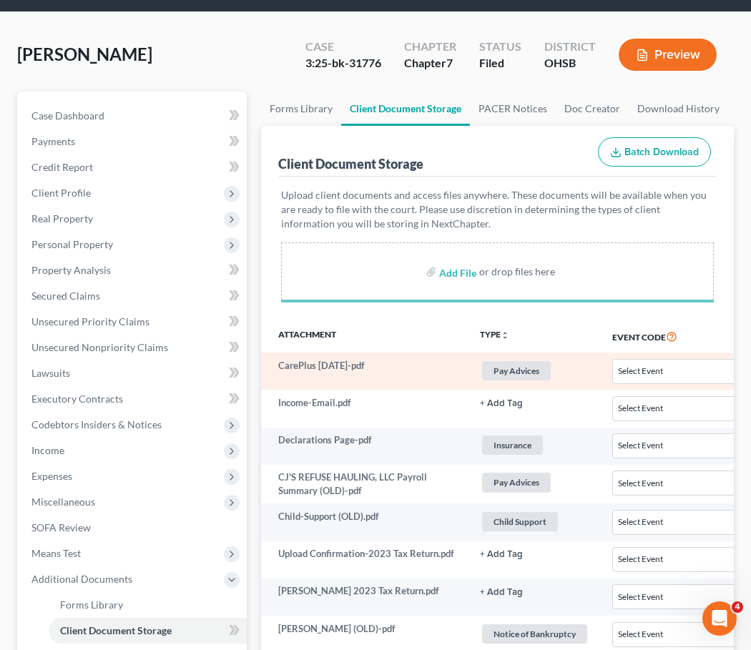
select select "7"
select select "37"
select select "53"
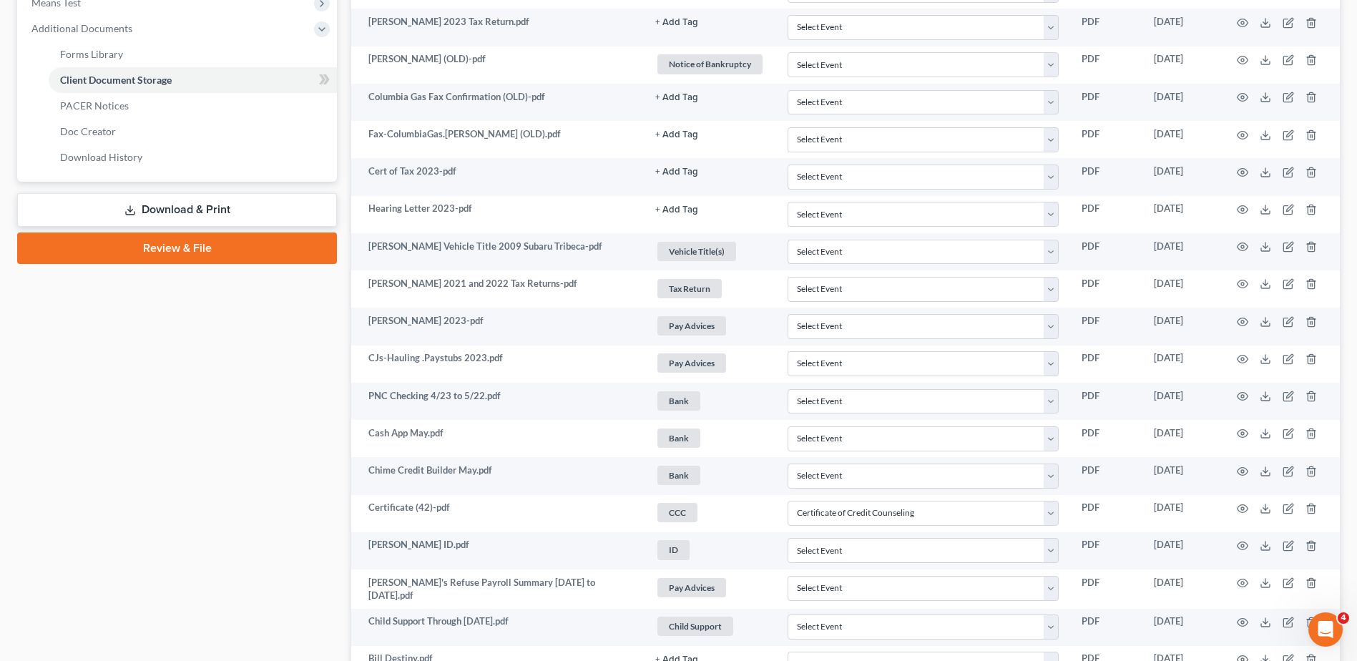
scroll to position [0, 0]
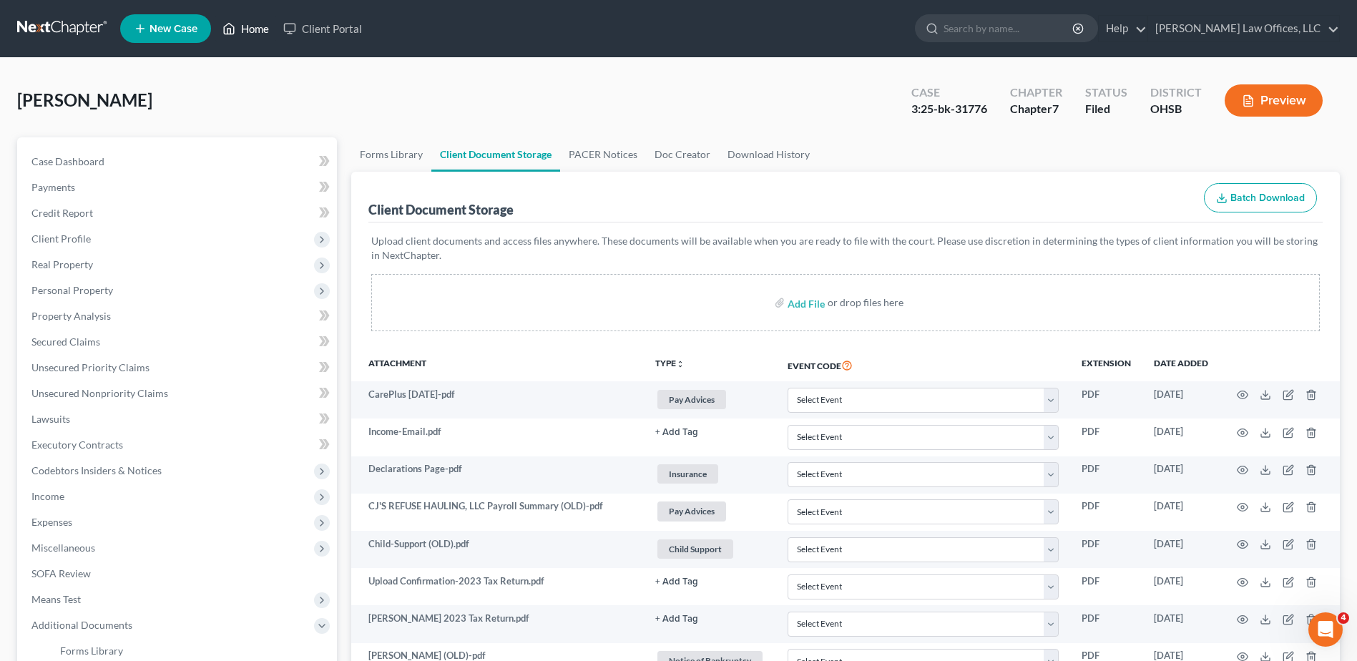
drag, startPoint x: 258, startPoint y: 36, endPoint x: 536, endPoint y: 41, distance: 277.6
click at [258, 36] on link "Home" at bounding box center [245, 29] width 61 height 26
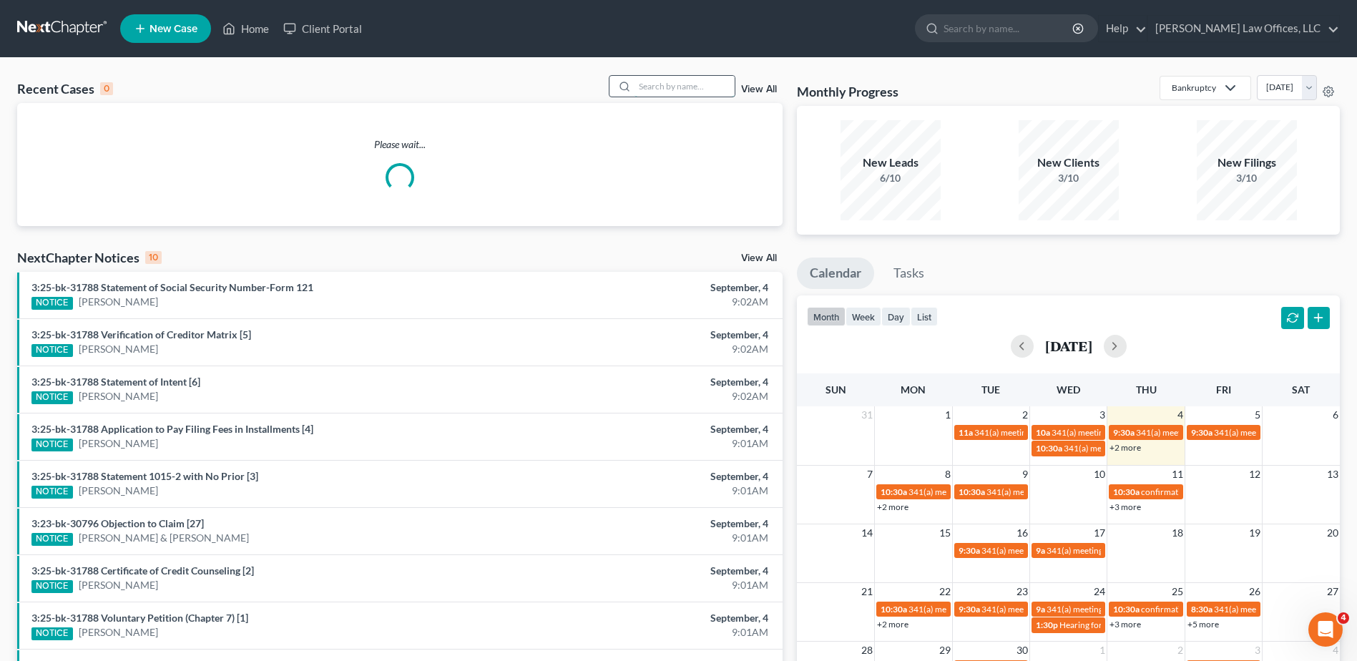
click at [713, 84] on input "search" at bounding box center [685, 86] width 100 height 21
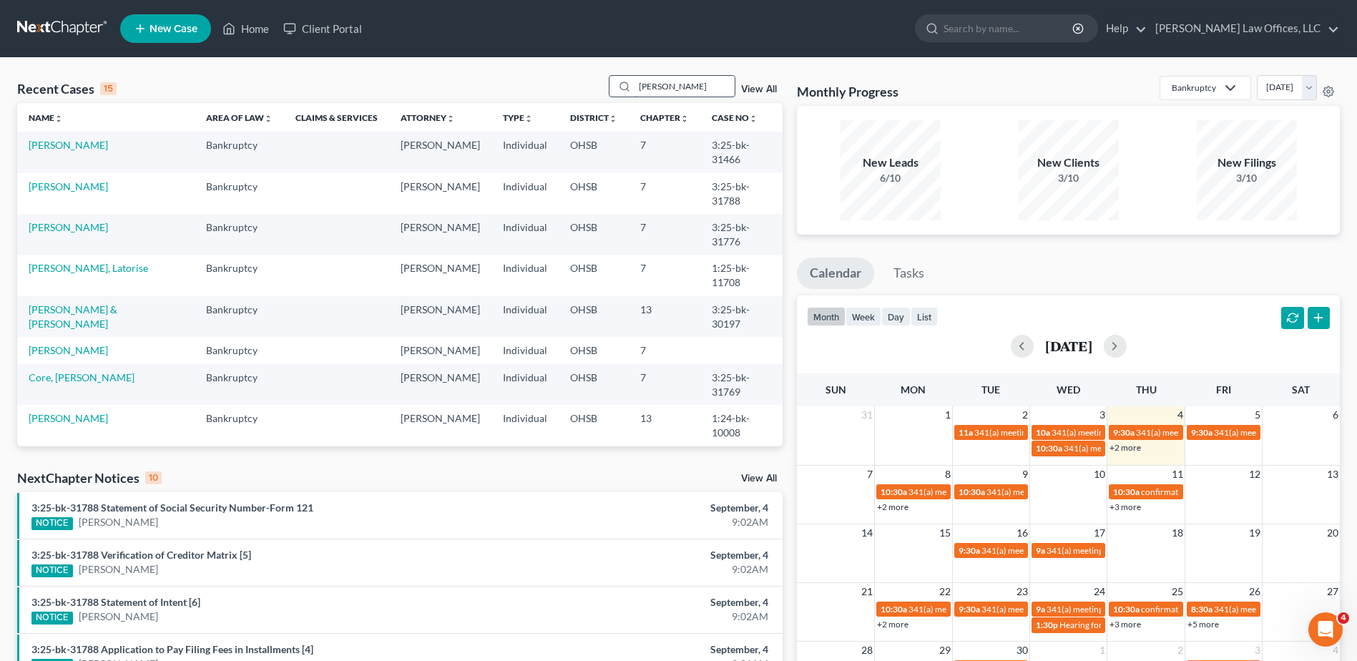
type input "freeman"
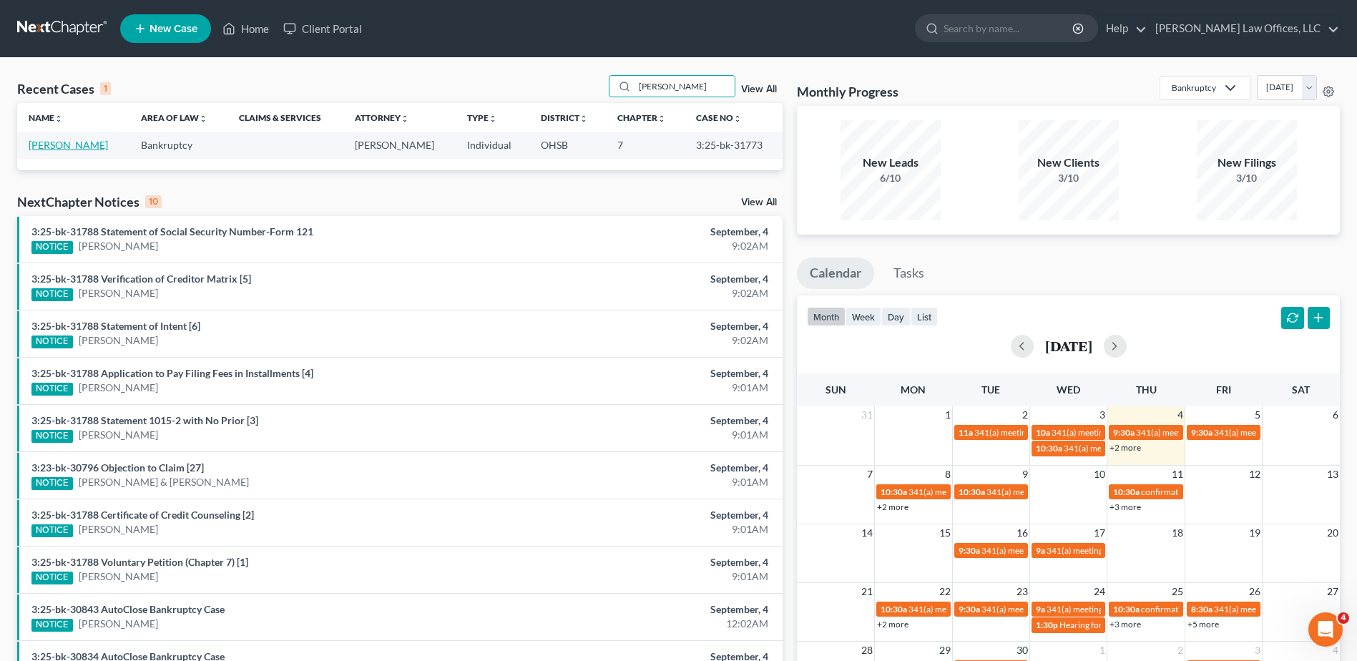
click at [81, 148] on link "[PERSON_NAME]" at bounding box center [68, 145] width 79 height 12
select select "3"
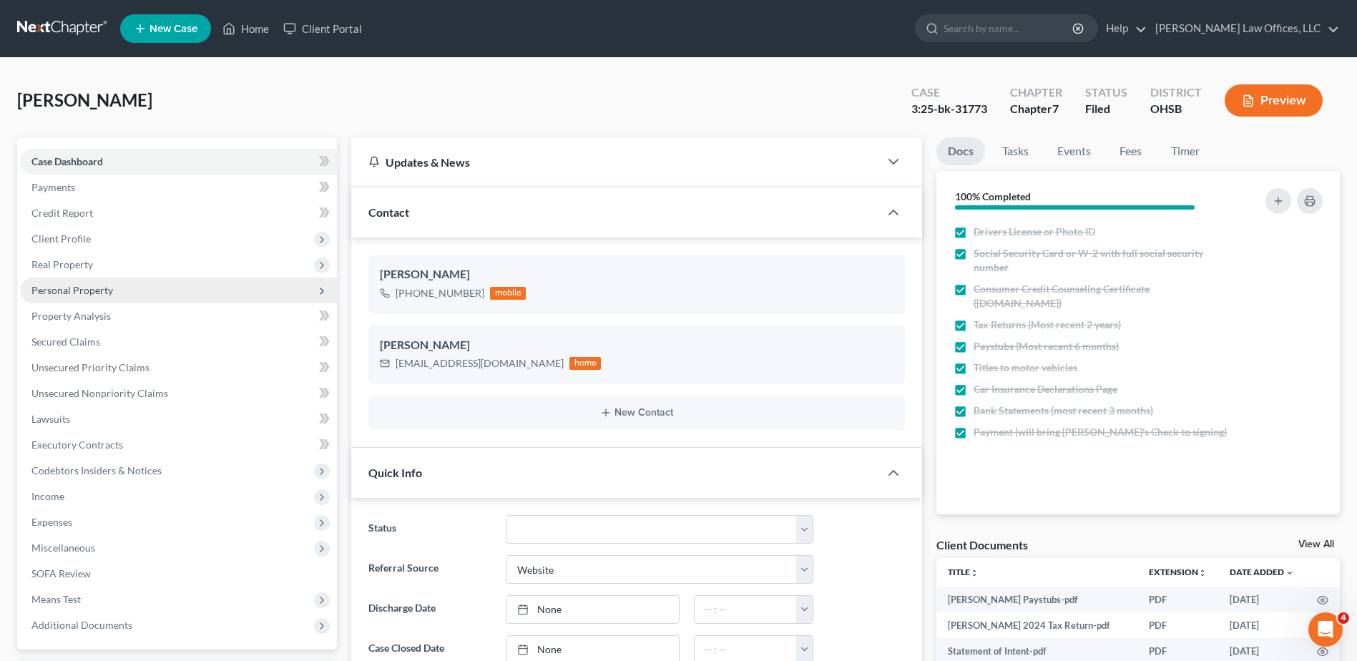
click at [99, 285] on span "Personal Property" at bounding box center [72, 290] width 82 height 12
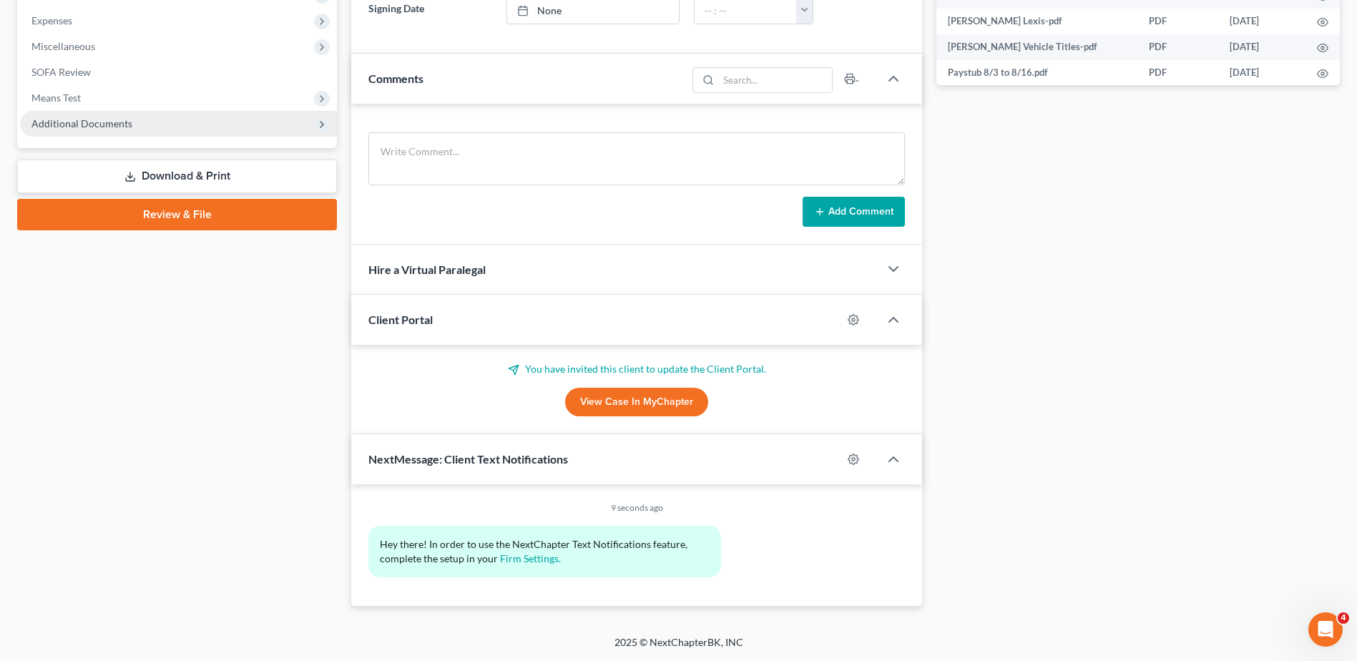
click at [117, 122] on span "Additional Documents" at bounding box center [81, 123] width 101 height 12
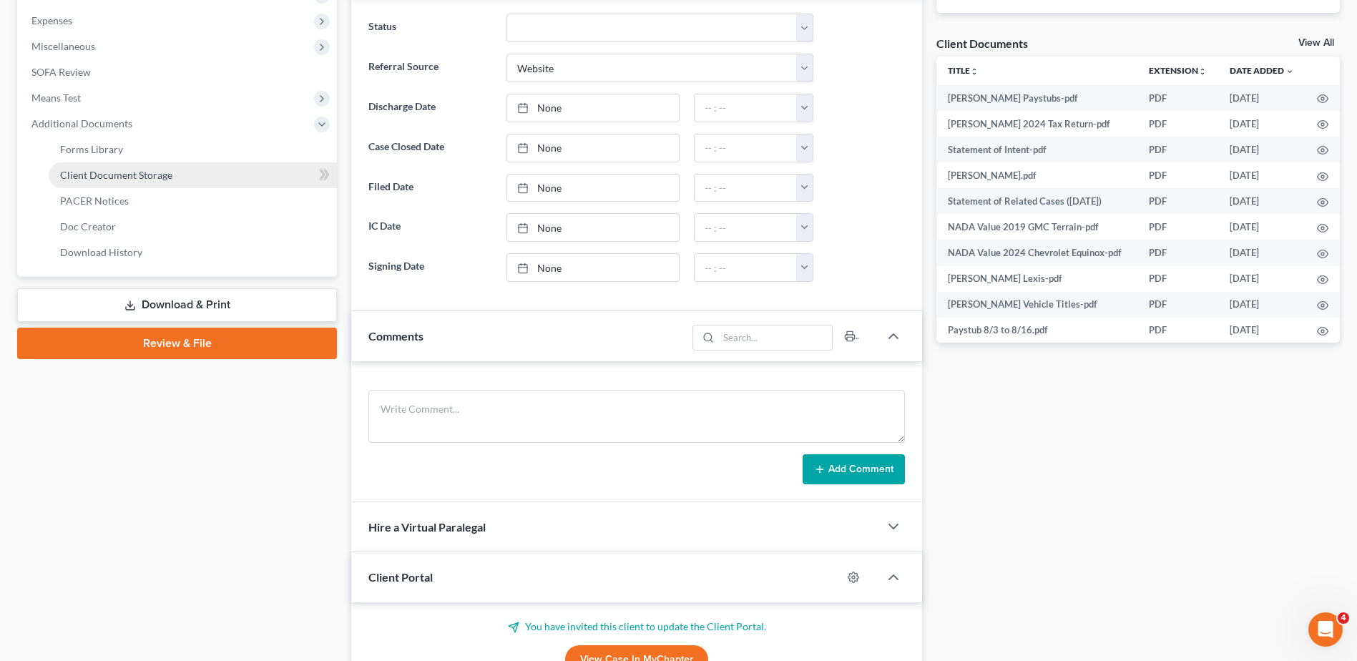
click at [130, 176] on span "Client Document Storage" at bounding box center [116, 175] width 112 height 12
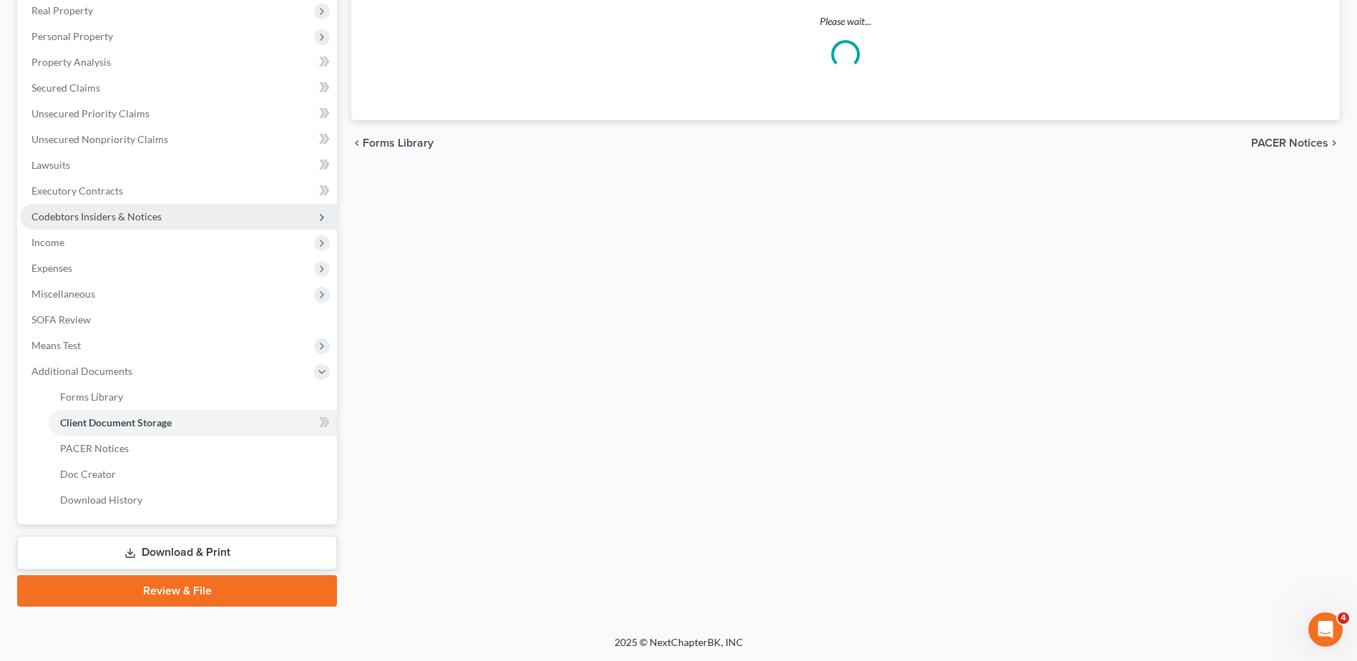
scroll to position [217, 0]
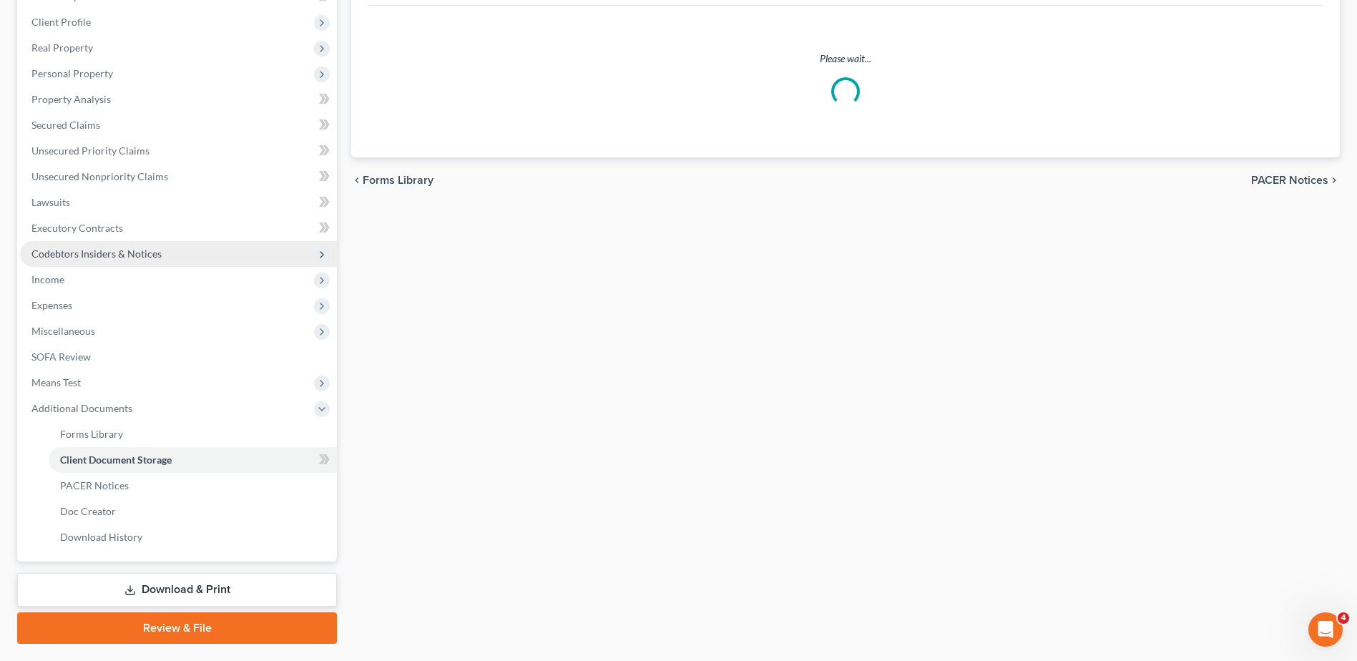
select select "7"
select select "52"
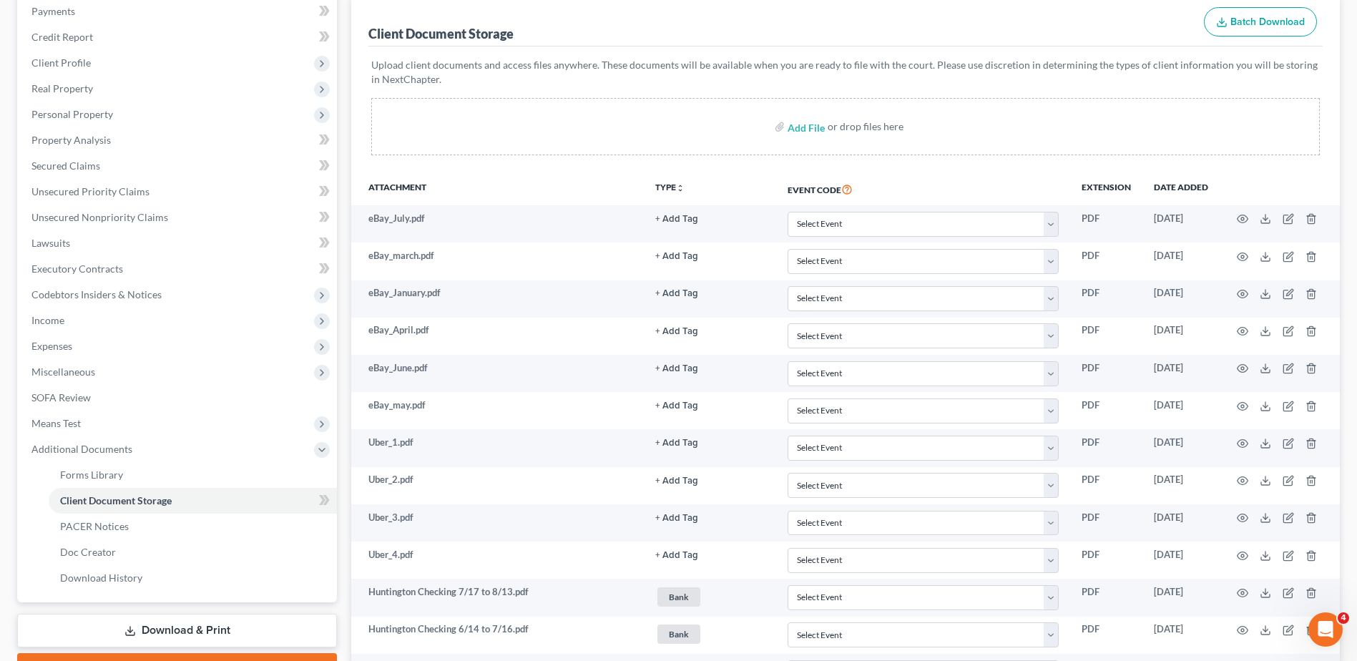
scroll to position [0, 0]
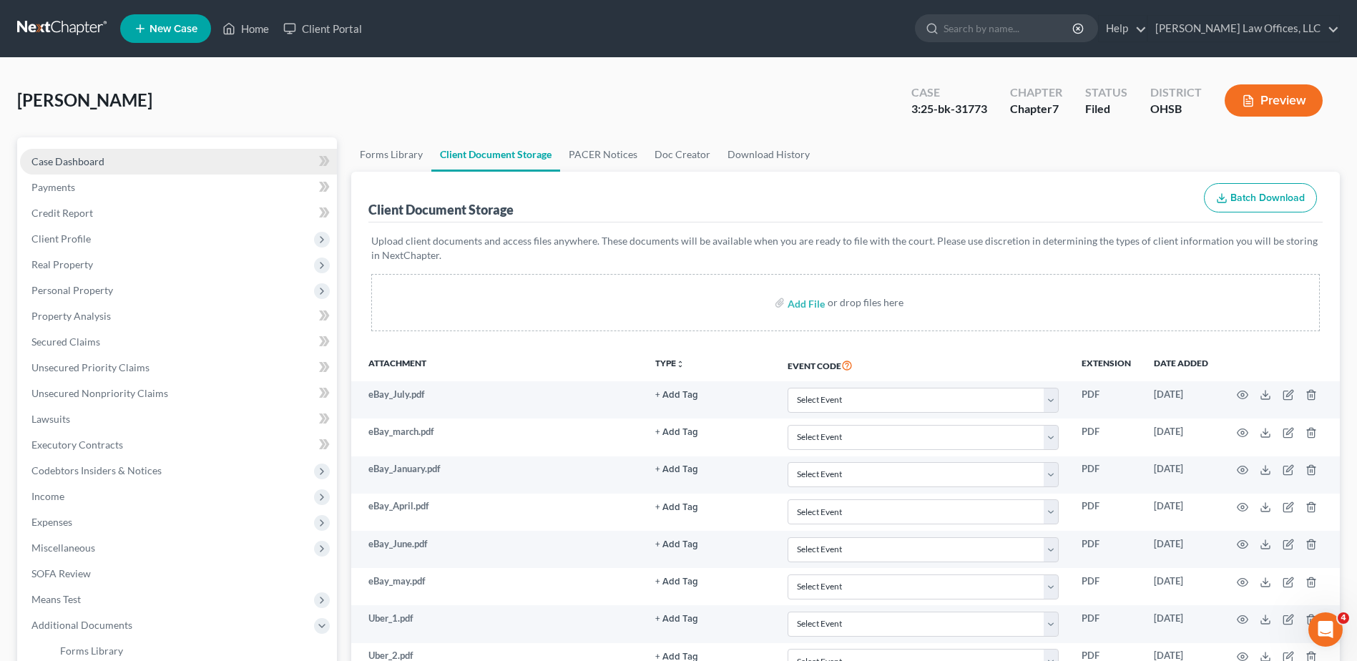
click at [59, 162] on span "Case Dashboard" at bounding box center [67, 161] width 73 height 12
select select "3"
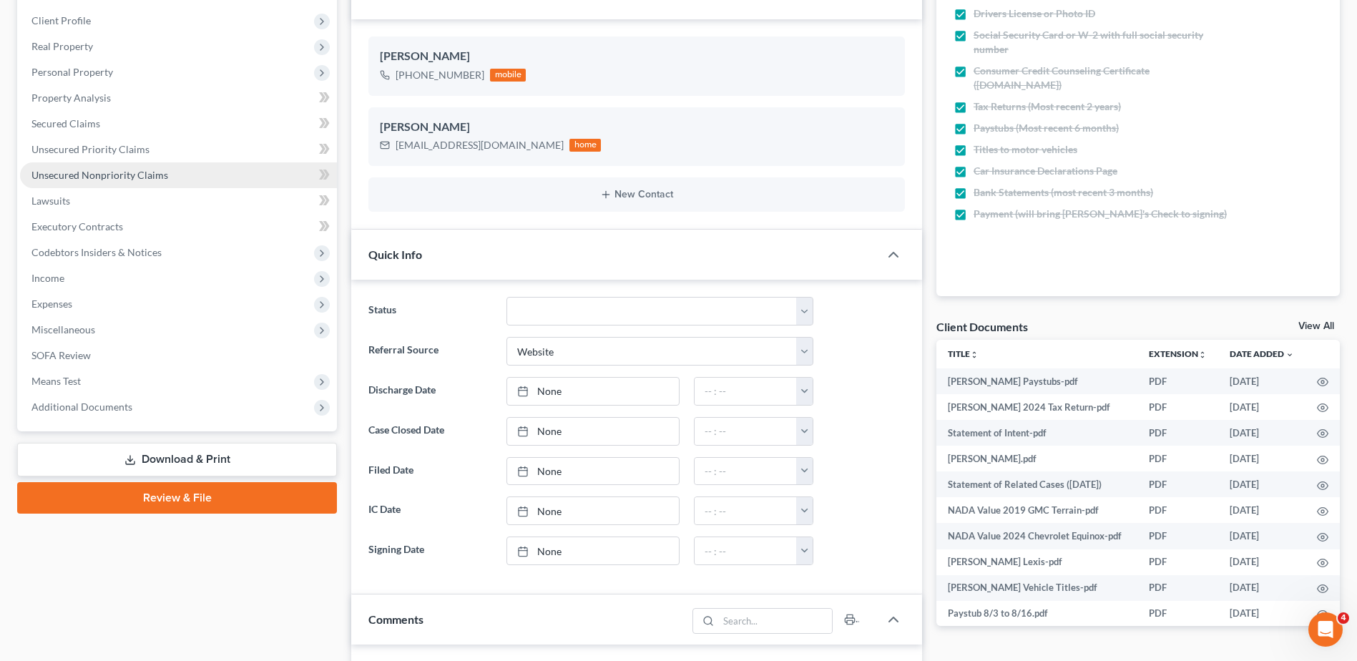
scroll to position [72, 0]
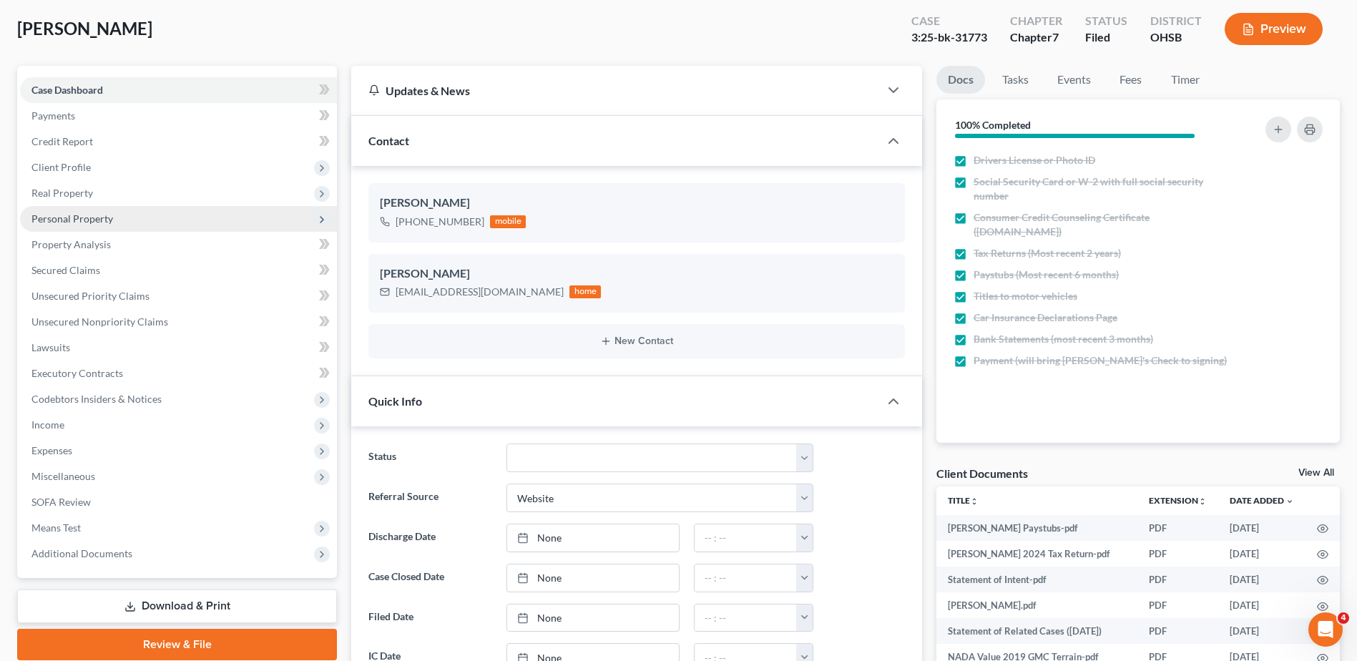
click at [74, 218] on span "Personal Property" at bounding box center [72, 218] width 82 height 12
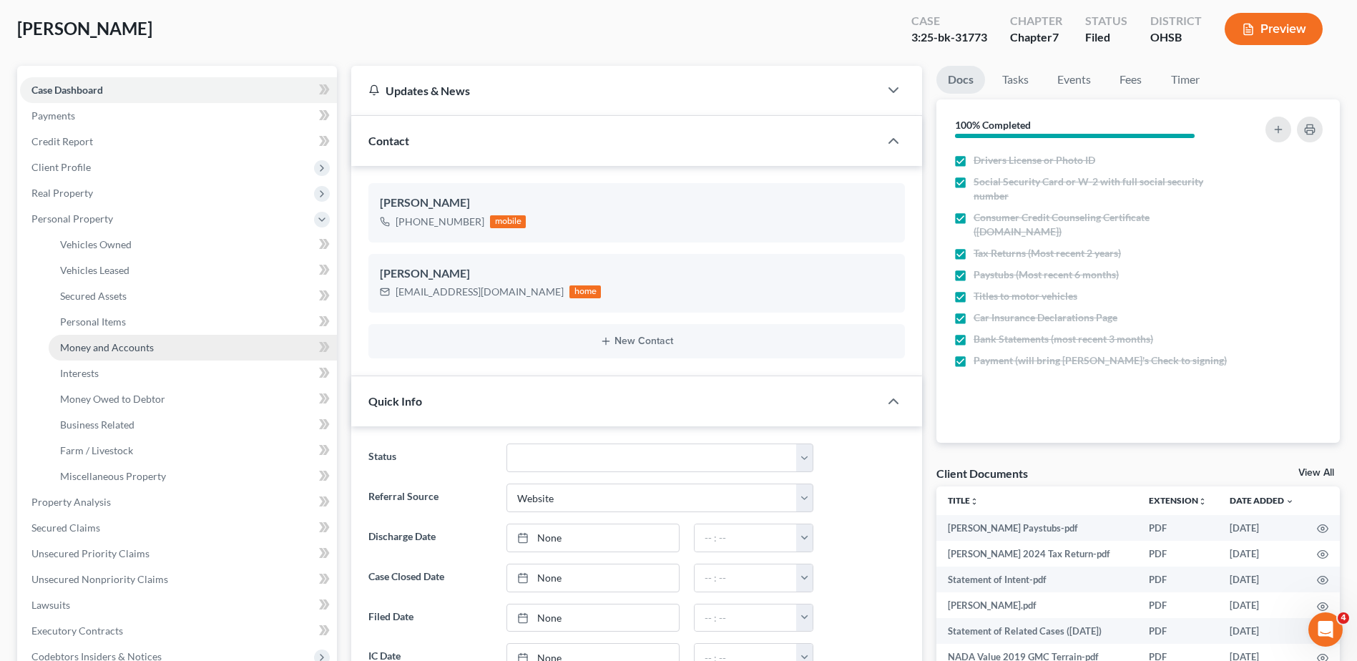
click at [95, 346] on span "Money and Accounts" at bounding box center [107, 347] width 94 height 12
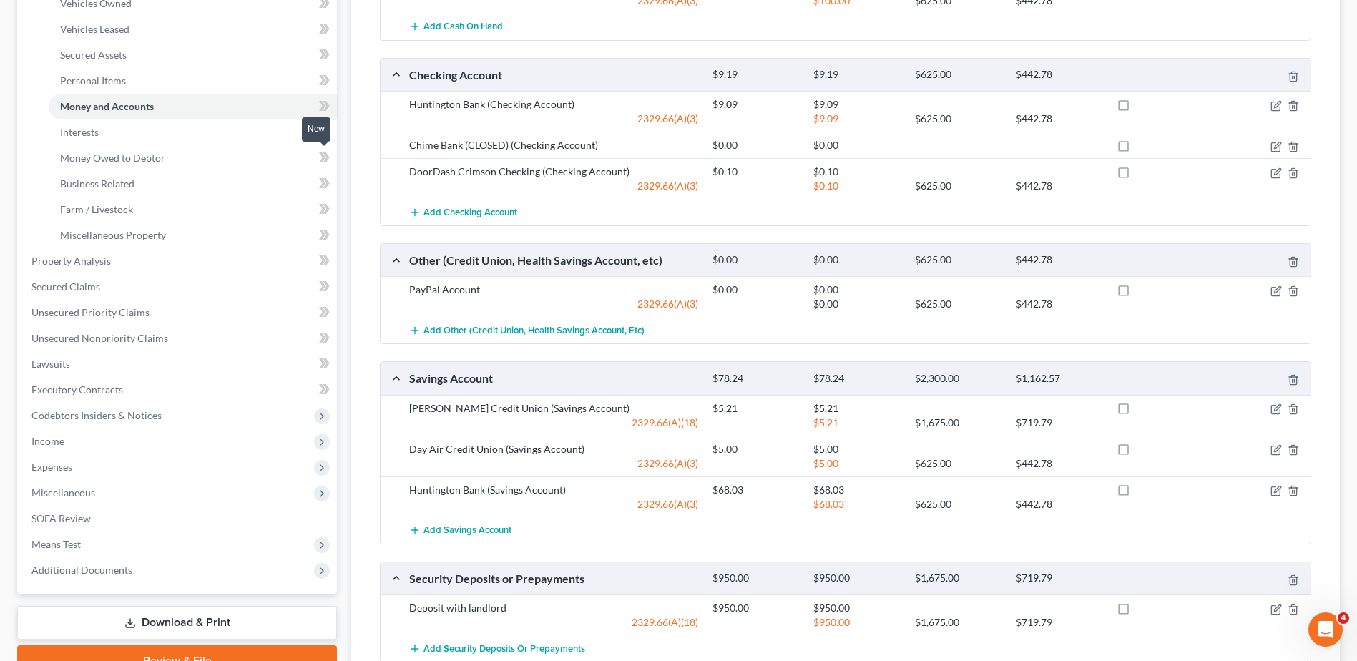
scroll to position [449, 0]
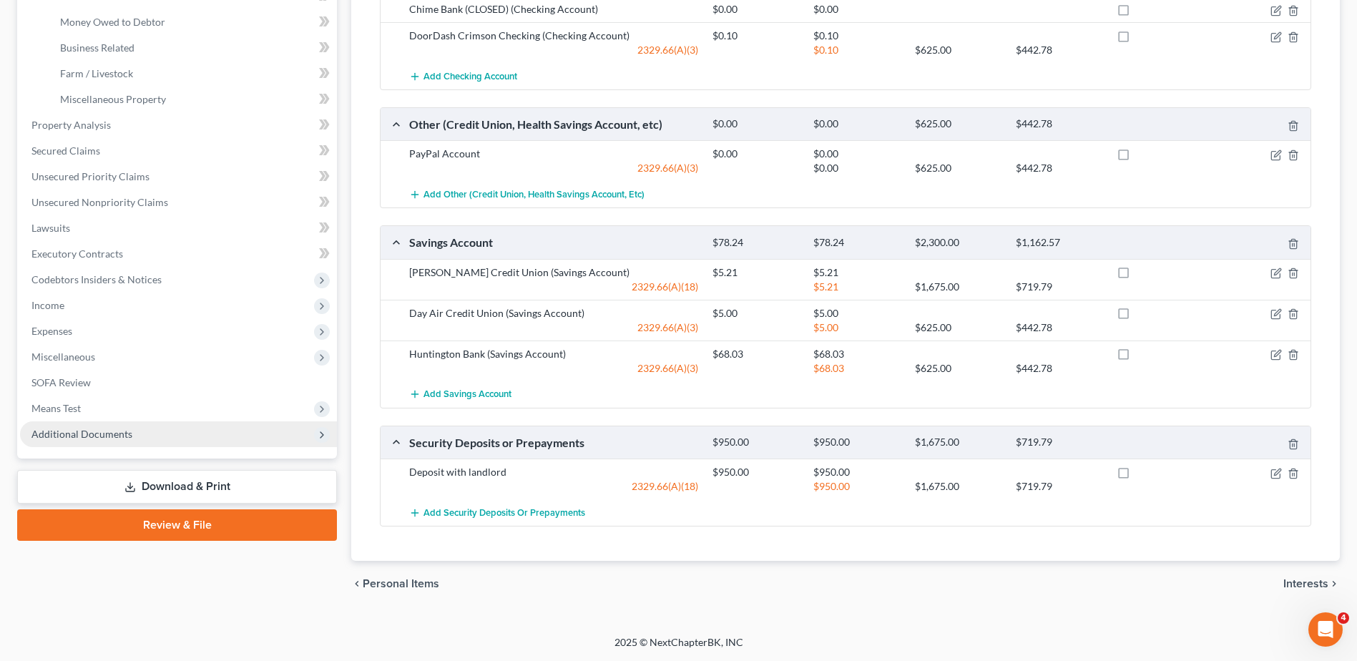
click at [112, 426] on span "Additional Documents" at bounding box center [178, 434] width 317 height 26
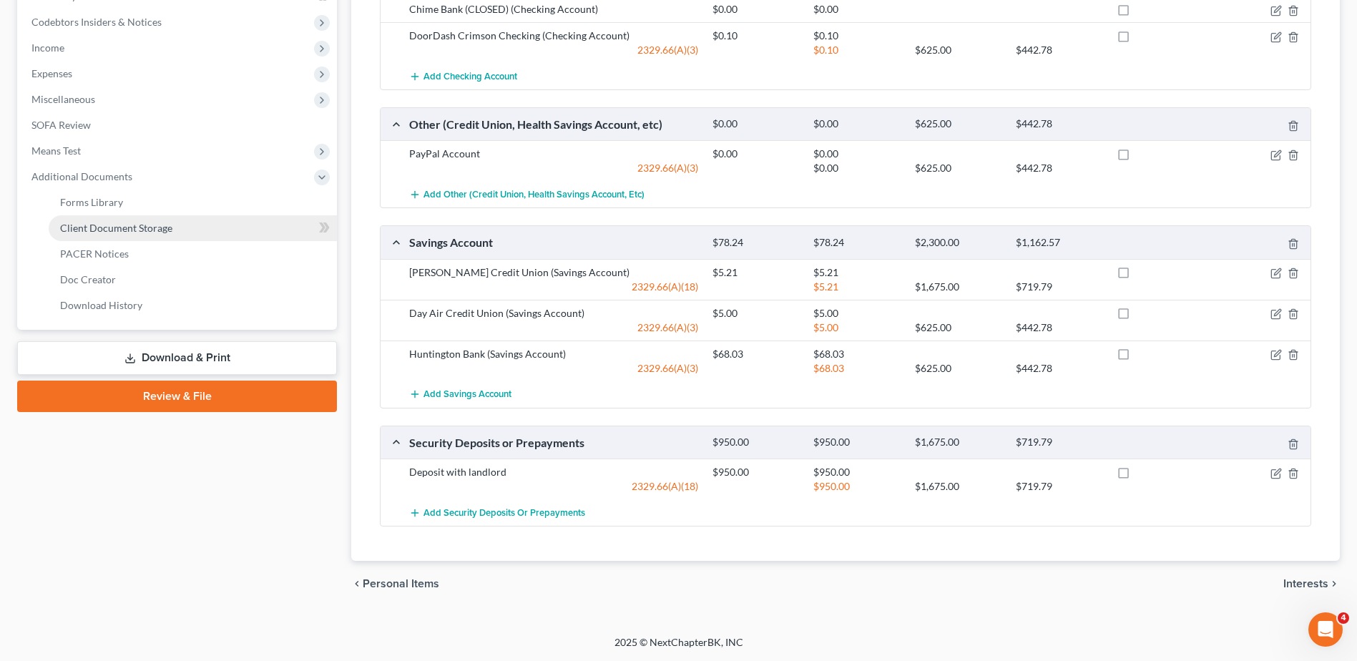
click at [127, 233] on span "Client Document Storage" at bounding box center [116, 228] width 112 height 12
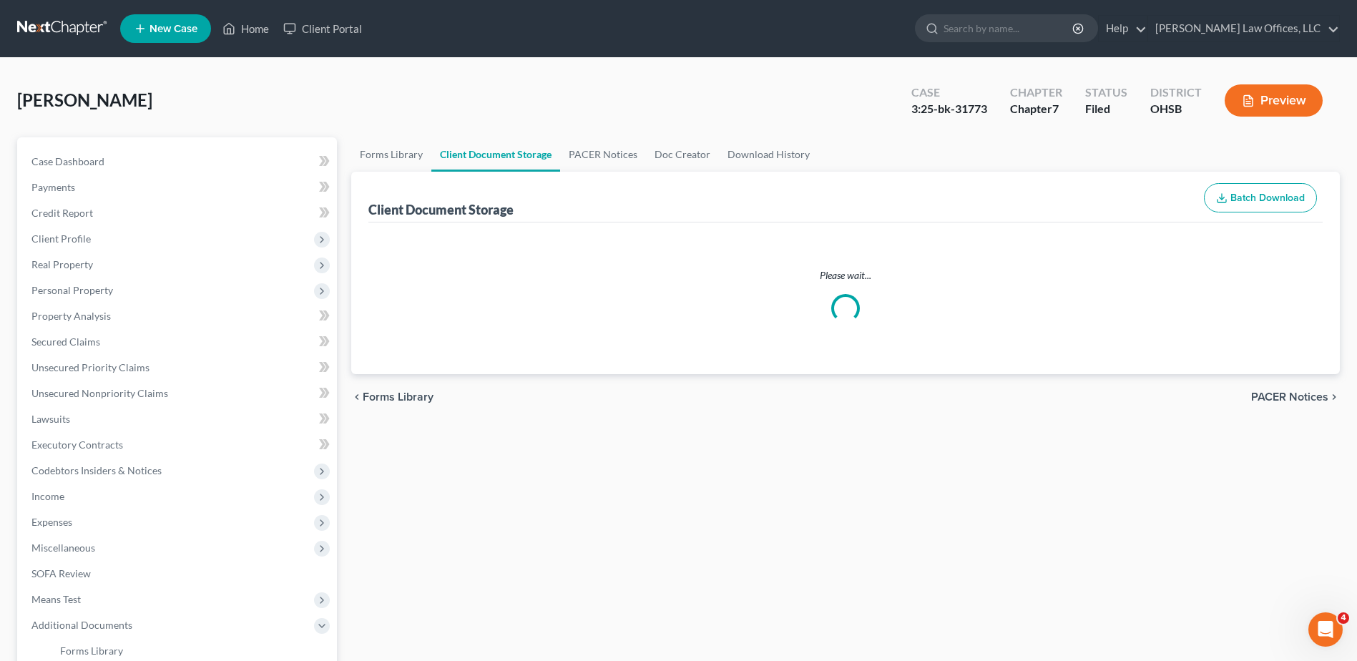
select select "7"
select select "52"
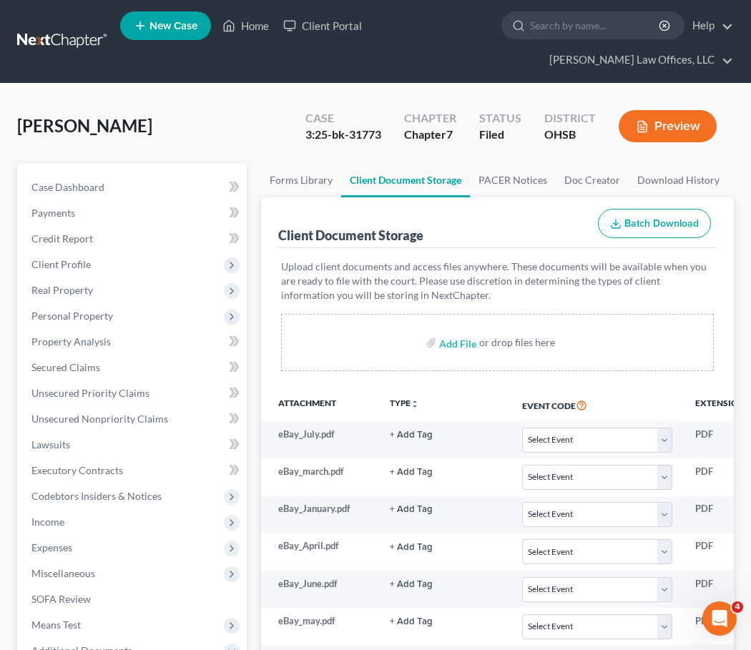
select select "7"
select select "52"
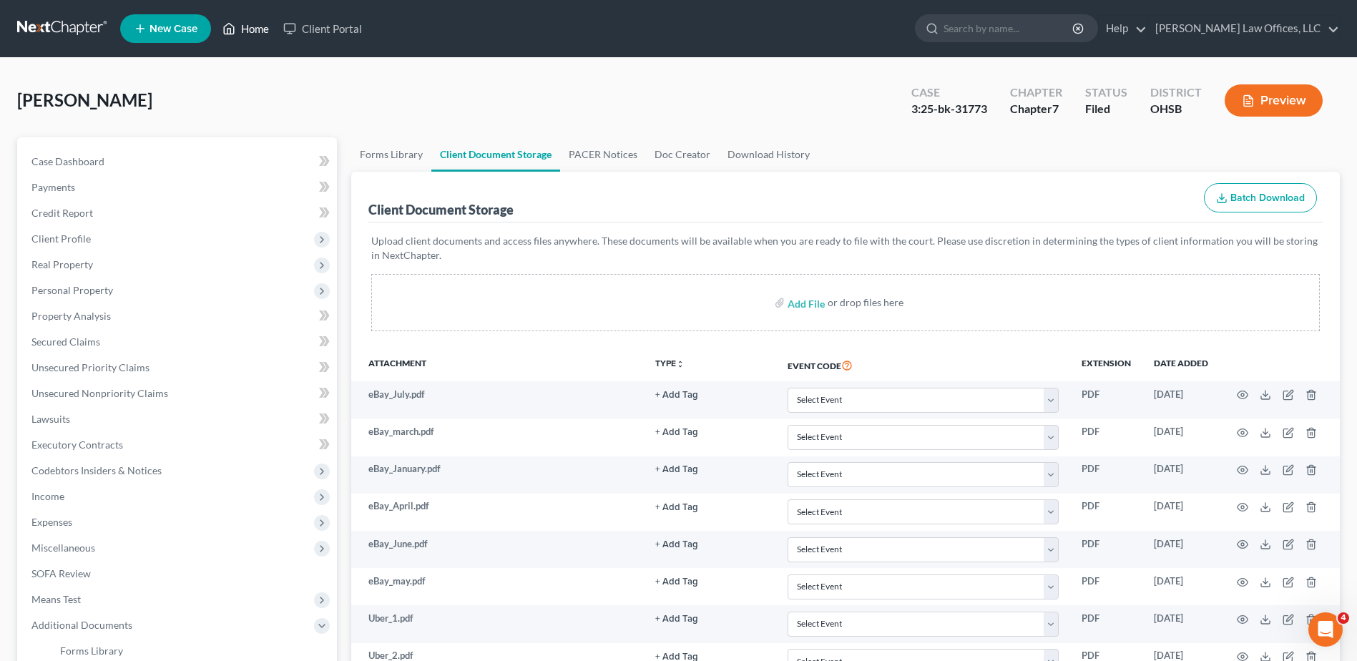
click at [260, 28] on link "Home" at bounding box center [245, 29] width 61 height 26
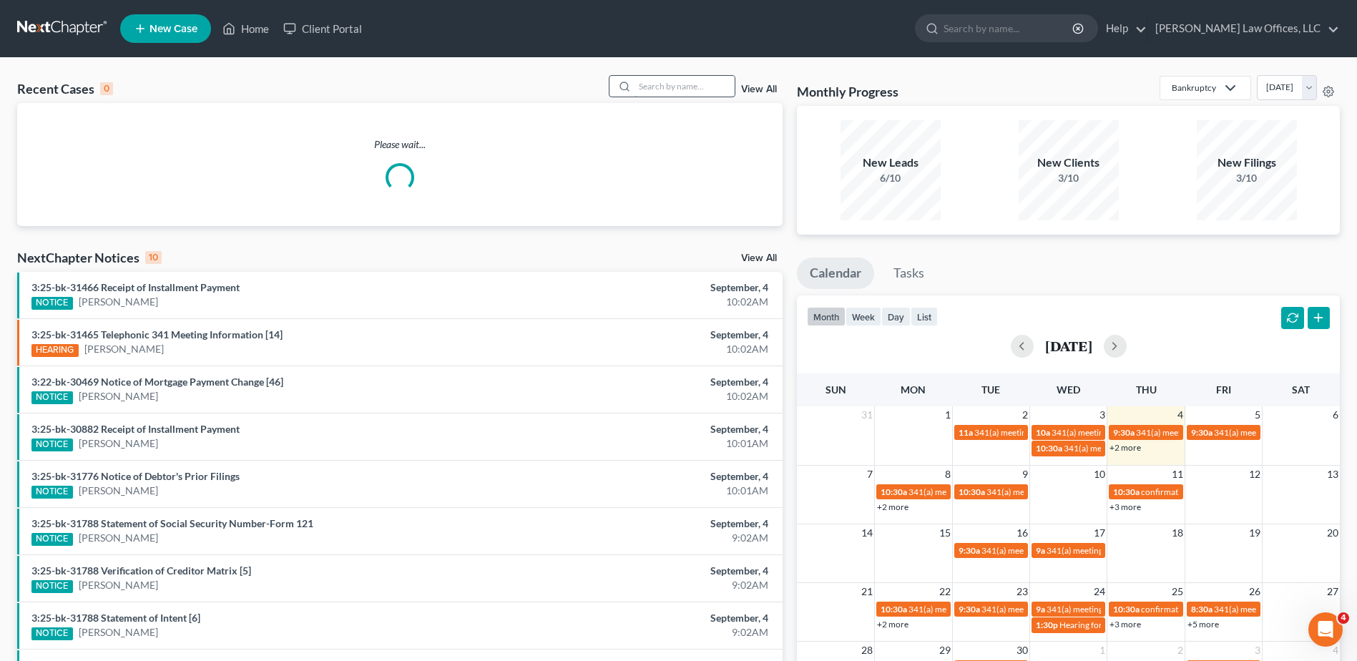
click at [697, 88] on input "search" at bounding box center [685, 86] width 100 height 21
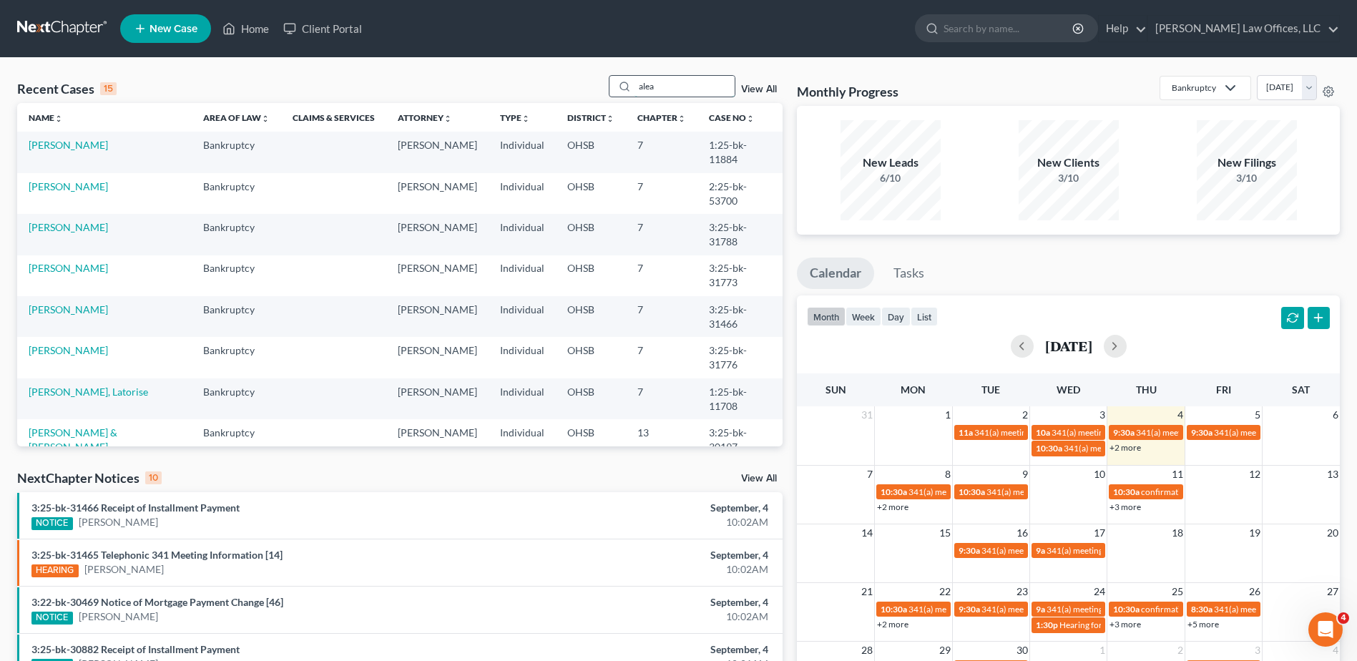
type input "alea"
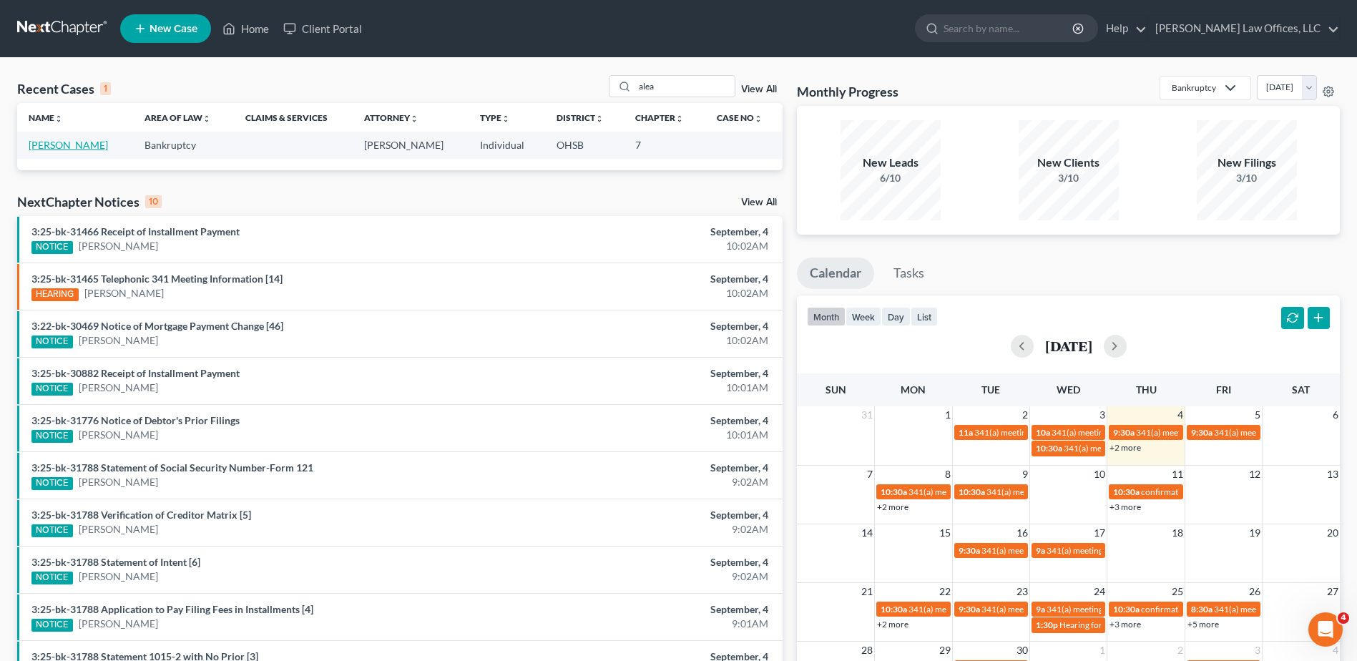
click at [67, 146] on link "[PERSON_NAME]" at bounding box center [68, 145] width 79 height 12
select select "3"
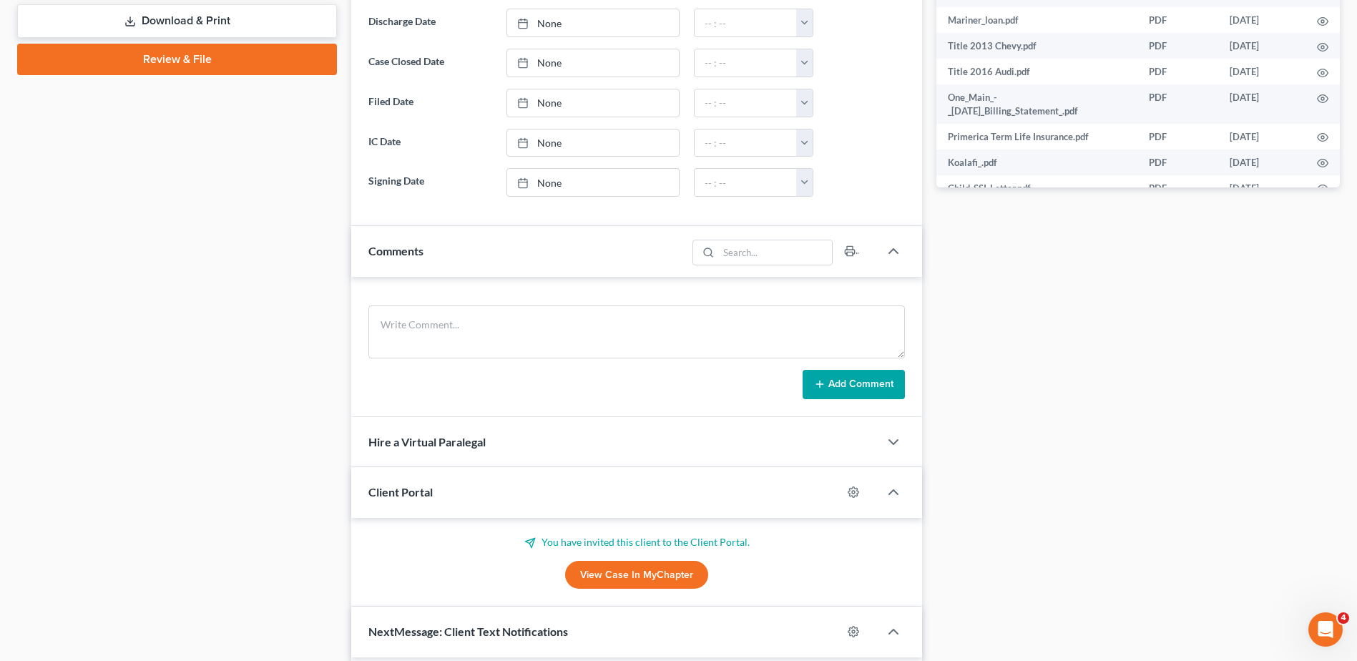
scroll to position [829, 0]
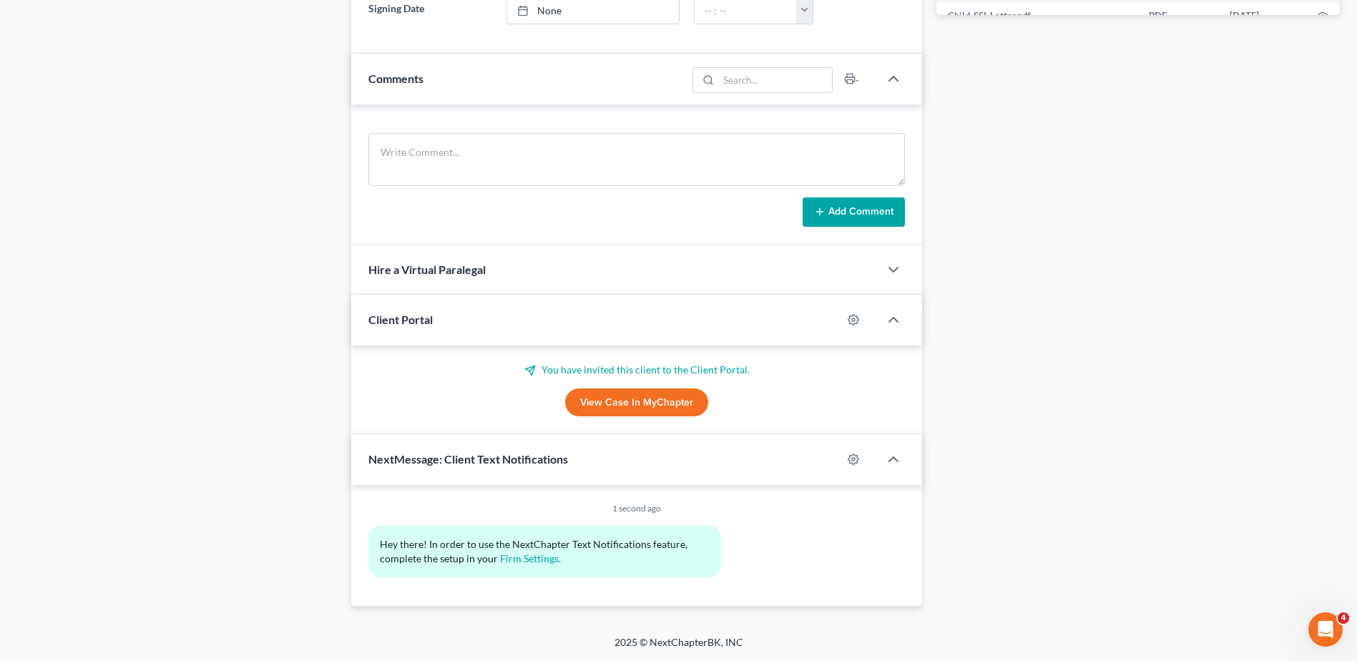
click at [622, 404] on link "View Case in MyChapter" at bounding box center [636, 402] width 143 height 29
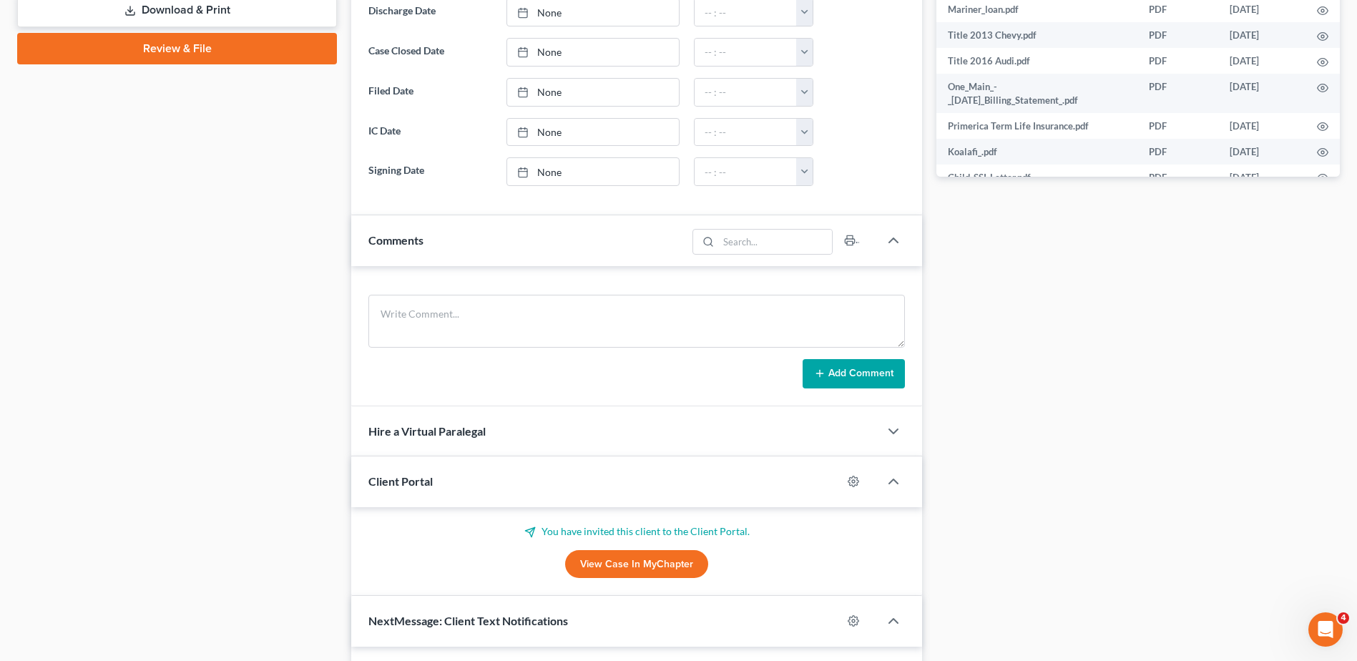
scroll to position [471, 0]
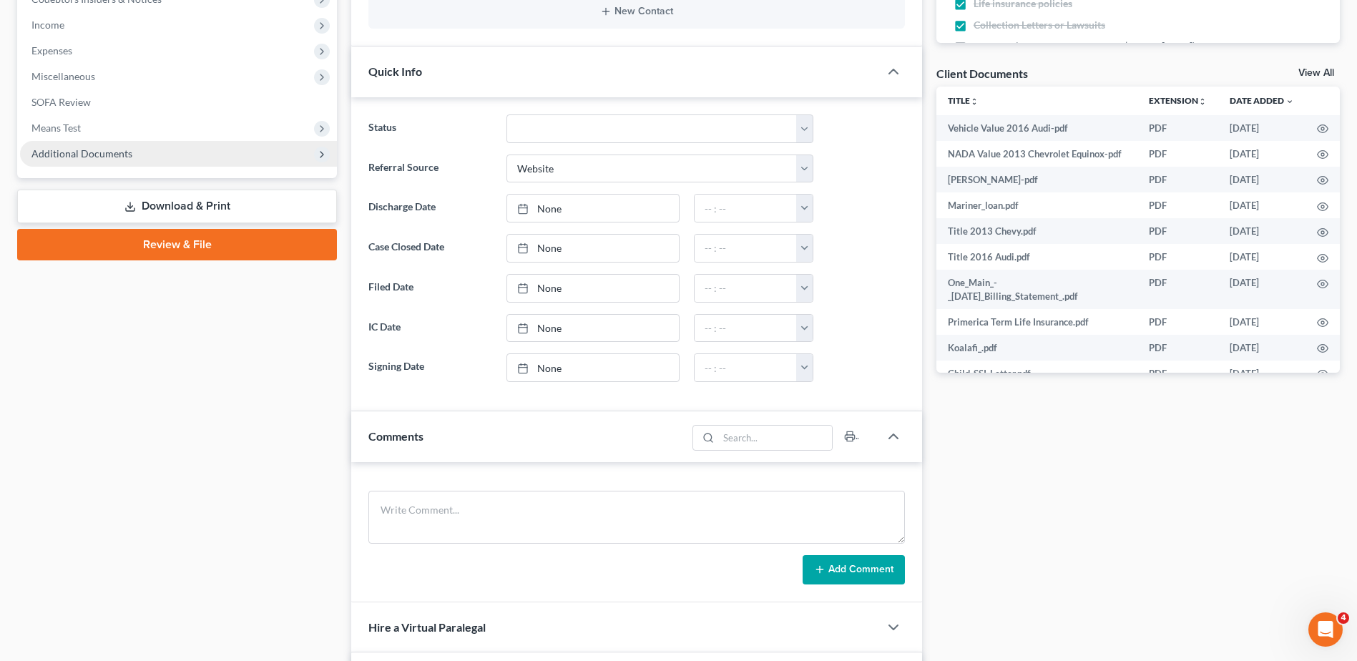
click at [113, 157] on span "Additional Documents" at bounding box center [81, 153] width 101 height 12
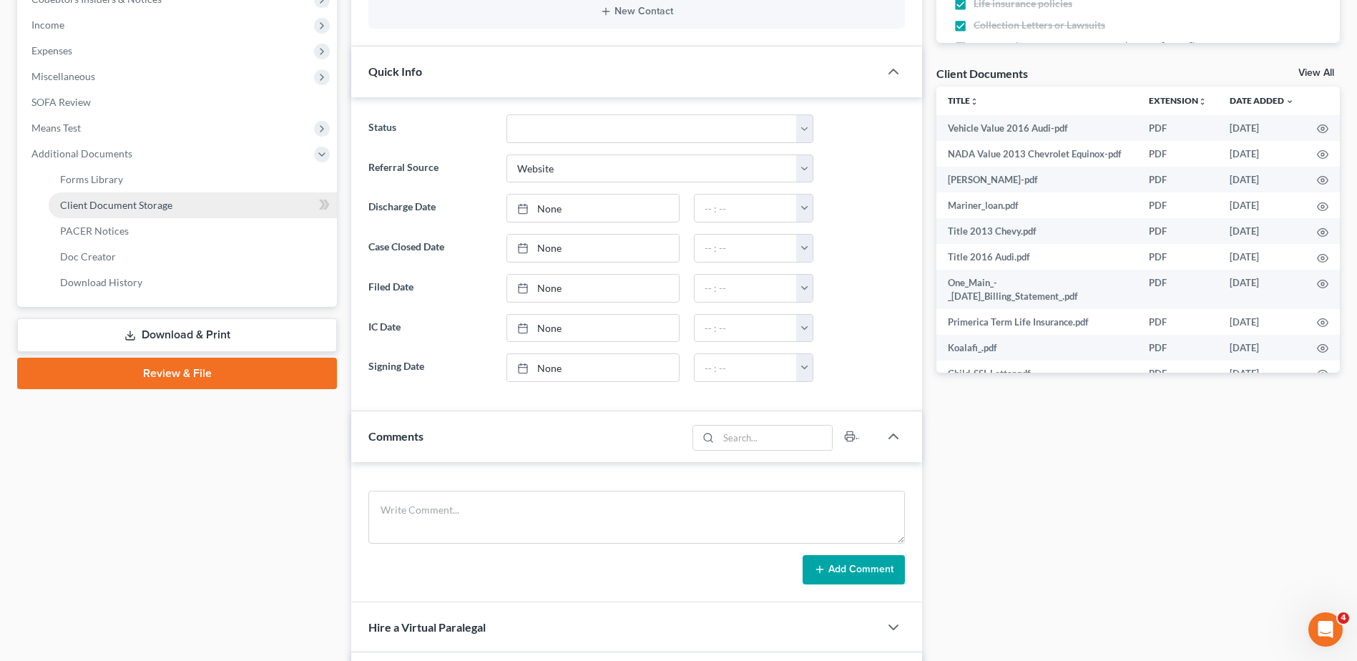
click at [127, 210] on span "Client Document Storage" at bounding box center [116, 205] width 112 height 12
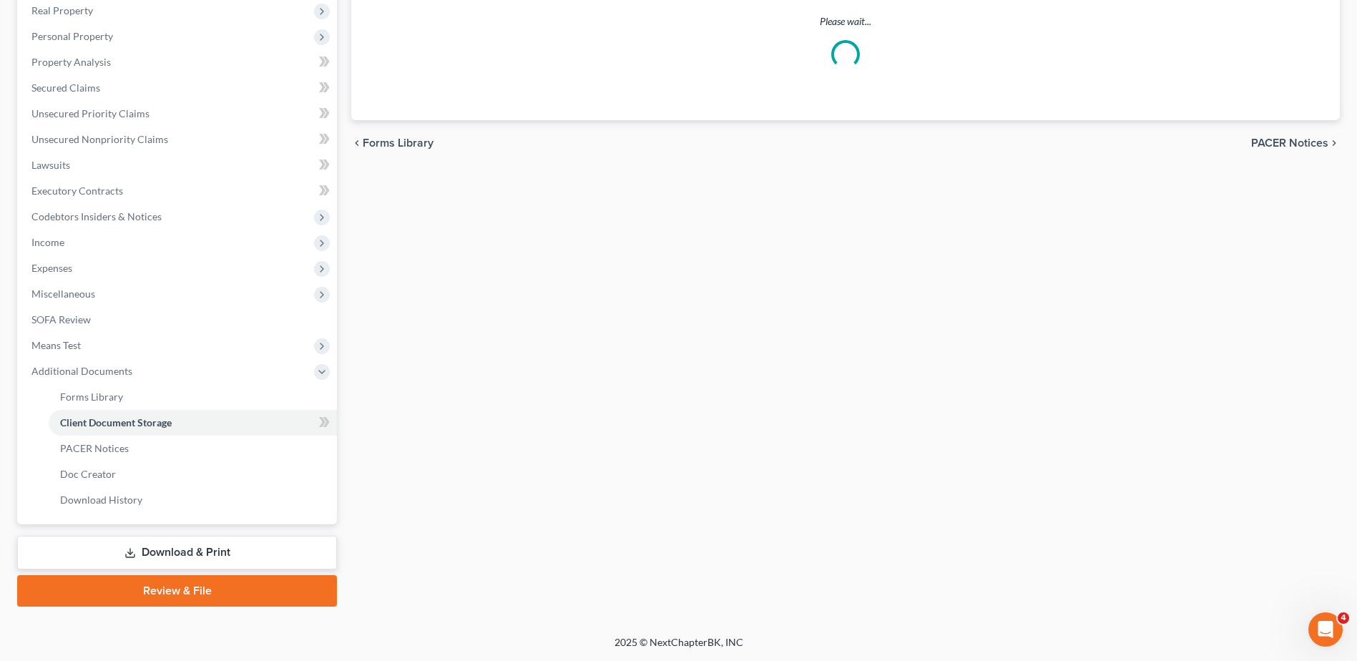
scroll to position [200, 0]
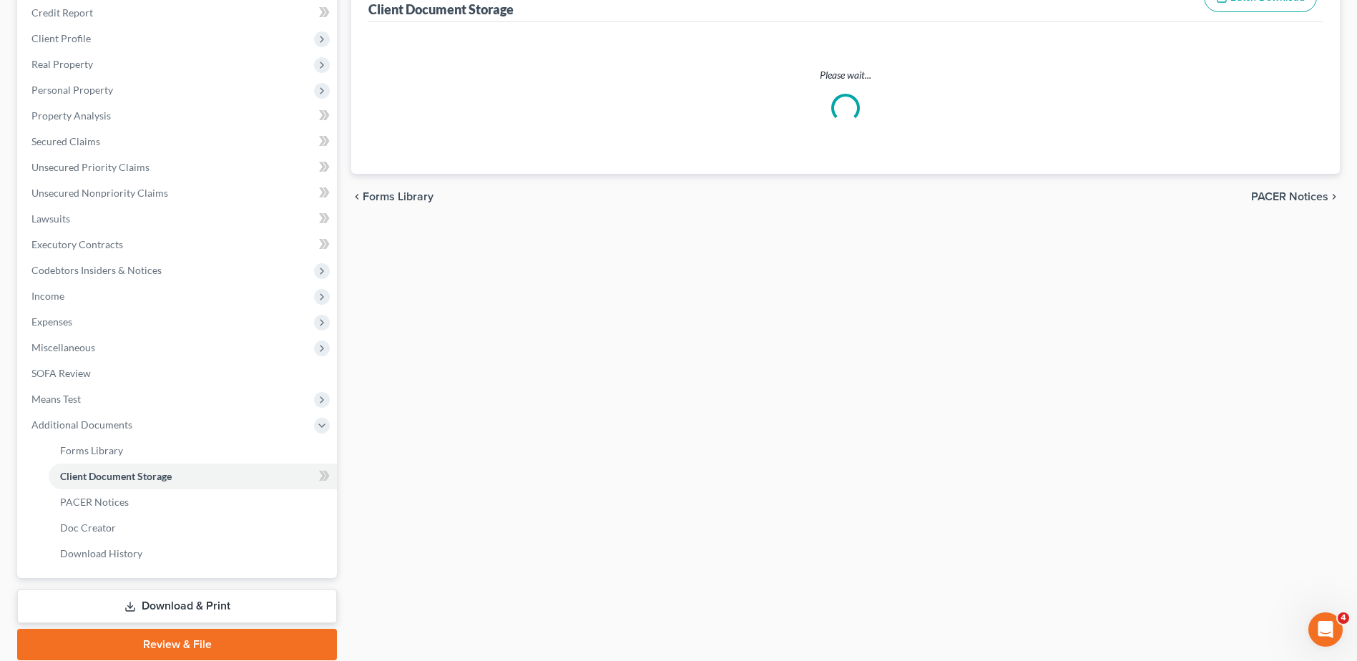
select select "7"
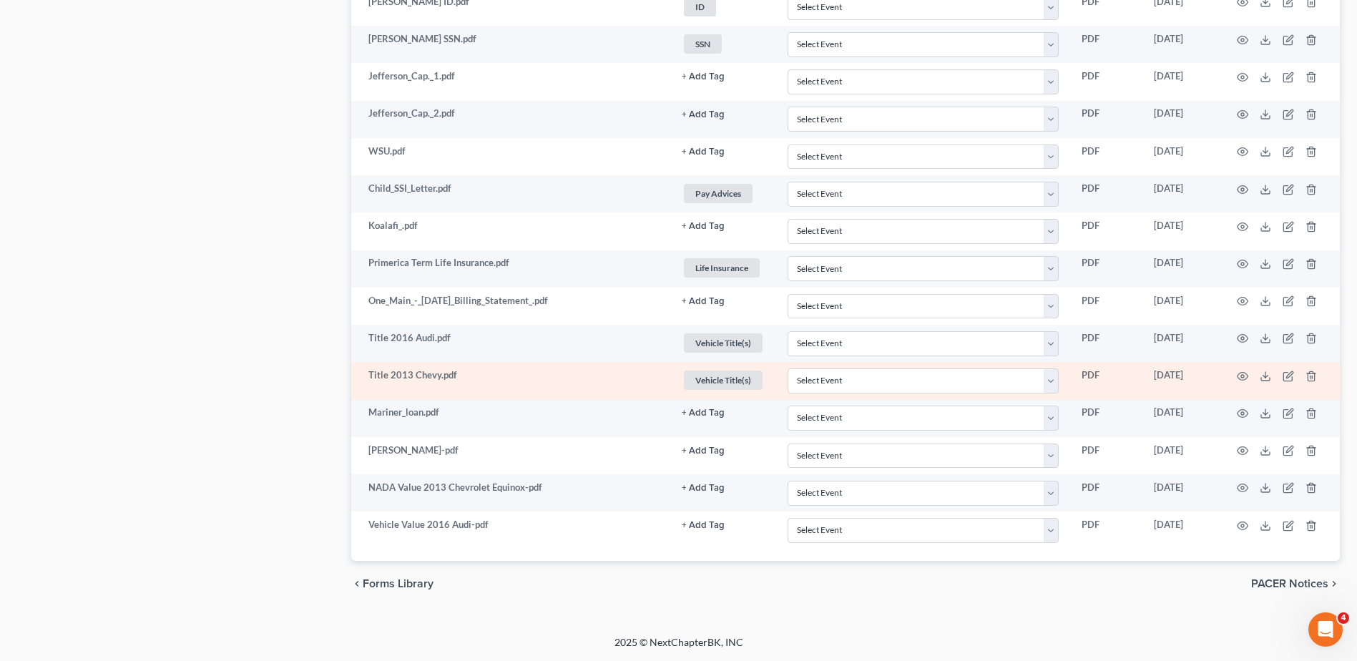
scroll to position [0, 0]
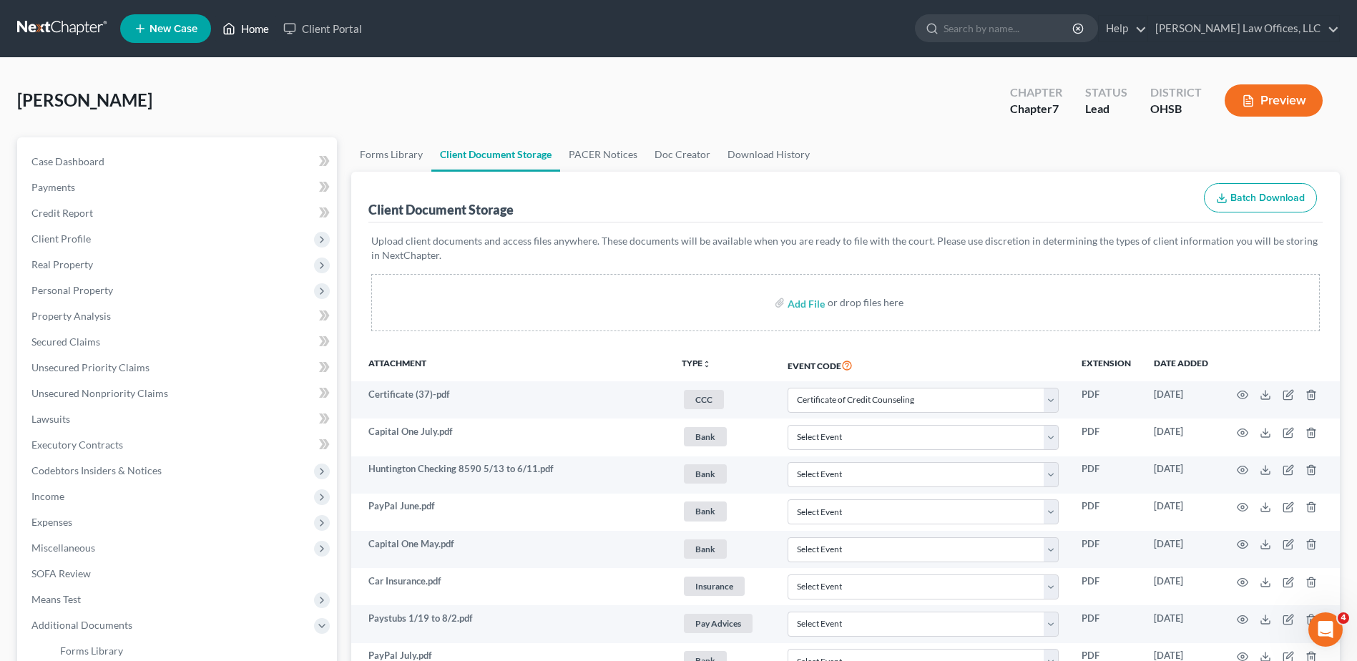
click at [264, 28] on link "Home" at bounding box center [245, 29] width 61 height 26
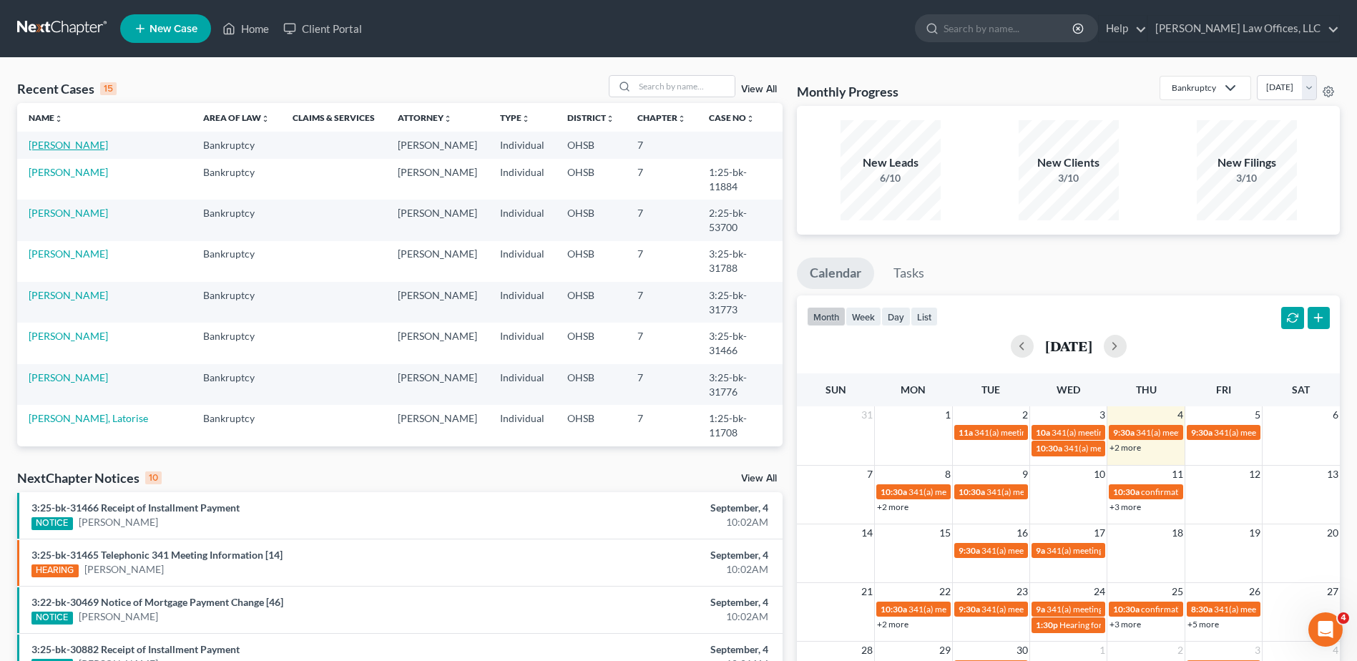
click at [49, 145] on link "[PERSON_NAME]" at bounding box center [68, 145] width 79 height 12
select select "3"
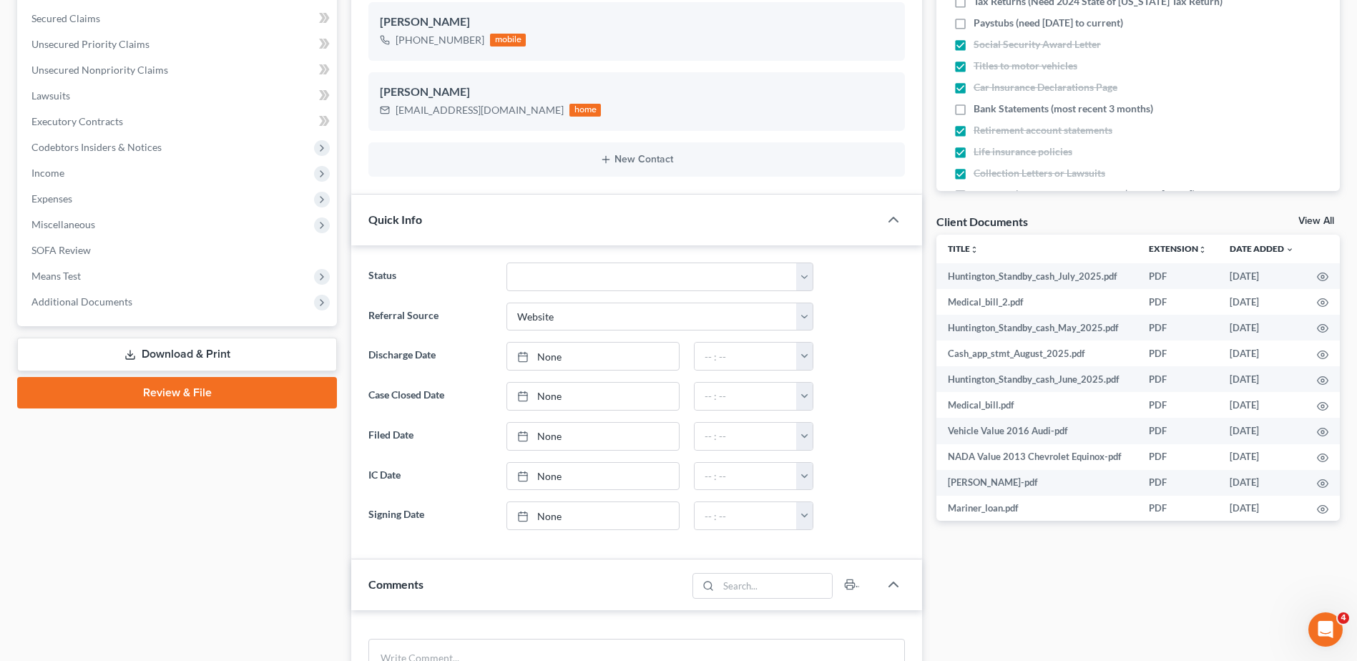
scroll to position [429, 0]
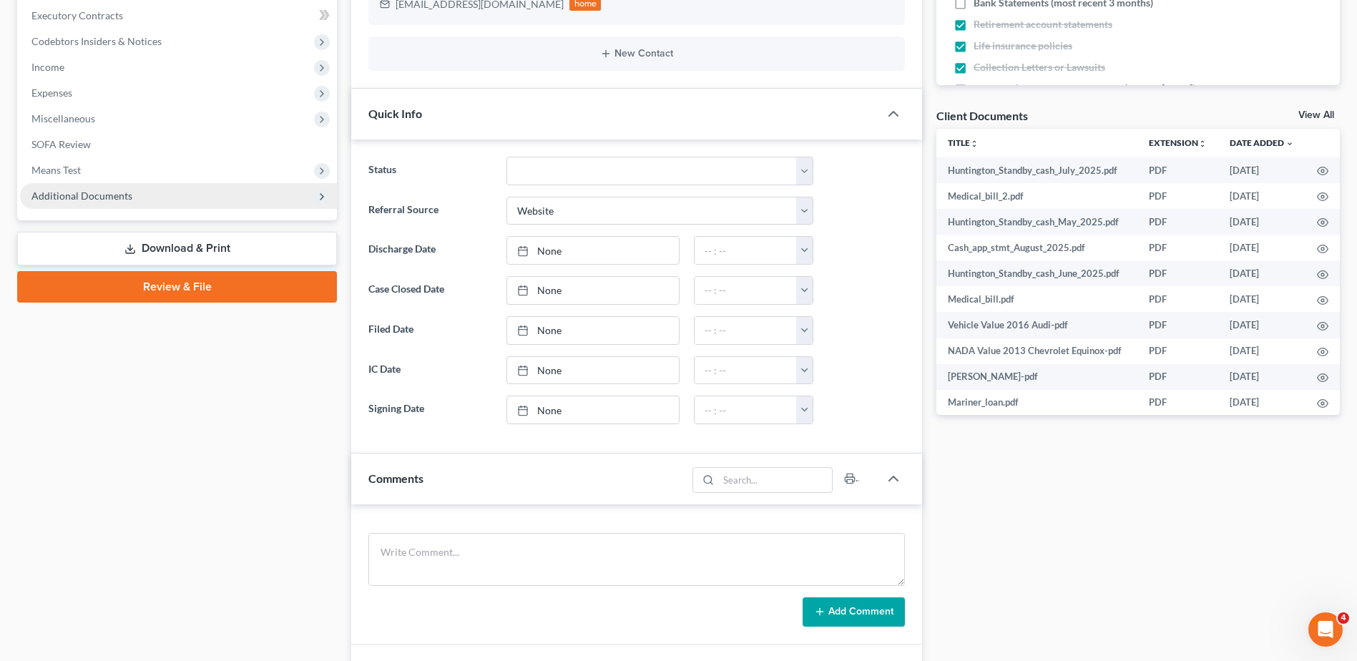
click at [83, 197] on span "Additional Documents" at bounding box center [81, 196] width 101 height 12
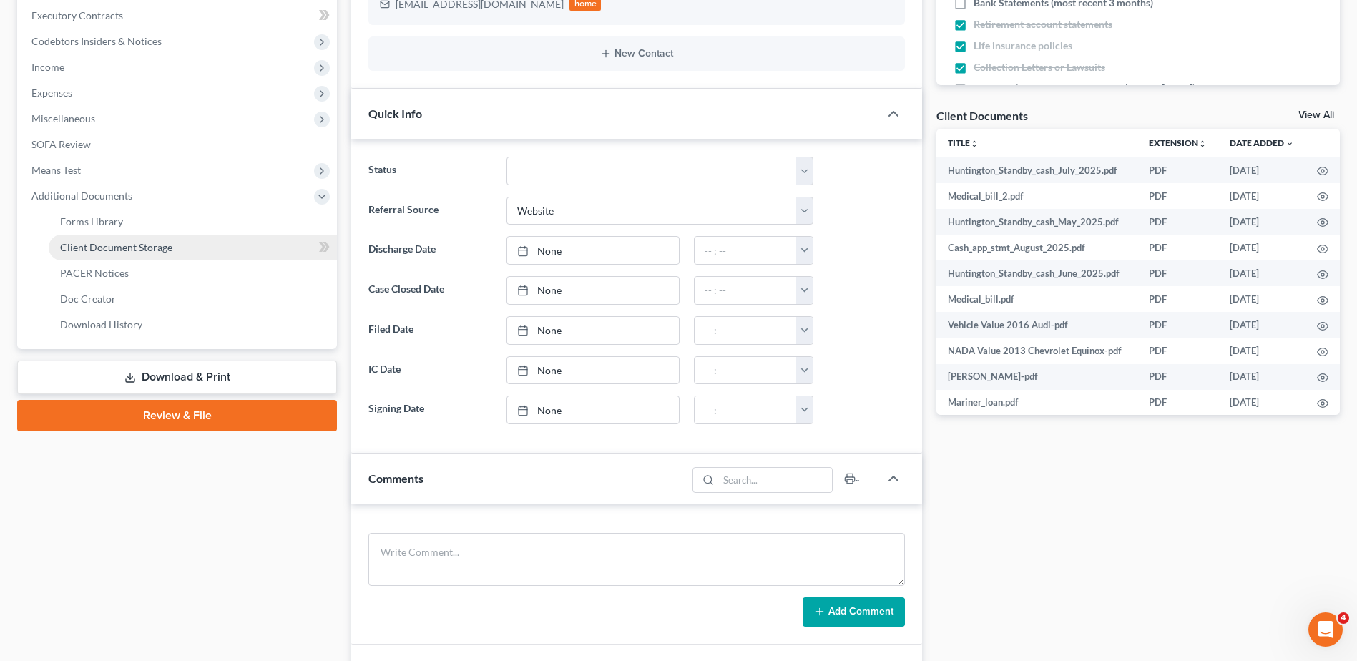
click at [84, 245] on span "Client Document Storage" at bounding box center [116, 247] width 112 height 12
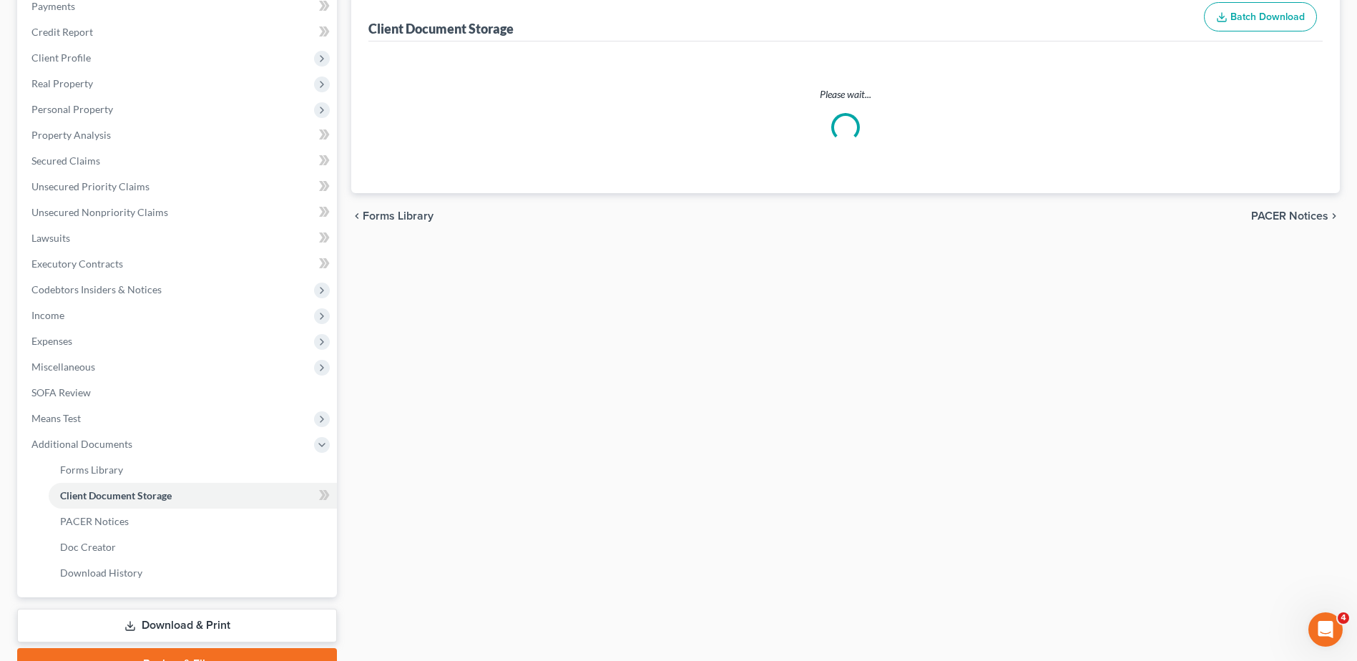
scroll to position [34, 0]
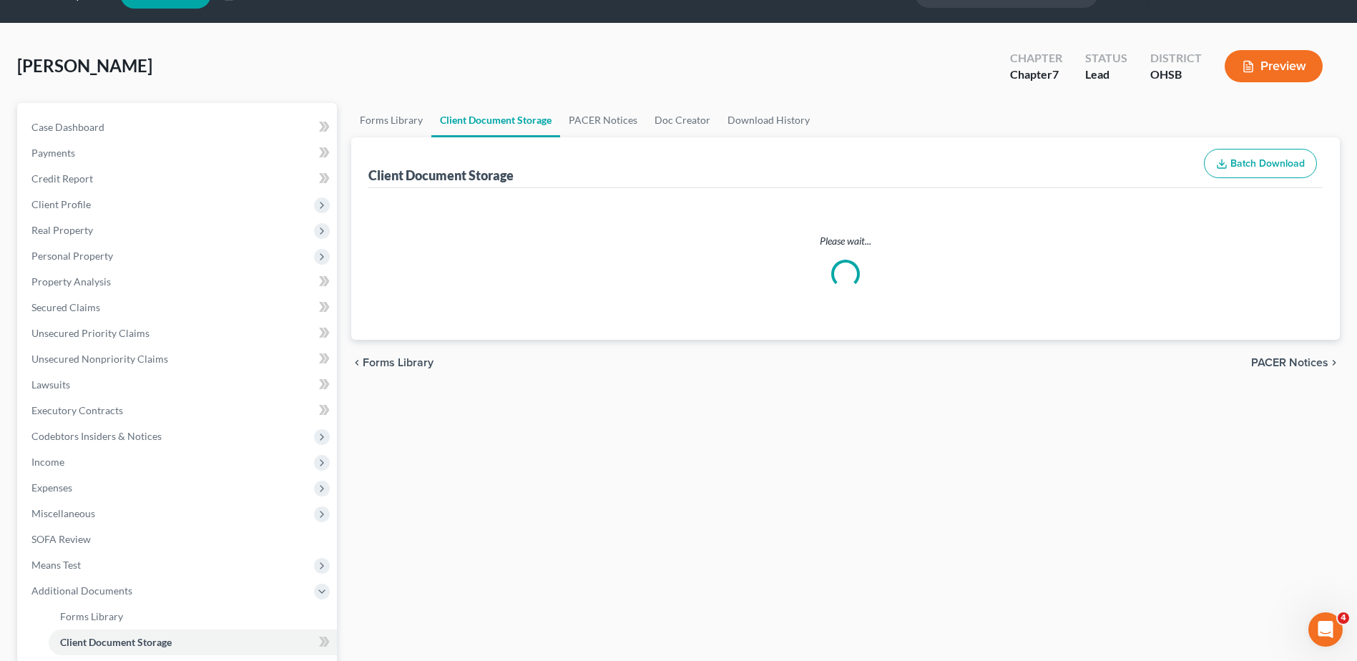
select select "7"
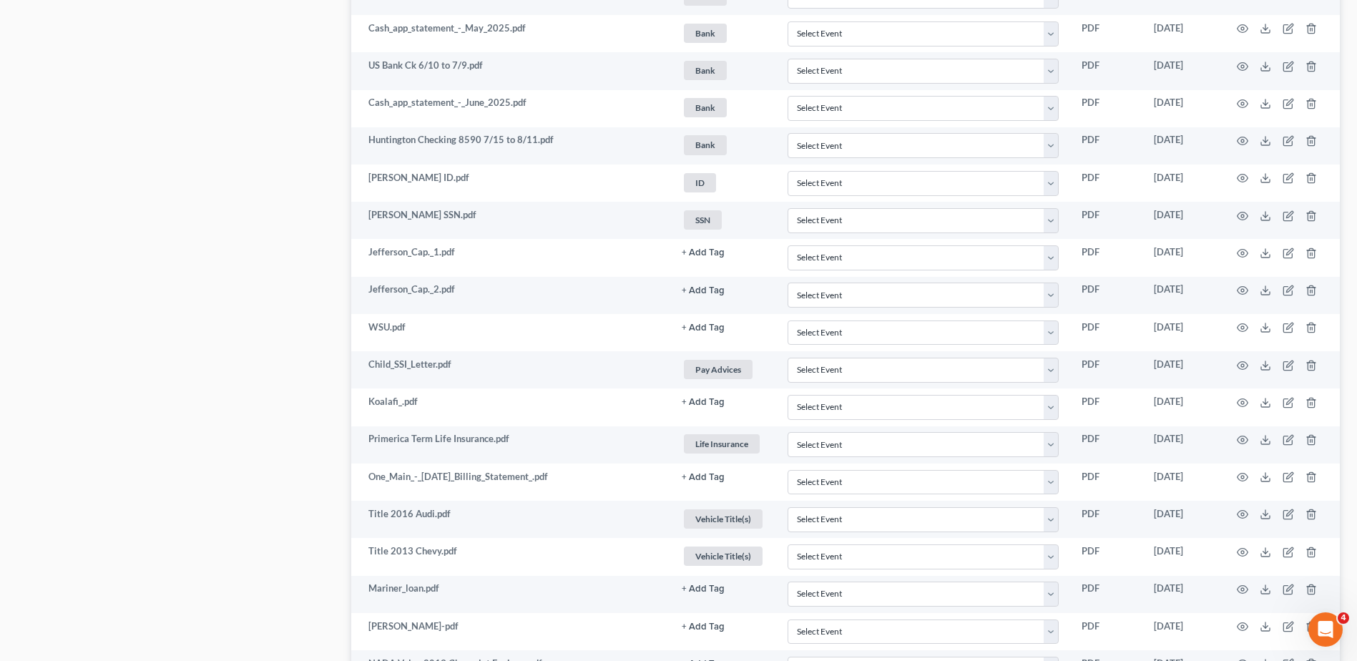
scroll to position [1402, 0]
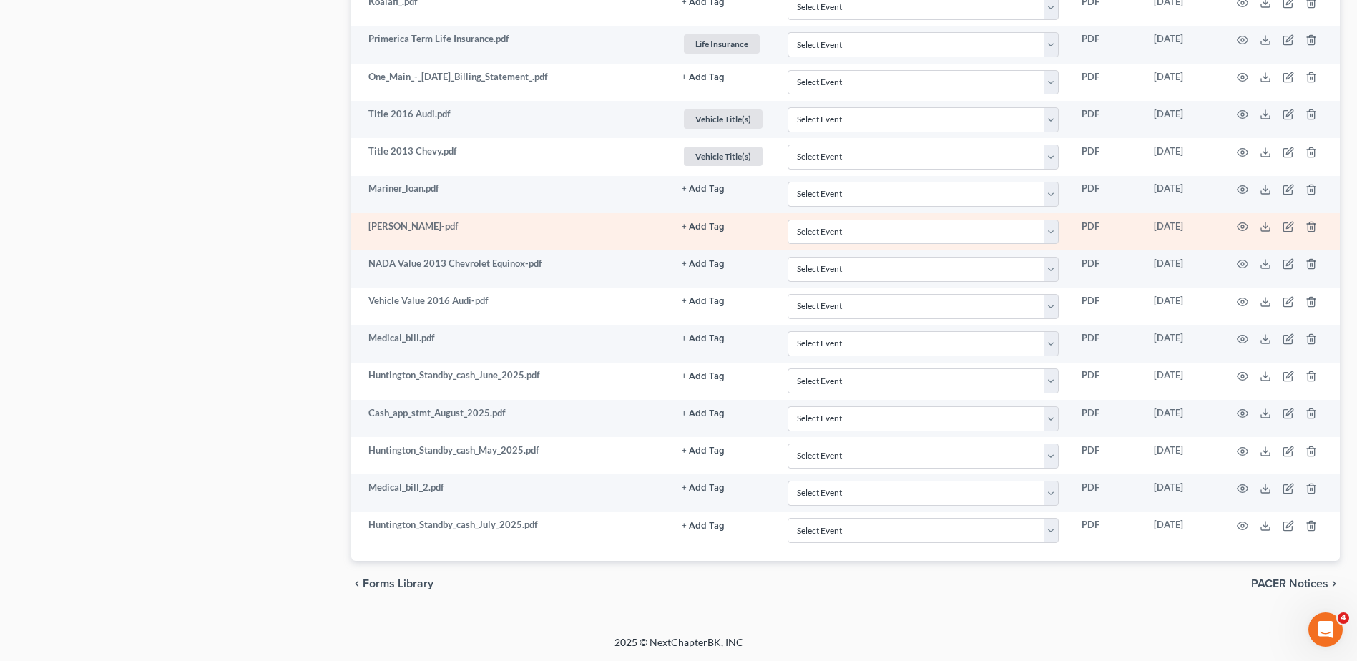
click at [695, 226] on button "+ Add Tag" at bounding box center [703, 227] width 43 height 9
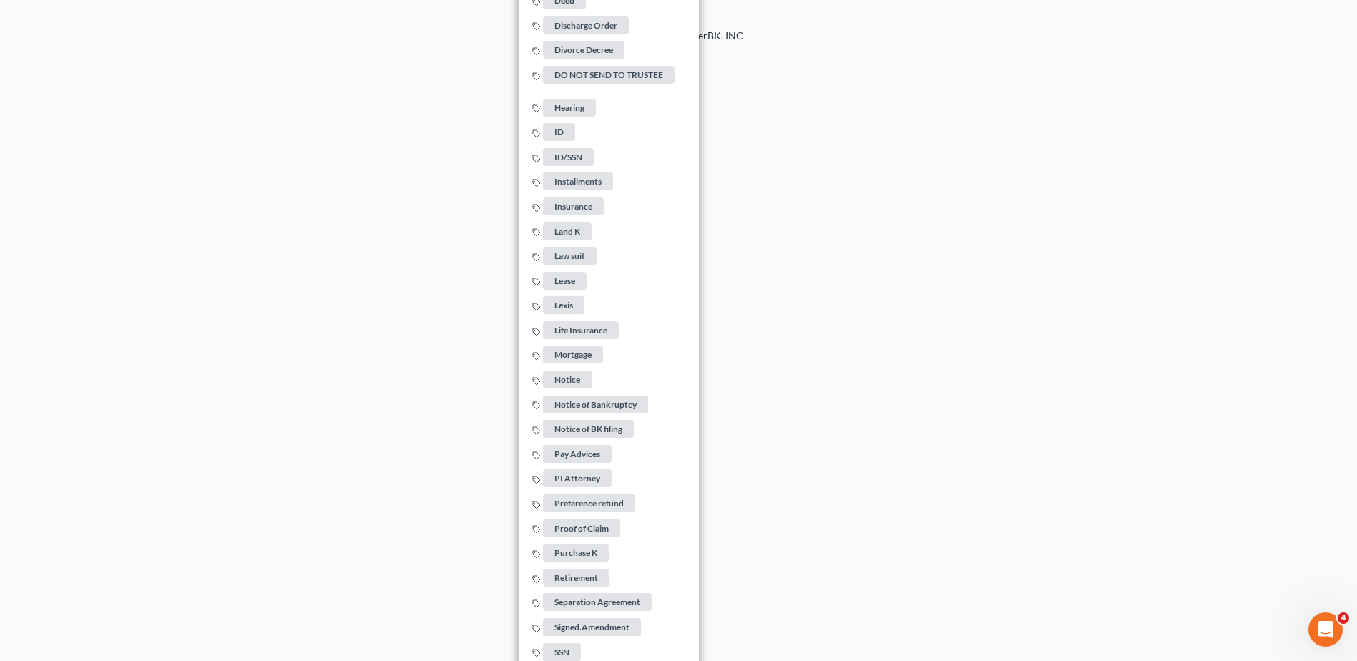
scroll to position [1974, 0]
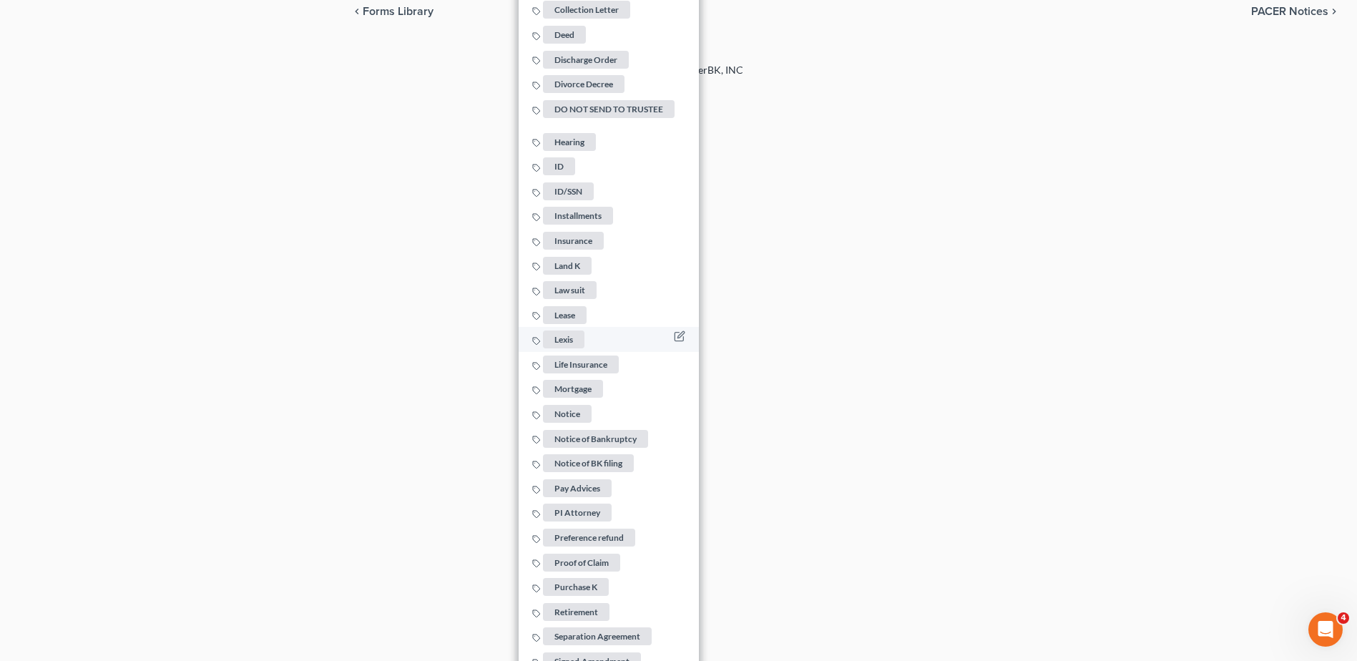
click at [572, 331] on span "Lexis" at bounding box center [563, 340] width 41 height 18
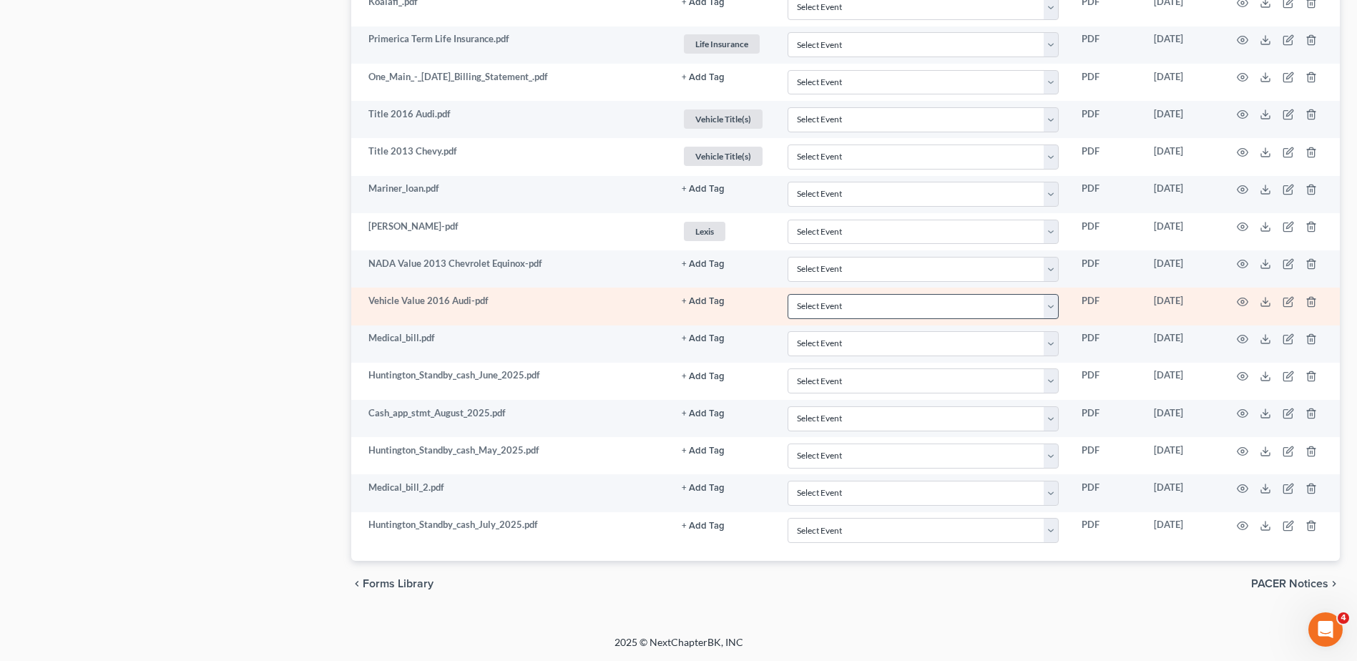
scroll to position [1402, 0]
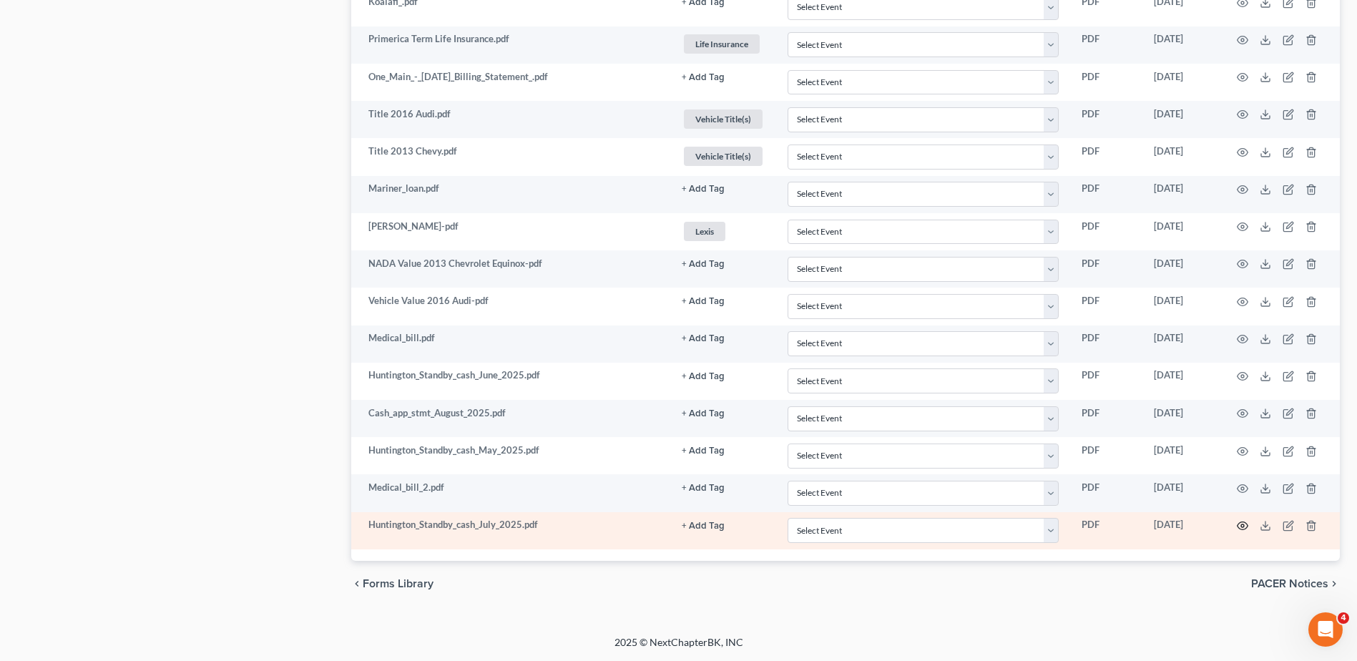
click at [1239, 526] on icon "button" at bounding box center [1242, 525] width 11 height 11
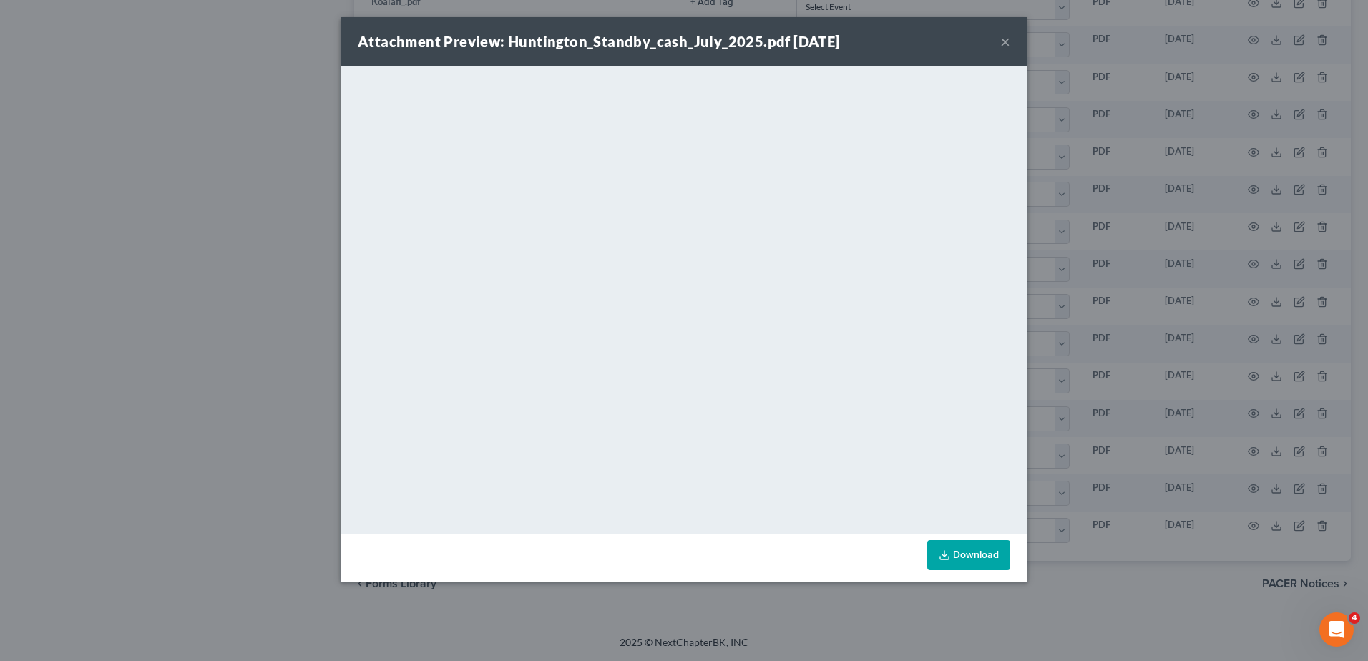
click at [1006, 41] on button "×" at bounding box center [1005, 41] width 10 height 17
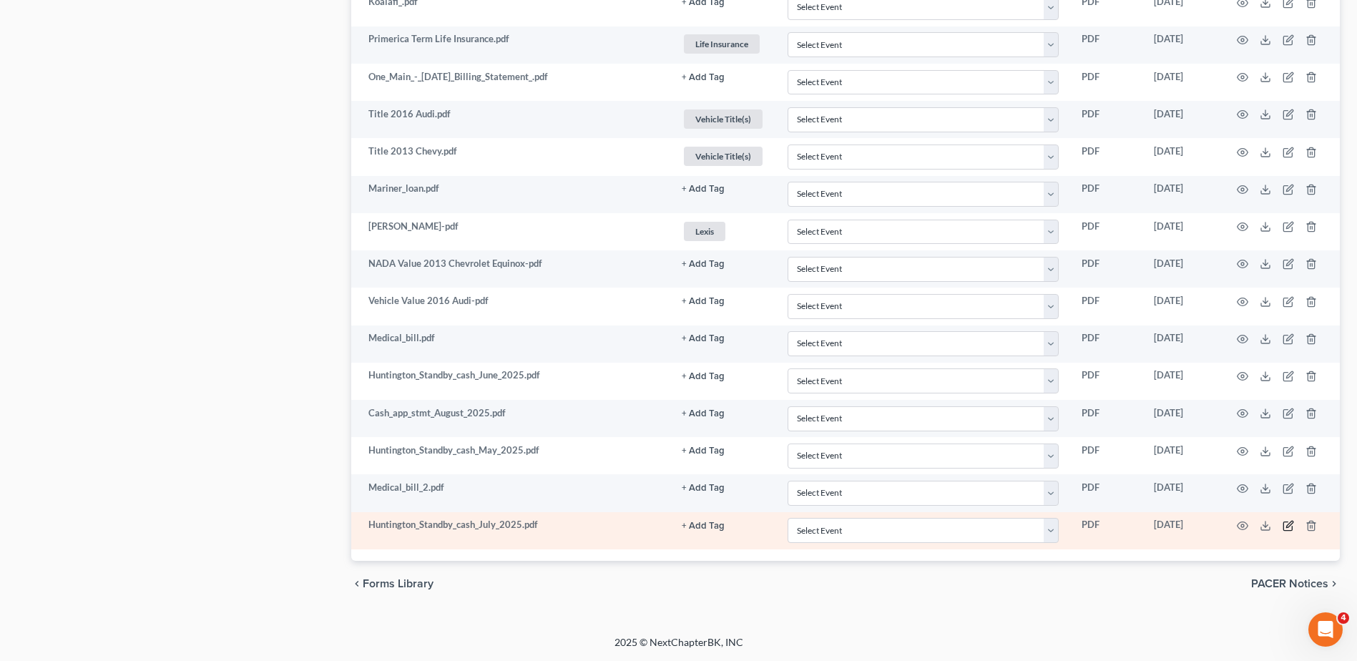
click at [1286, 523] on icon "button" at bounding box center [1288, 525] width 11 height 11
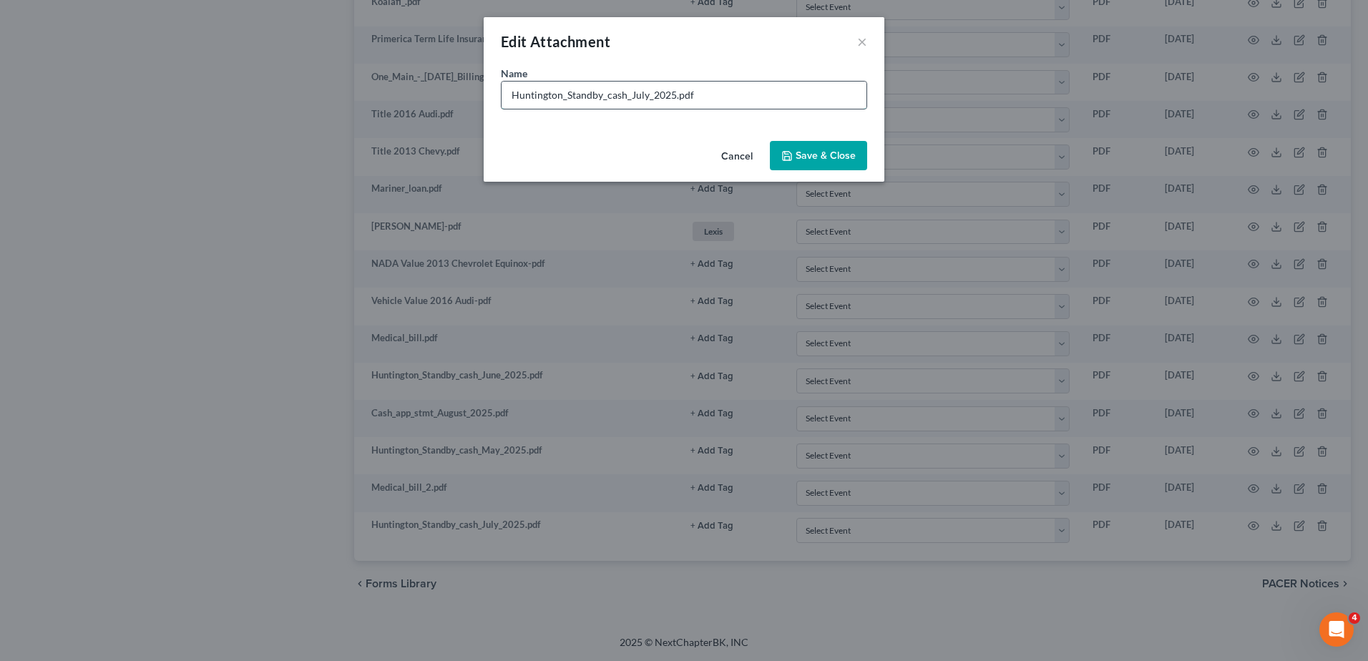
drag, startPoint x: 673, startPoint y: 94, endPoint x: 602, endPoint y: 99, distance: 71.7
click at [602, 99] on input "Huntington_Standby_cash_July_2025.pdf" at bounding box center [684, 95] width 365 height 27
type input "Huntington_Standby Cash Line of Credit July.pdf"
click at [815, 150] on span "Save & Close" at bounding box center [826, 156] width 60 height 12
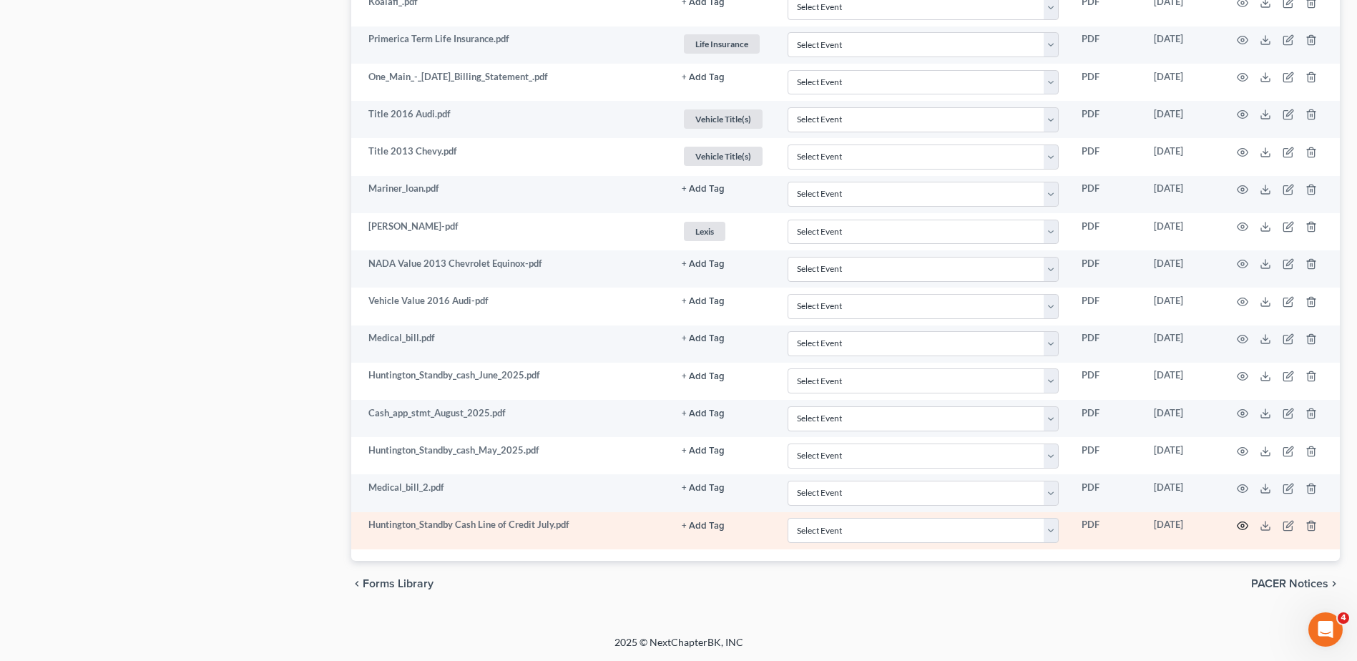
click at [1243, 524] on icon "button" at bounding box center [1242, 525] width 11 height 11
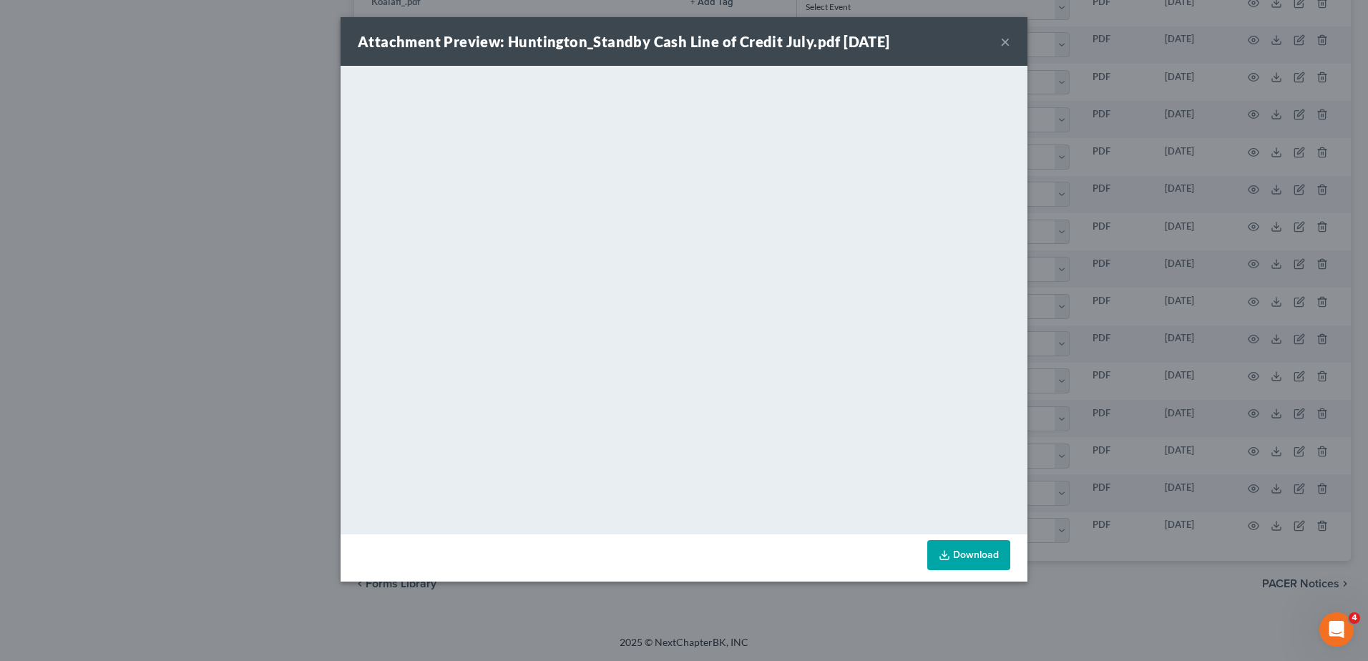
click at [1004, 40] on button "×" at bounding box center [1005, 41] width 10 height 17
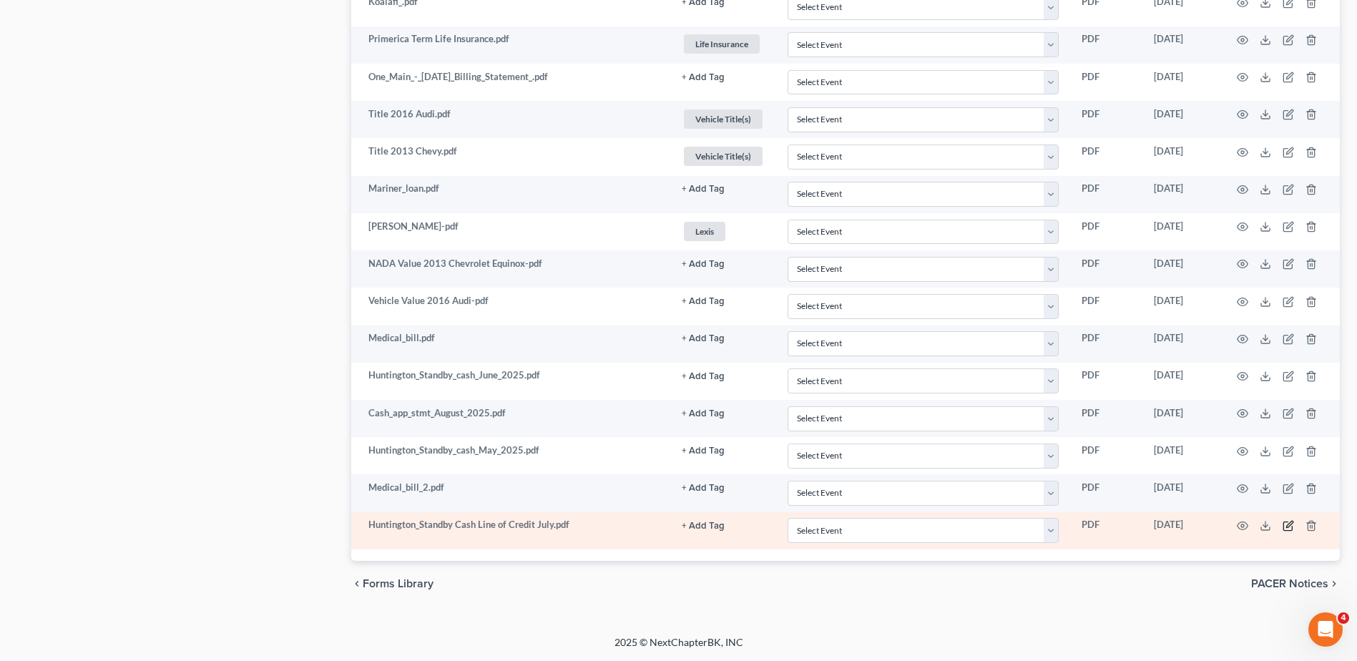
click at [1284, 527] on icon "button" at bounding box center [1288, 526] width 9 height 9
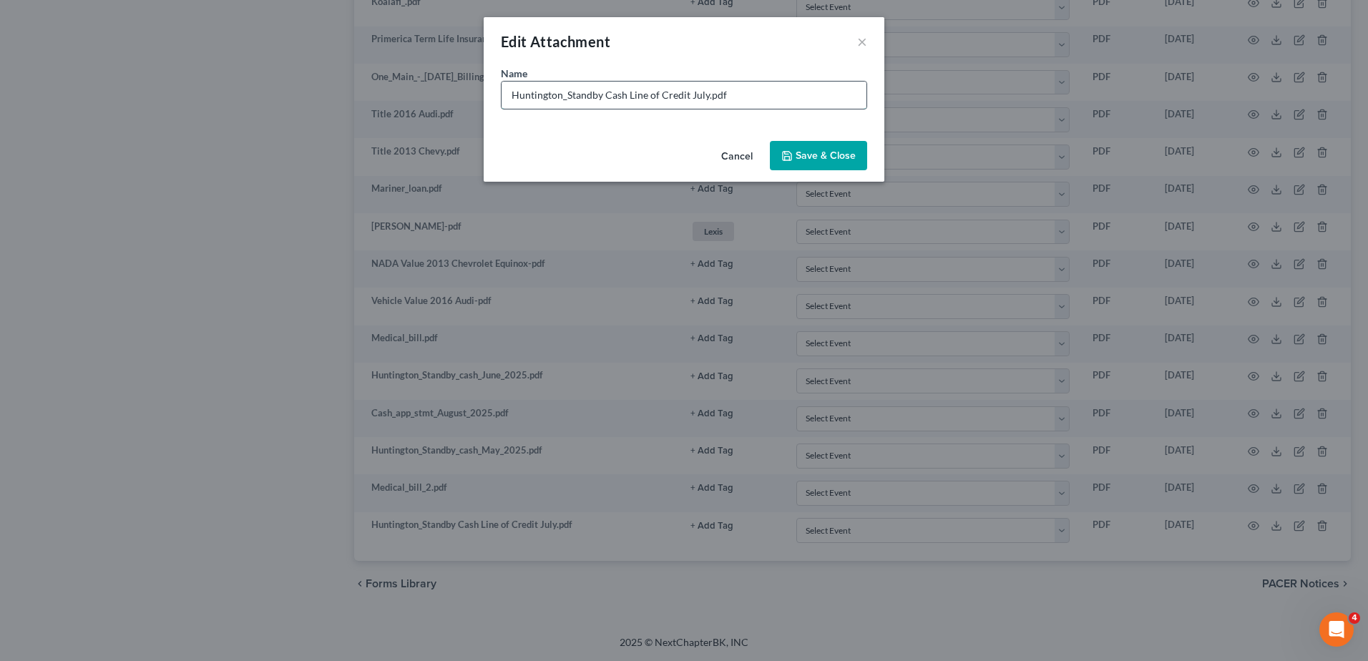
drag, startPoint x: 688, startPoint y: 95, endPoint x: 706, endPoint y: 98, distance: 18.1
click at [706, 98] on input "Huntington_Standby Cash Line of Credit July.pdf" at bounding box center [684, 95] width 365 height 27
type input "Huntington_Standby Cash Line of Credit 7/27 to 8/26.pdf"
click at [816, 152] on span "Save & Close" at bounding box center [826, 156] width 60 height 12
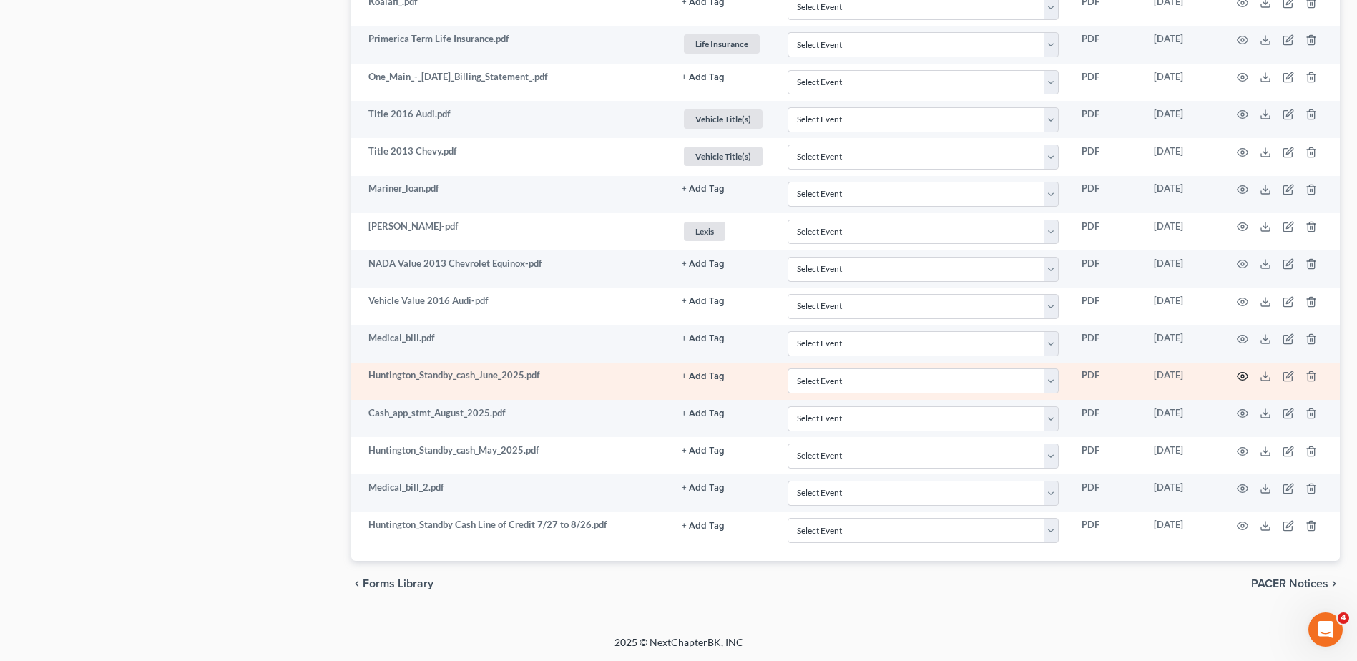
click at [1243, 376] on circle "button" at bounding box center [1242, 376] width 3 height 3
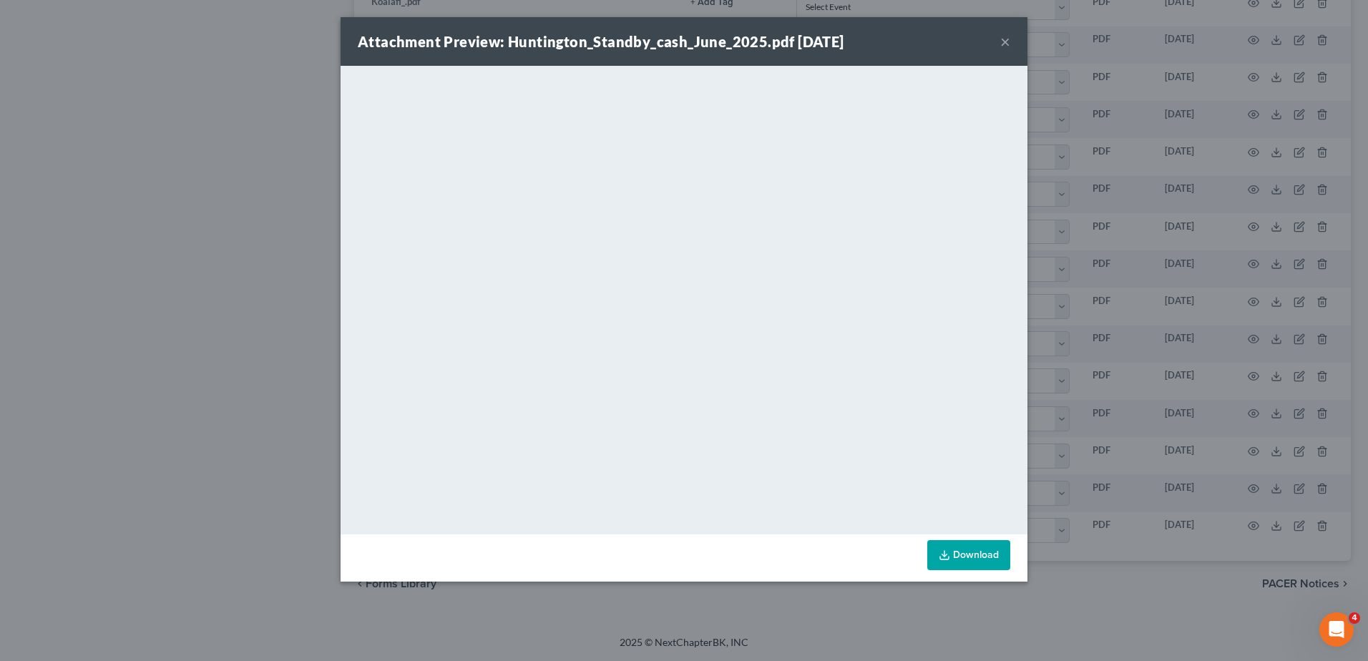
click at [1001, 42] on button "×" at bounding box center [1005, 41] width 10 height 17
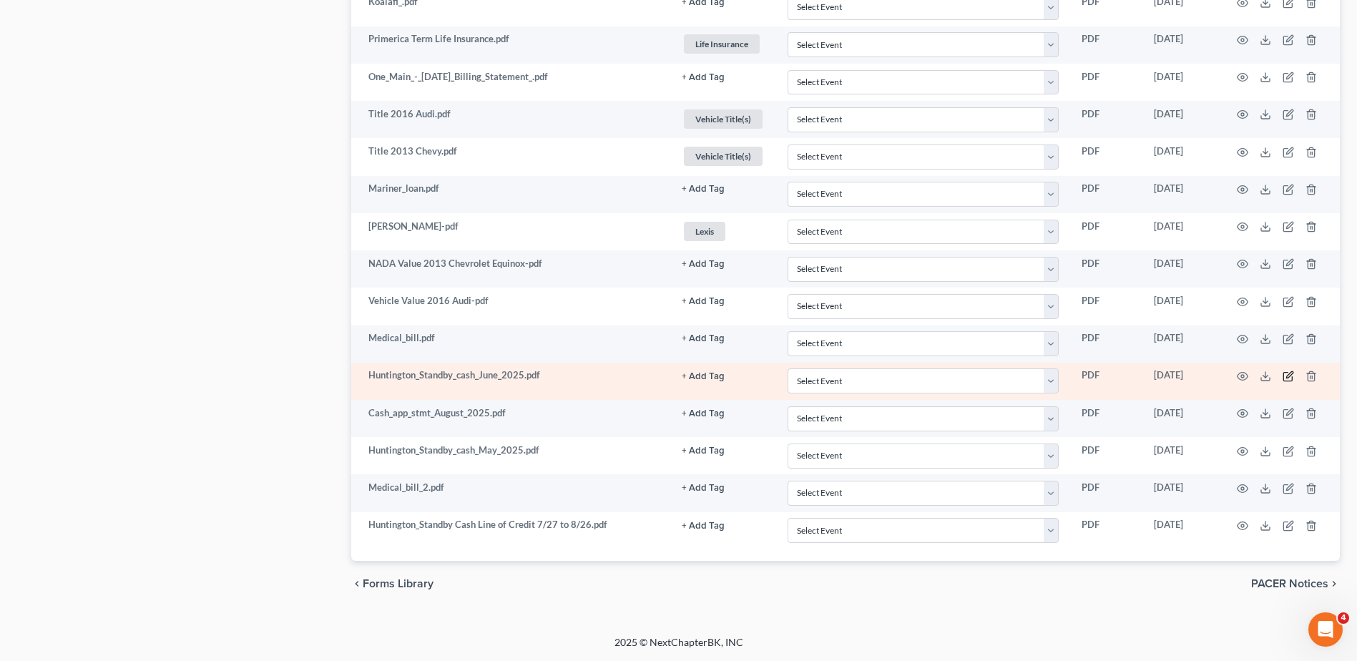
click at [1287, 376] on icon "button" at bounding box center [1288, 376] width 11 height 11
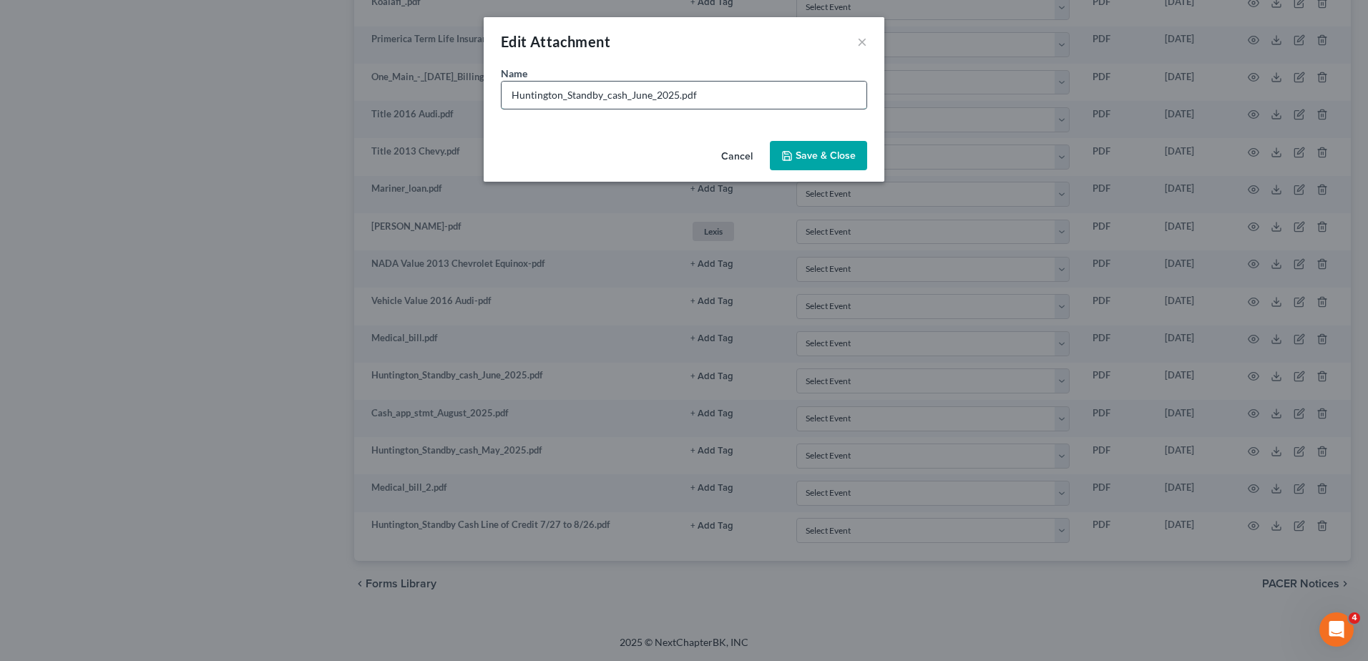
drag, startPoint x: 676, startPoint y: 94, endPoint x: 604, endPoint y: 98, distance: 72.4
click at [604, 98] on input "Huntington_Standby_cash_June_2025.pdf" at bounding box center [684, 95] width 365 height 27
type input "Huntington_Standby Cash Line of Credit 6/27 to 7/26.pdf"
click at [817, 157] on span "Save & Close" at bounding box center [826, 156] width 60 height 12
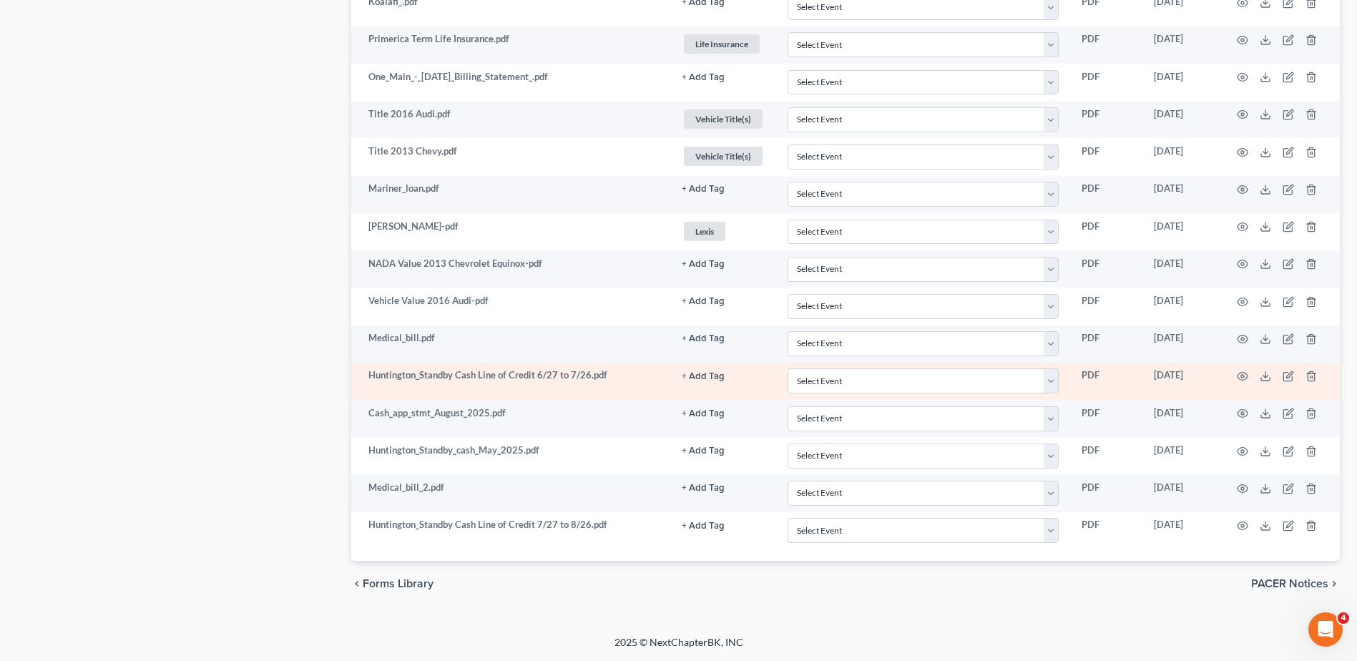
click at [698, 375] on button "+ Add Tag" at bounding box center [703, 376] width 43 height 9
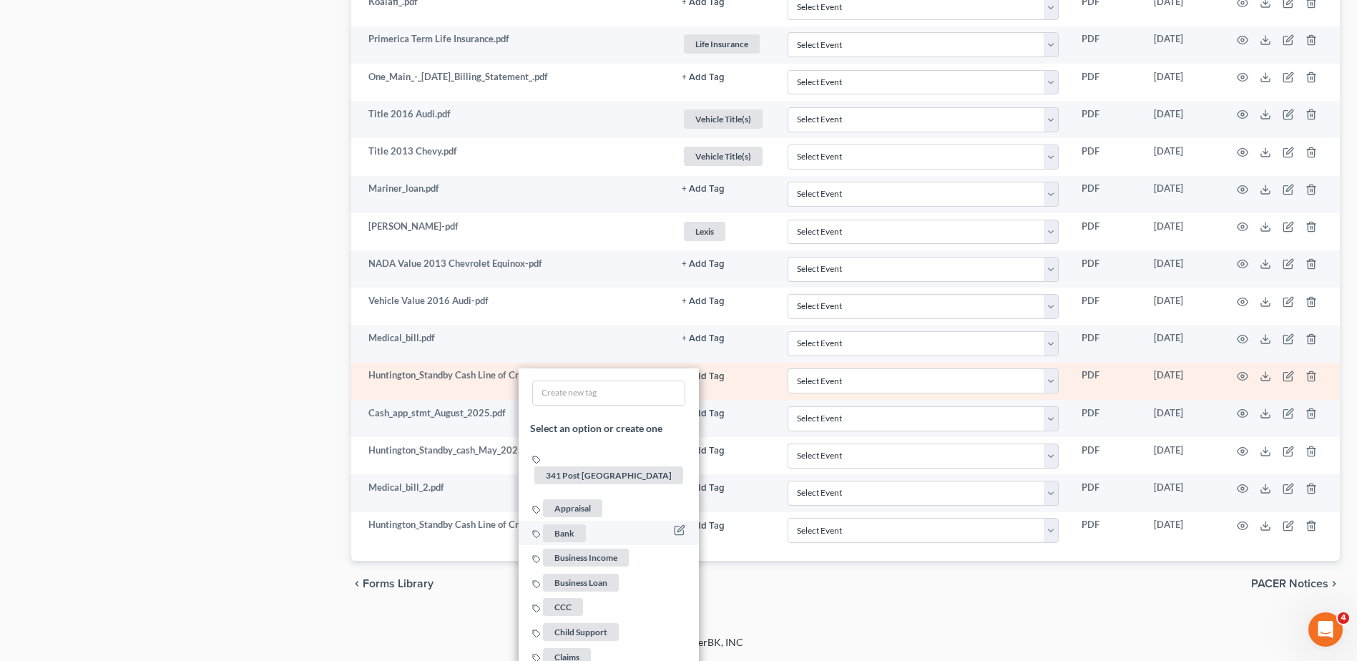
click at [566, 524] on span "Bank" at bounding box center [564, 533] width 43 height 18
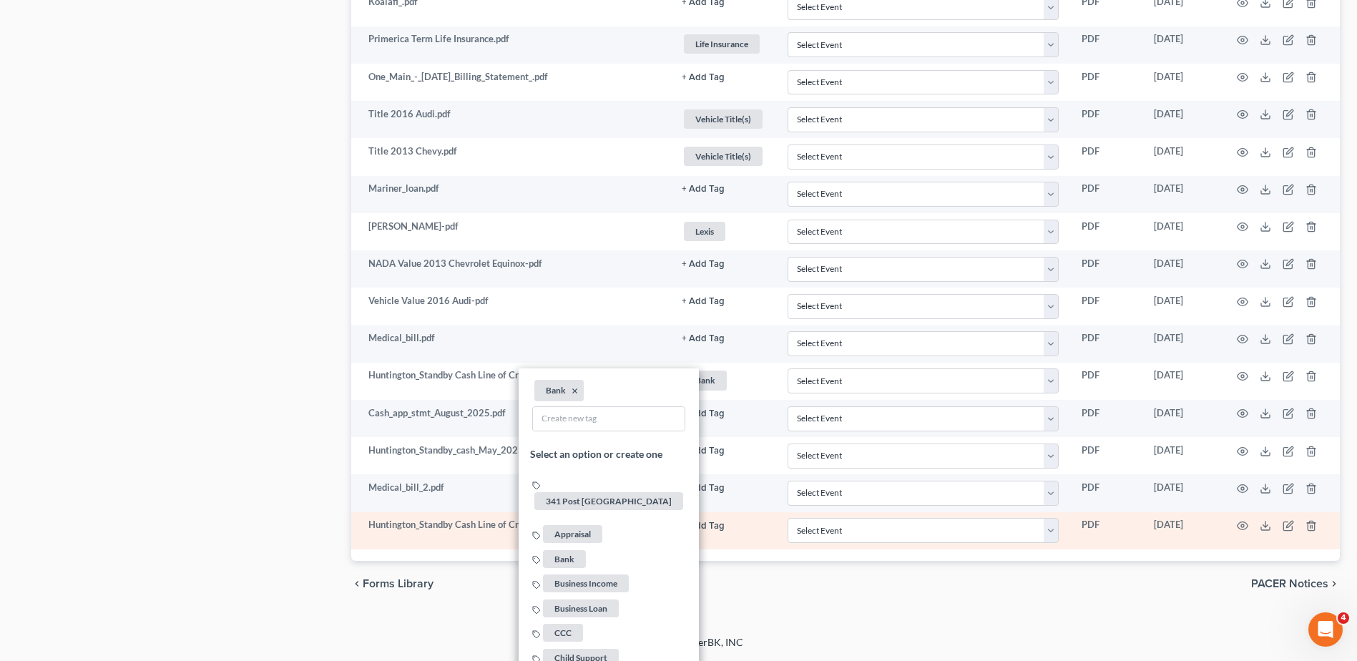
click at [697, 525] on button "+ Add Tag" at bounding box center [703, 526] width 43 height 9
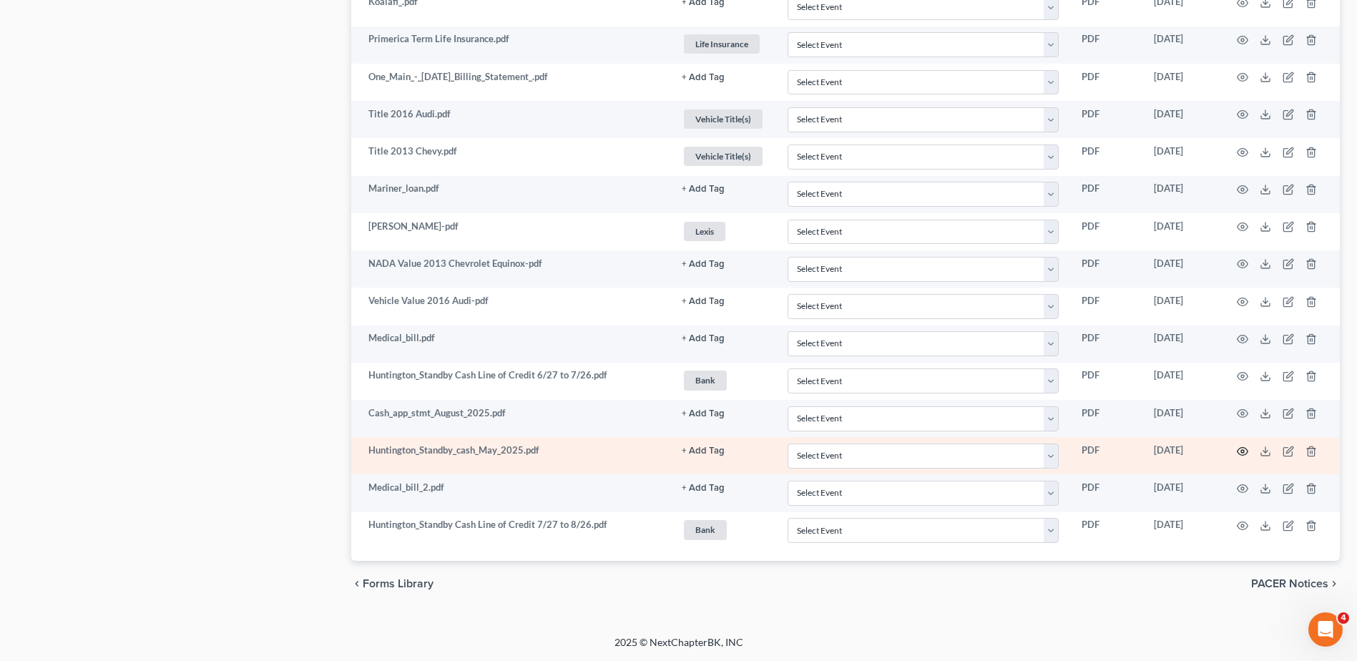
click at [1241, 451] on circle "button" at bounding box center [1242, 451] width 3 height 3
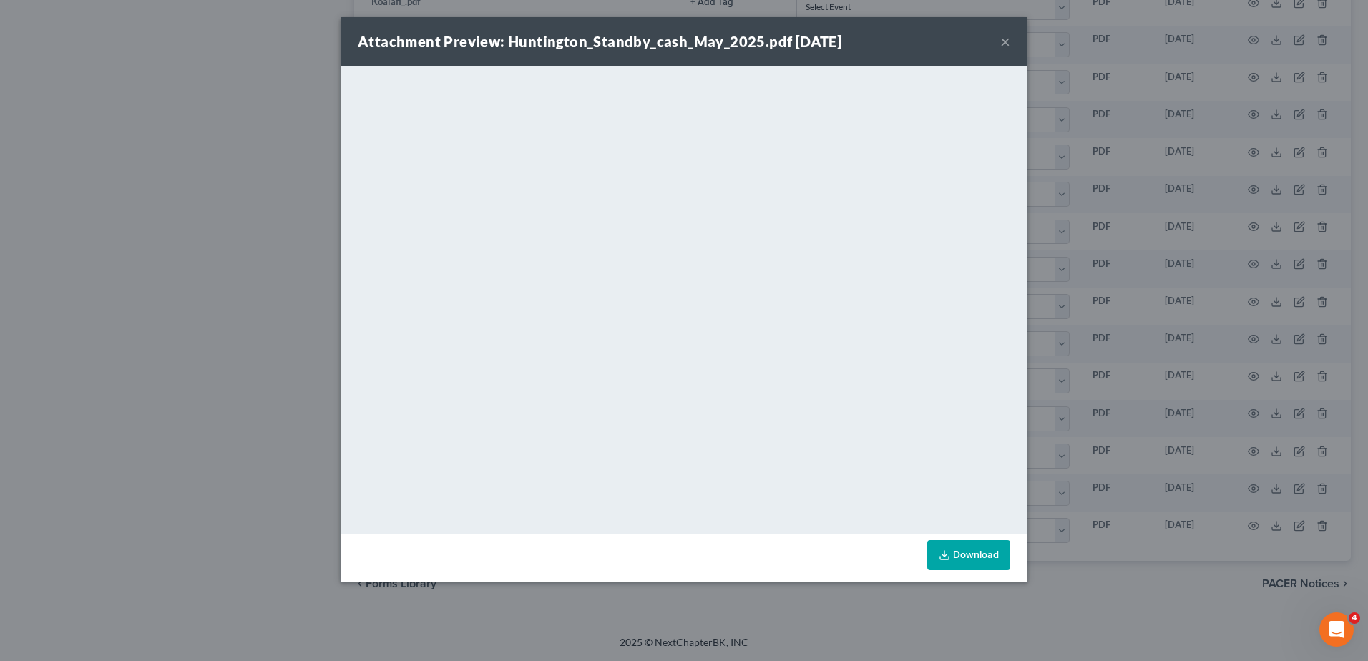
click at [1006, 40] on button "×" at bounding box center [1005, 41] width 10 height 17
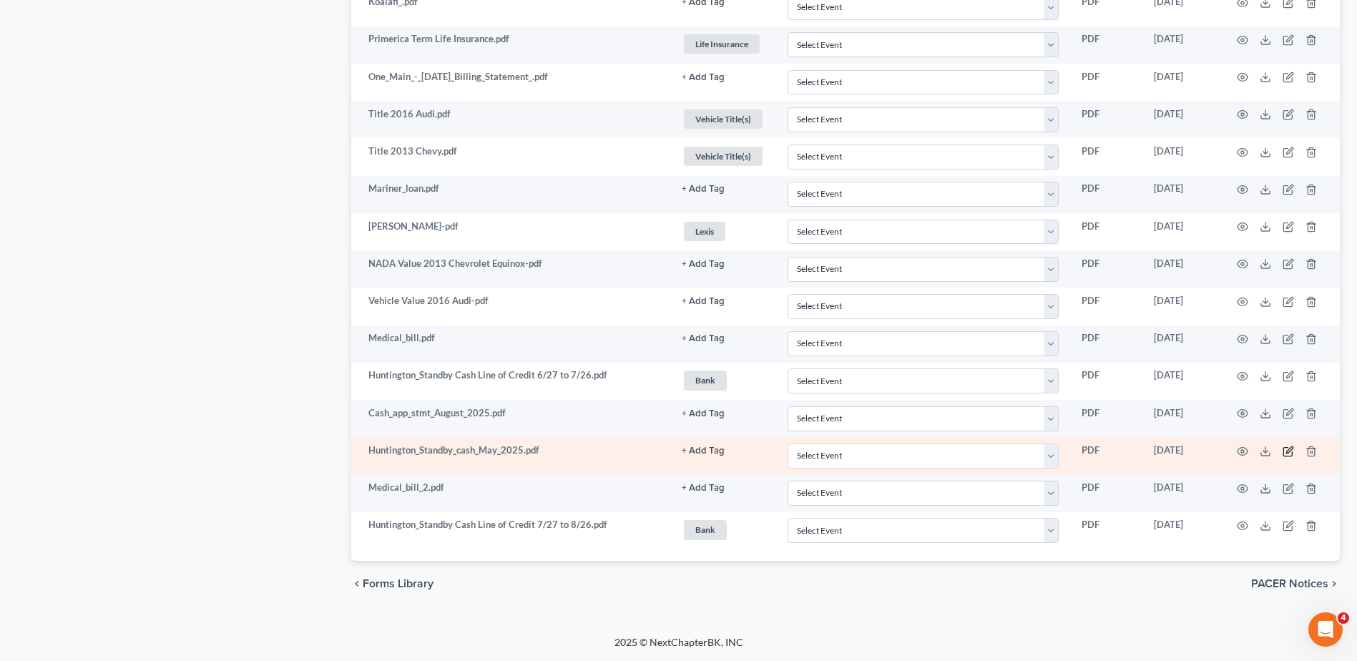
click at [1285, 450] on icon "button" at bounding box center [1288, 451] width 11 height 11
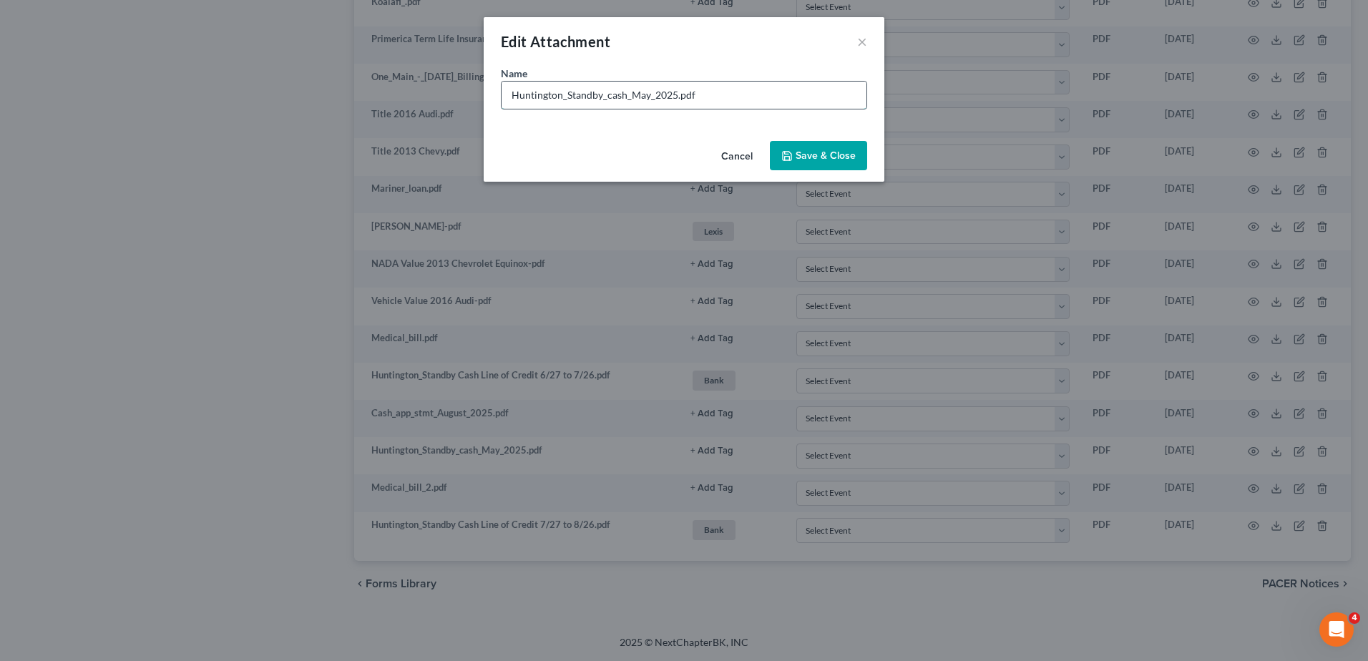
drag, startPoint x: 674, startPoint y: 95, endPoint x: 600, endPoint y: 104, distance: 74.3
click at [600, 104] on input "Huntington_Standby_cash_May_2025.pdf" at bounding box center [684, 95] width 365 height 27
type input "Huntington Standby Cash Line of Credit 5/27 to 6/26.pdf"
click at [823, 150] on span "Save & Close" at bounding box center [826, 156] width 60 height 12
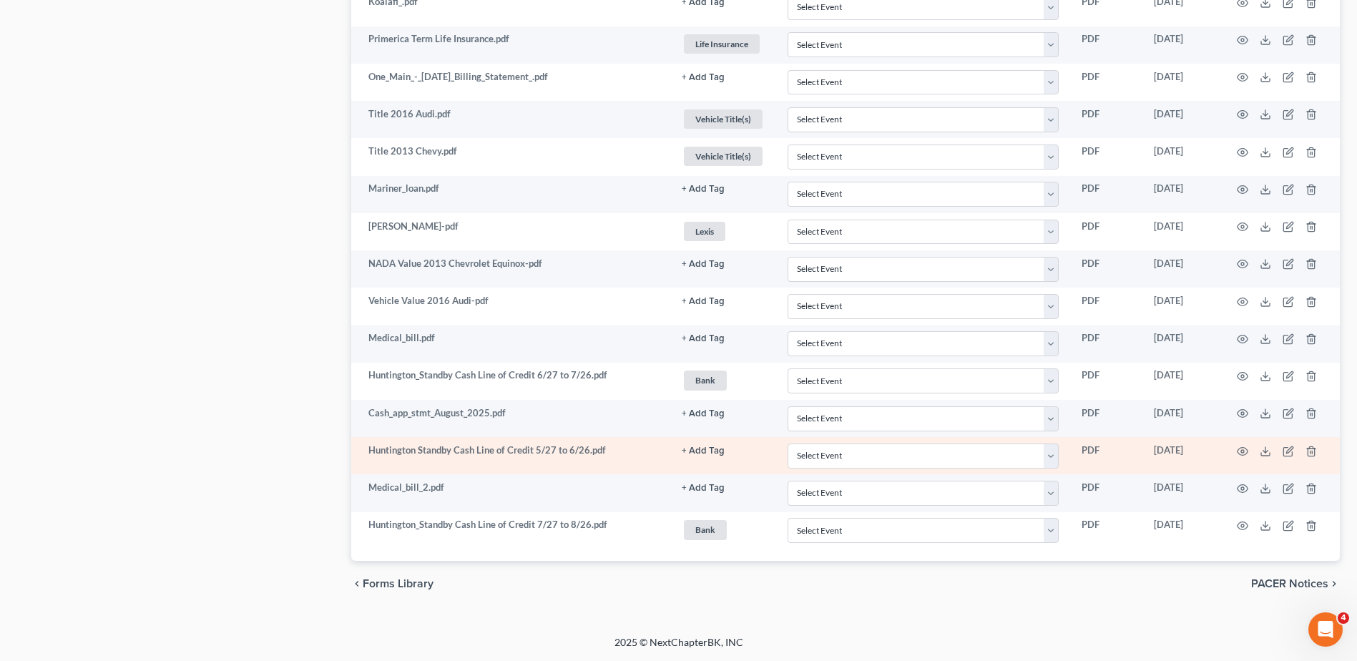
click at [696, 452] on button "+ Add Tag" at bounding box center [703, 450] width 43 height 9
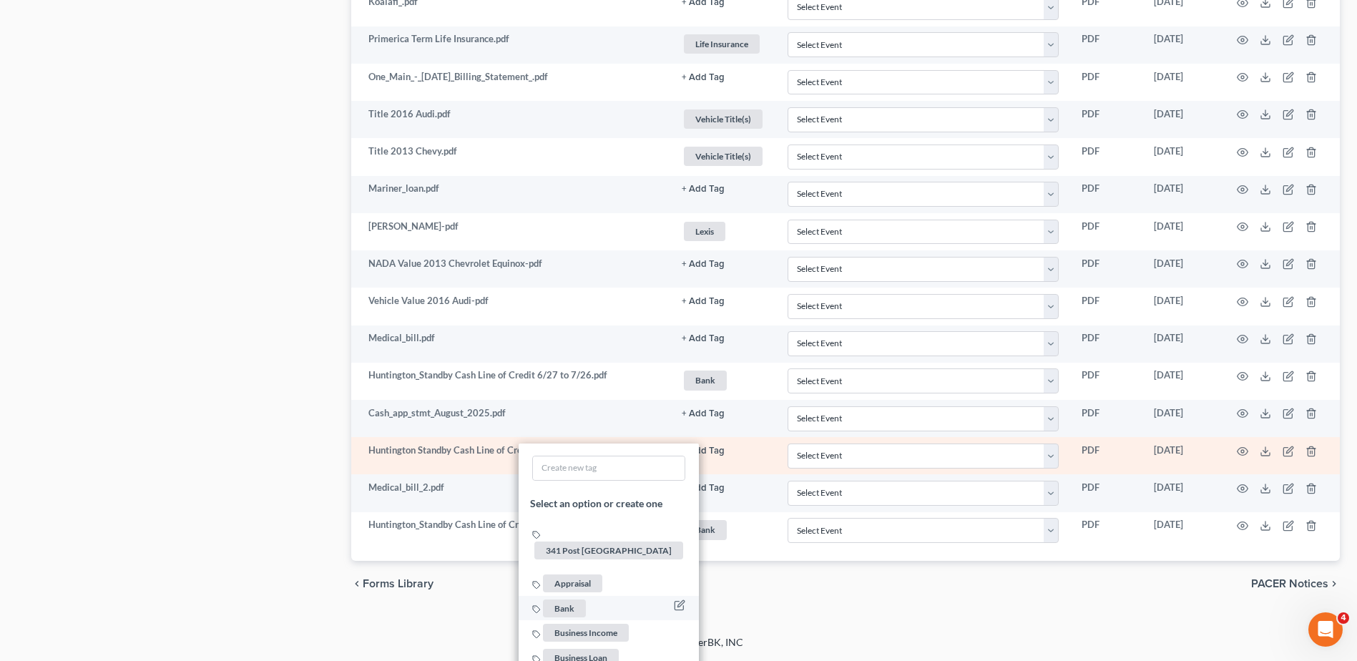
click at [564, 600] on span "Bank" at bounding box center [564, 609] width 43 height 18
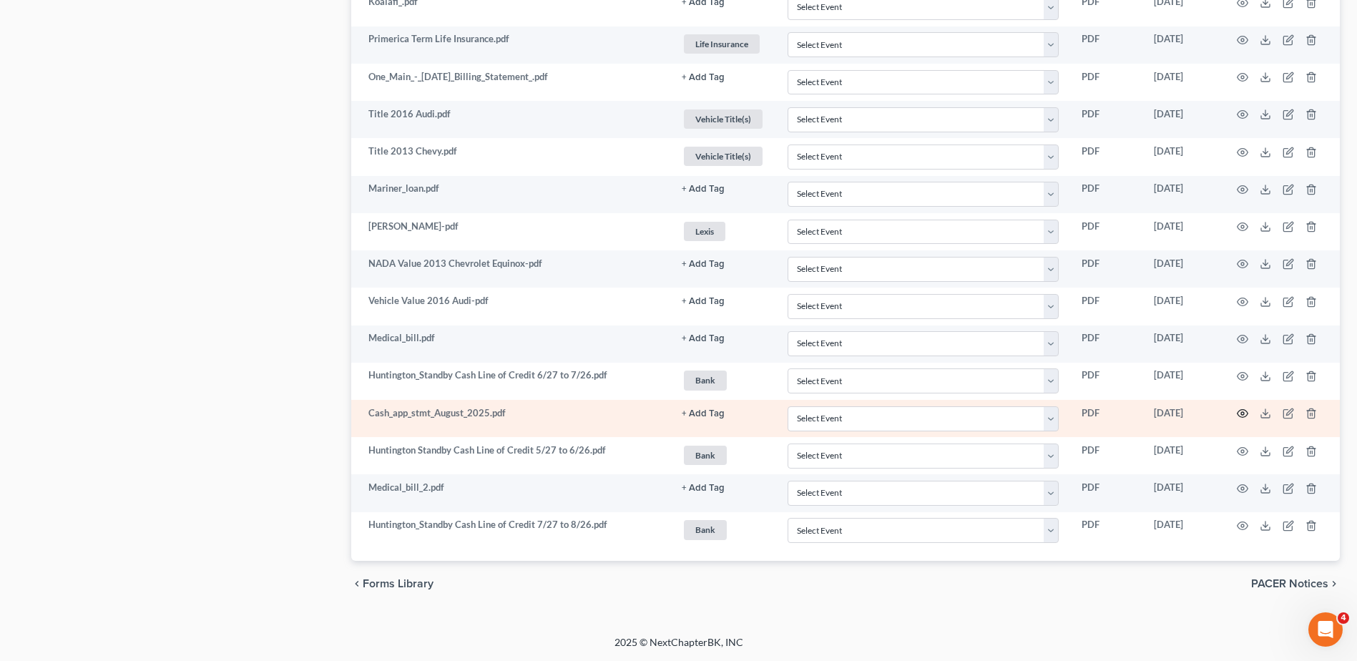
click at [1241, 411] on icon "button" at bounding box center [1242, 413] width 11 height 11
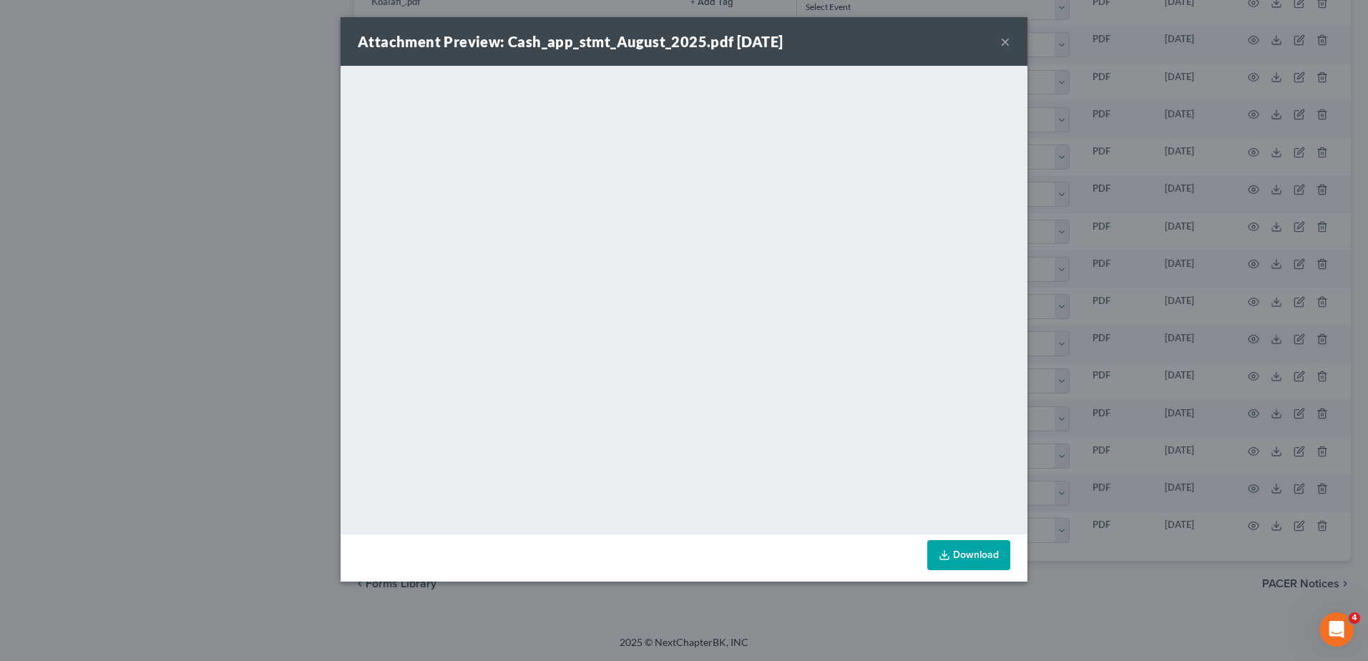
click at [1002, 36] on button "×" at bounding box center [1005, 41] width 10 height 17
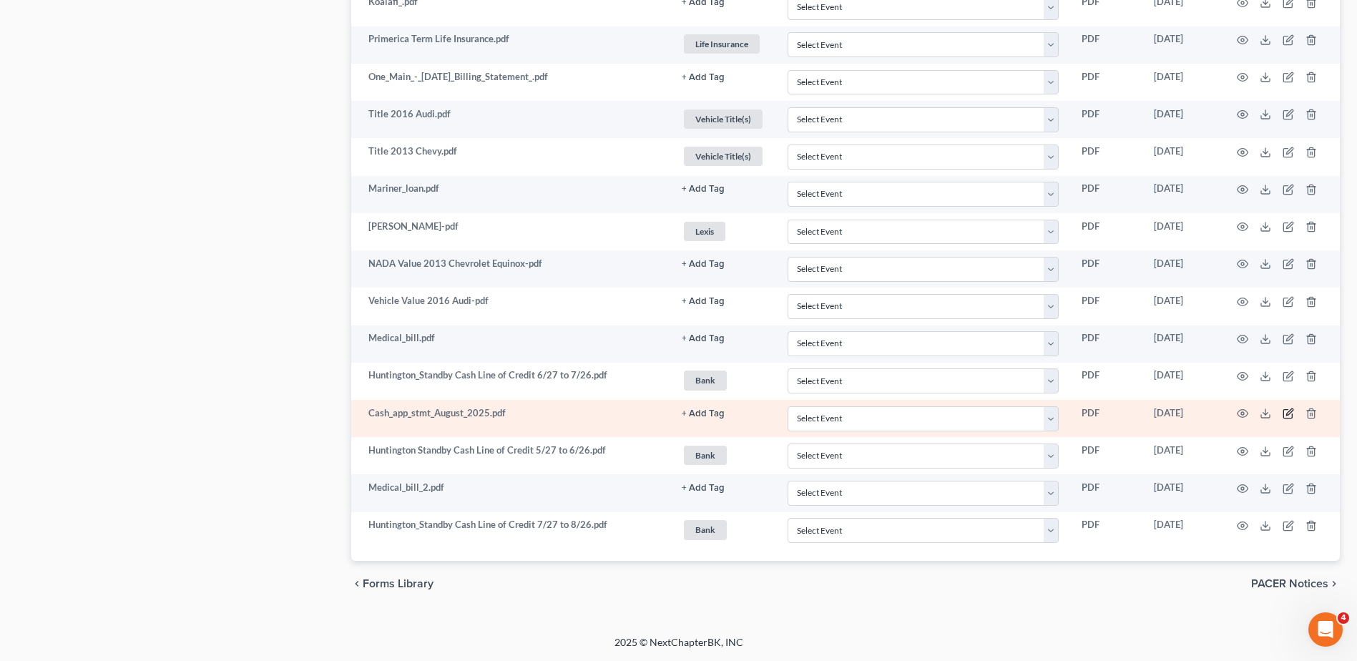
click at [1289, 409] on icon "button" at bounding box center [1288, 413] width 11 height 11
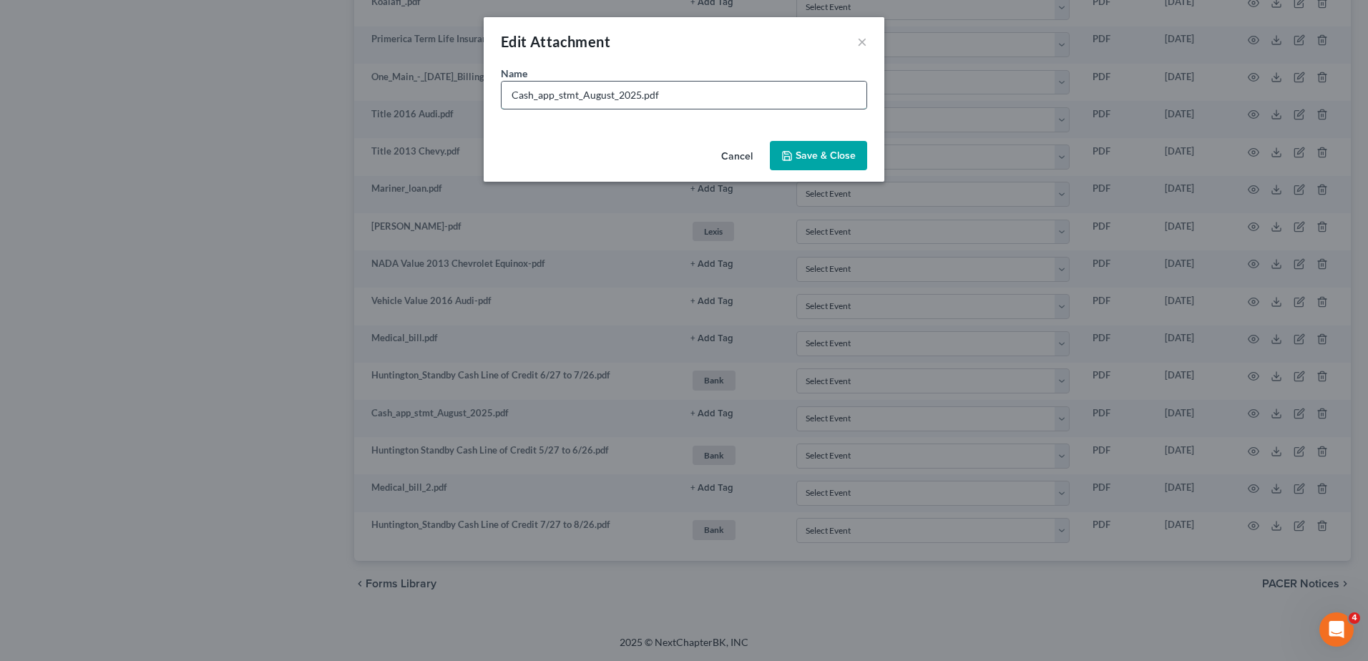
drag, startPoint x: 637, startPoint y: 94, endPoint x: 534, endPoint y: 101, distance: 103.2
click at [534, 101] on input "Cash_app_stmt_August_2025.pdf" at bounding box center [684, 95] width 365 height 27
type input "Cash App August.pdf"
click at [832, 148] on button "Save & Close" at bounding box center [818, 156] width 97 height 30
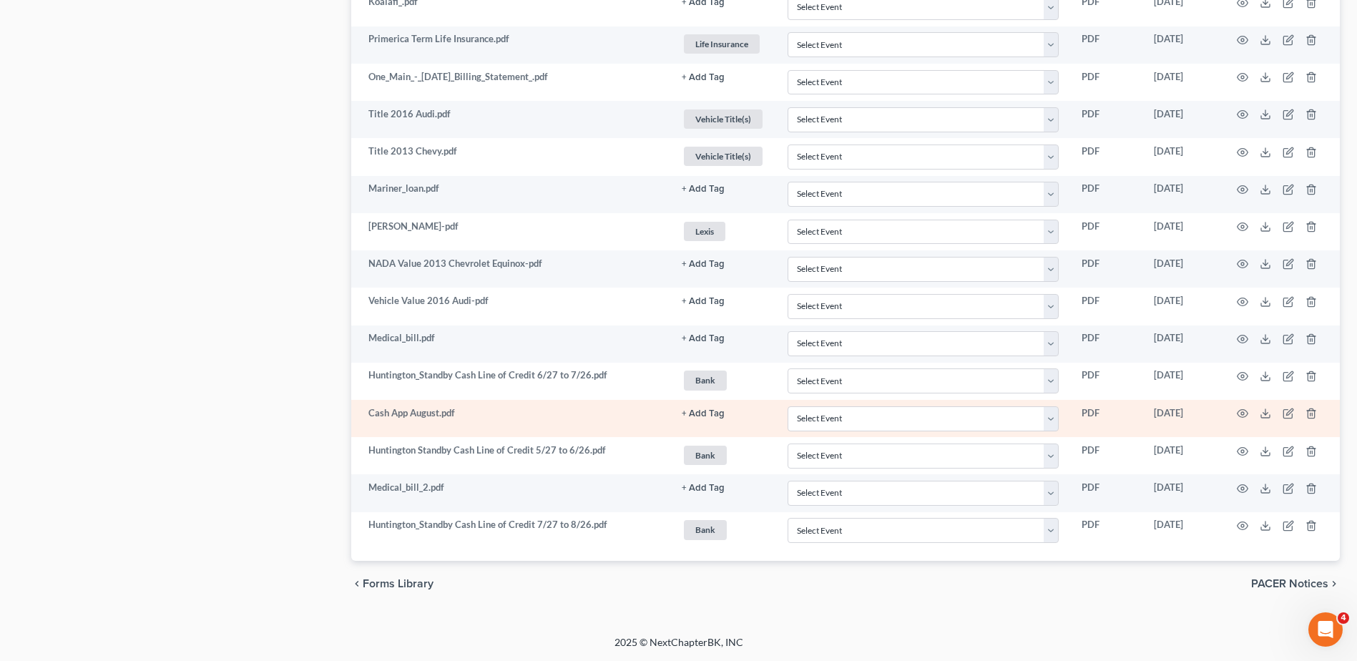
click at [698, 413] on button "+ Add Tag" at bounding box center [703, 413] width 43 height 9
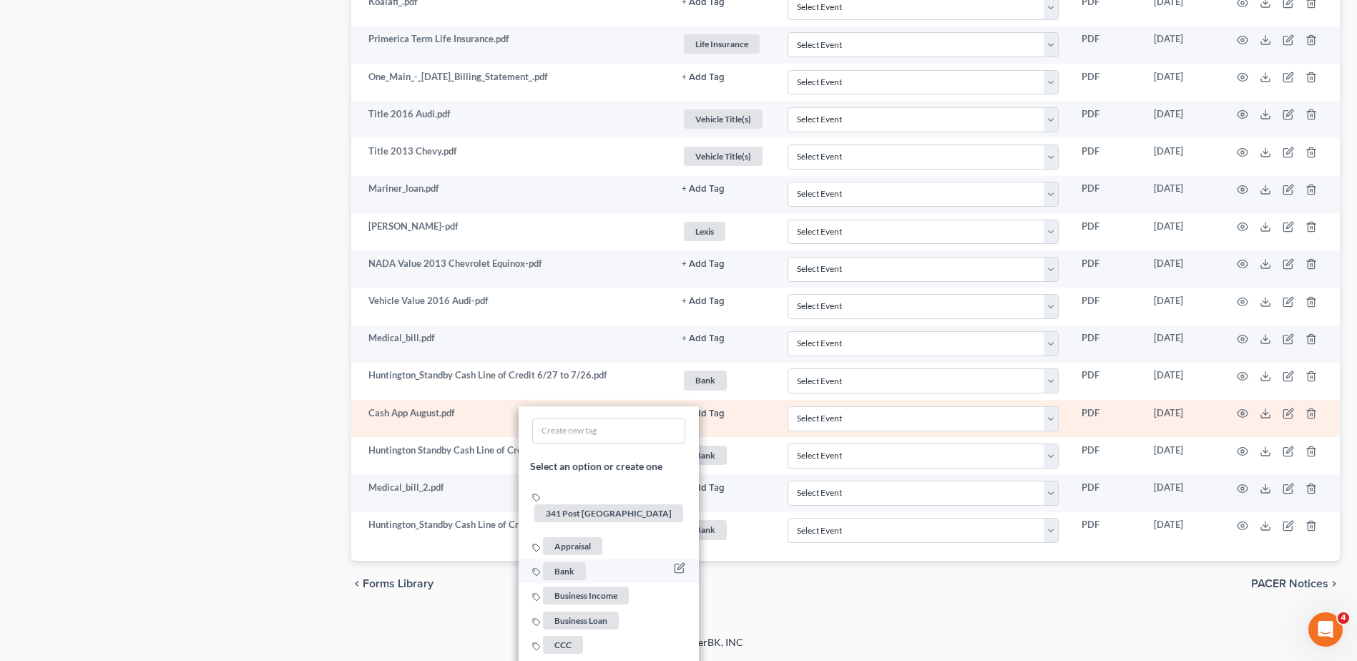
click at [567, 562] on span "Bank" at bounding box center [564, 571] width 43 height 18
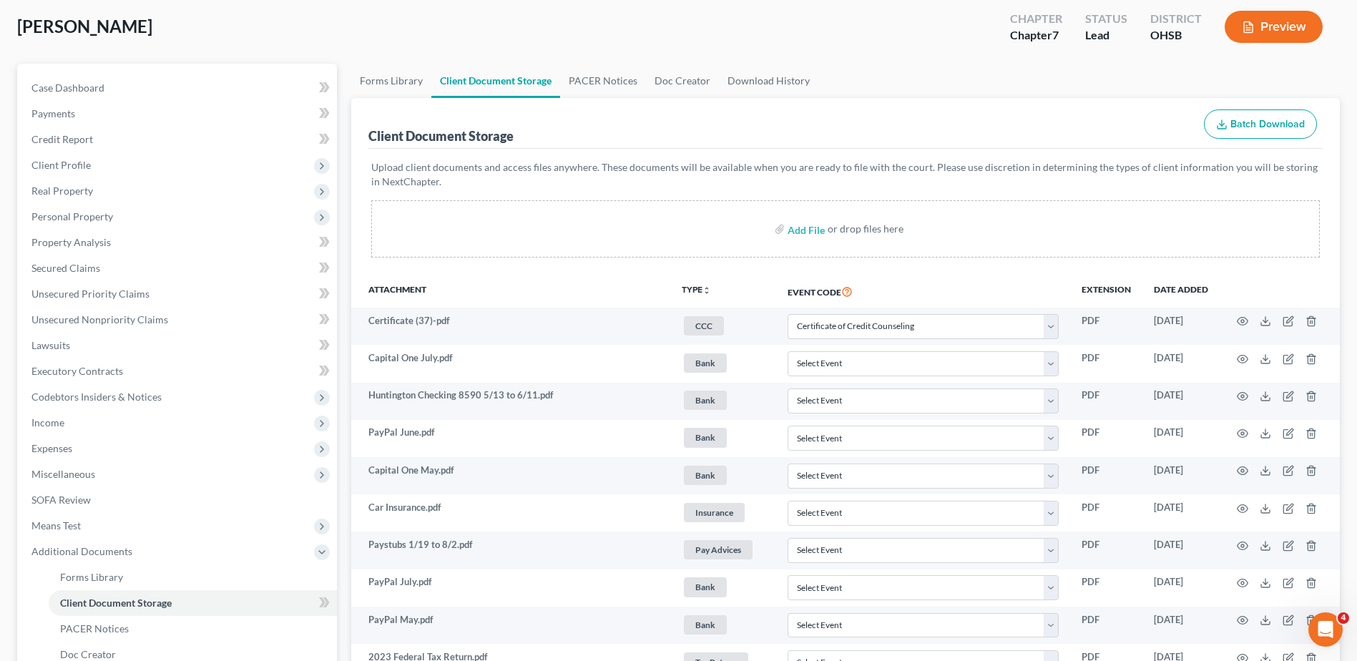
scroll to position [0, 0]
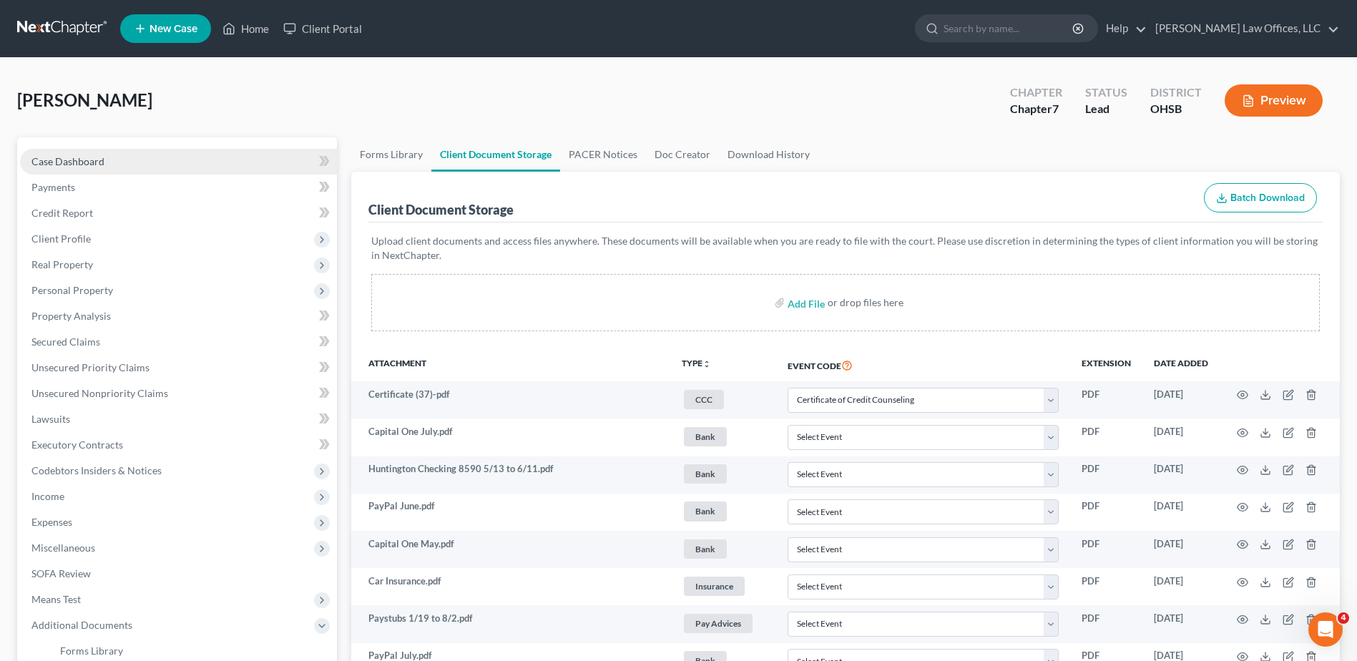
click at [101, 164] on span "Case Dashboard" at bounding box center [67, 161] width 73 height 12
select select "3"
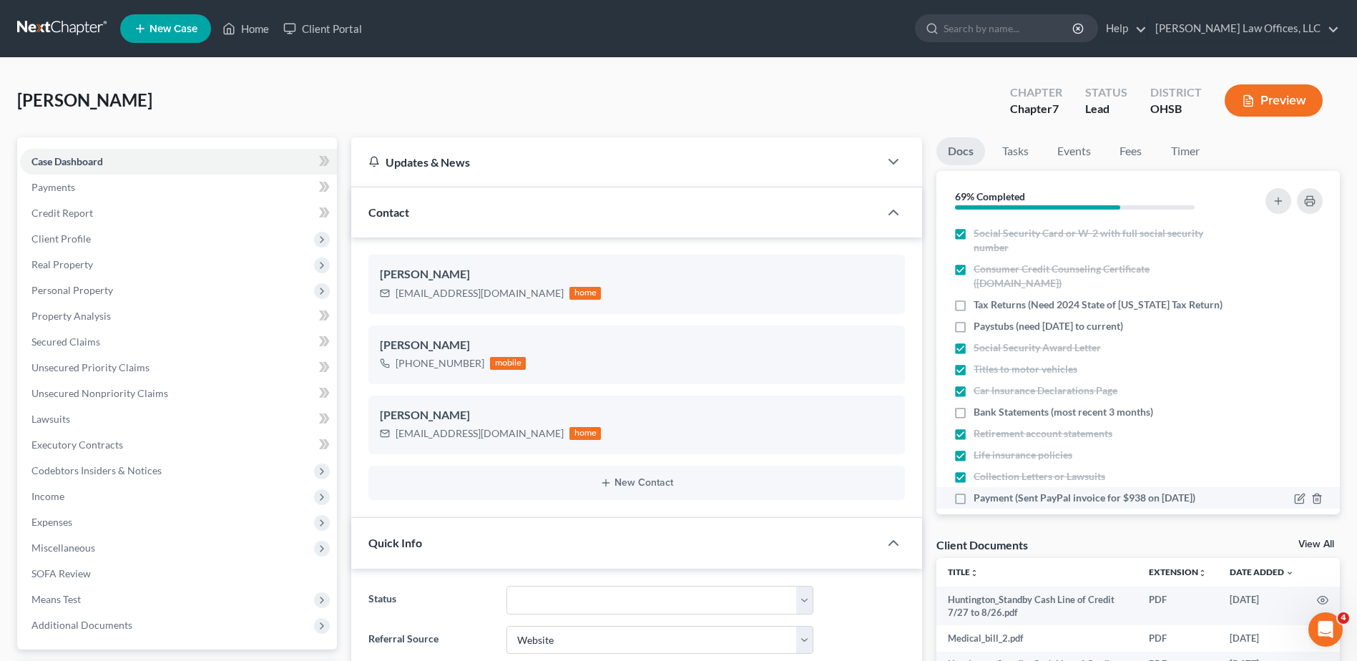
scroll to position [37, 0]
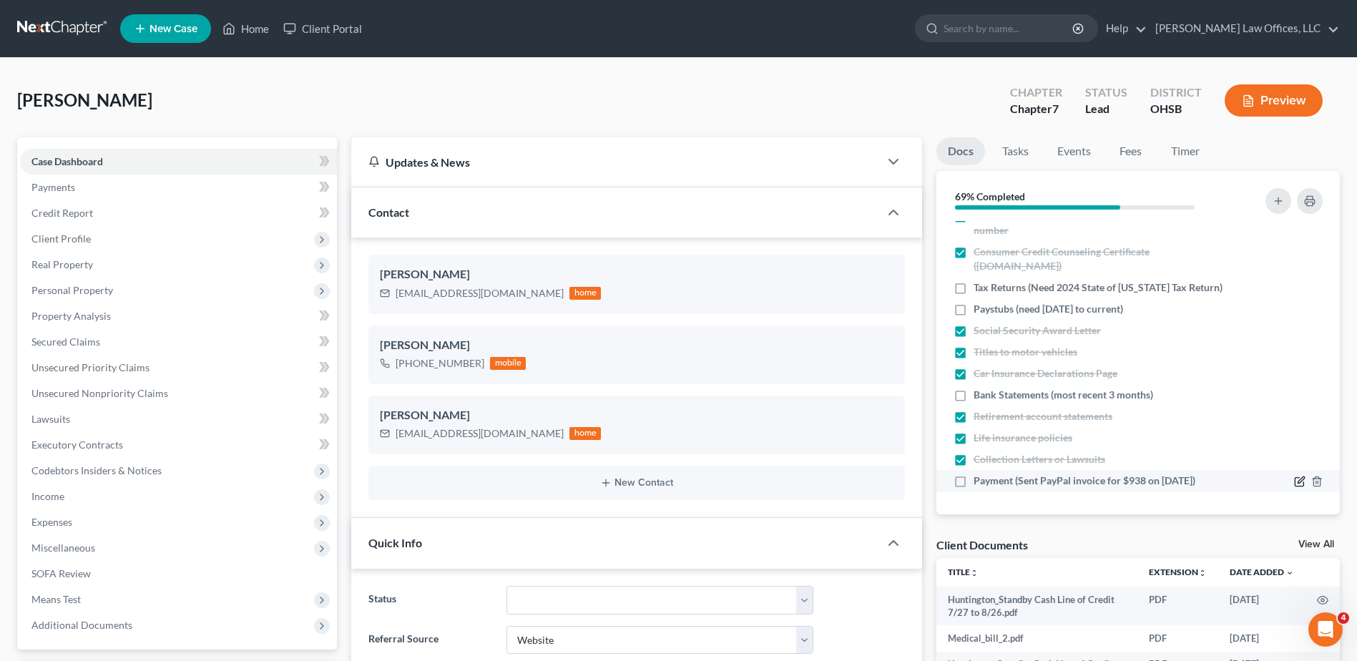
click at [1294, 481] on icon "button" at bounding box center [1299, 481] width 11 height 11
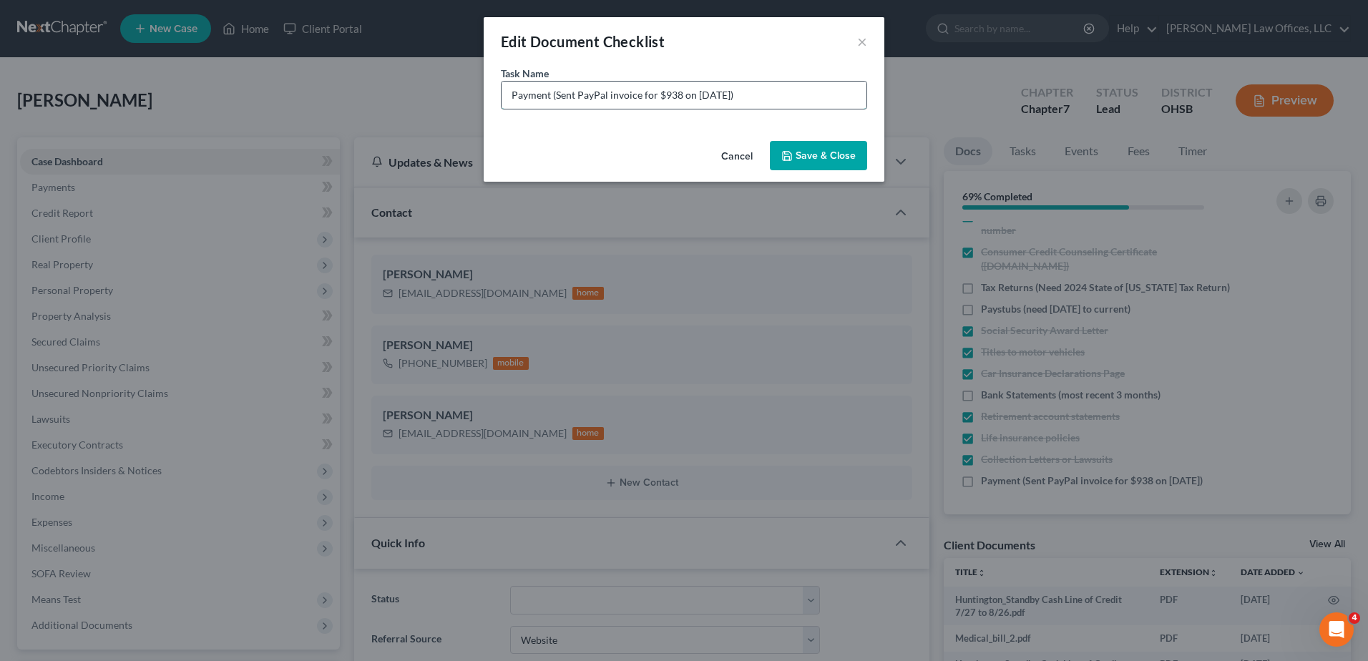
drag, startPoint x: 656, startPoint y: 96, endPoint x: 557, endPoint y: 99, distance: 99.5
click at [557, 99] on input "Payment (Sent PayPal invoice for $938 on 9/2/25)" at bounding box center [684, 95] width 365 height 27
click at [628, 94] on input "Payment (Paid $938 on 9/2/25)" at bounding box center [684, 95] width 365 height 27
type input "Payment (Paid $938 on 9/4/25)"
click at [825, 162] on button "Save & Close" at bounding box center [818, 156] width 97 height 30
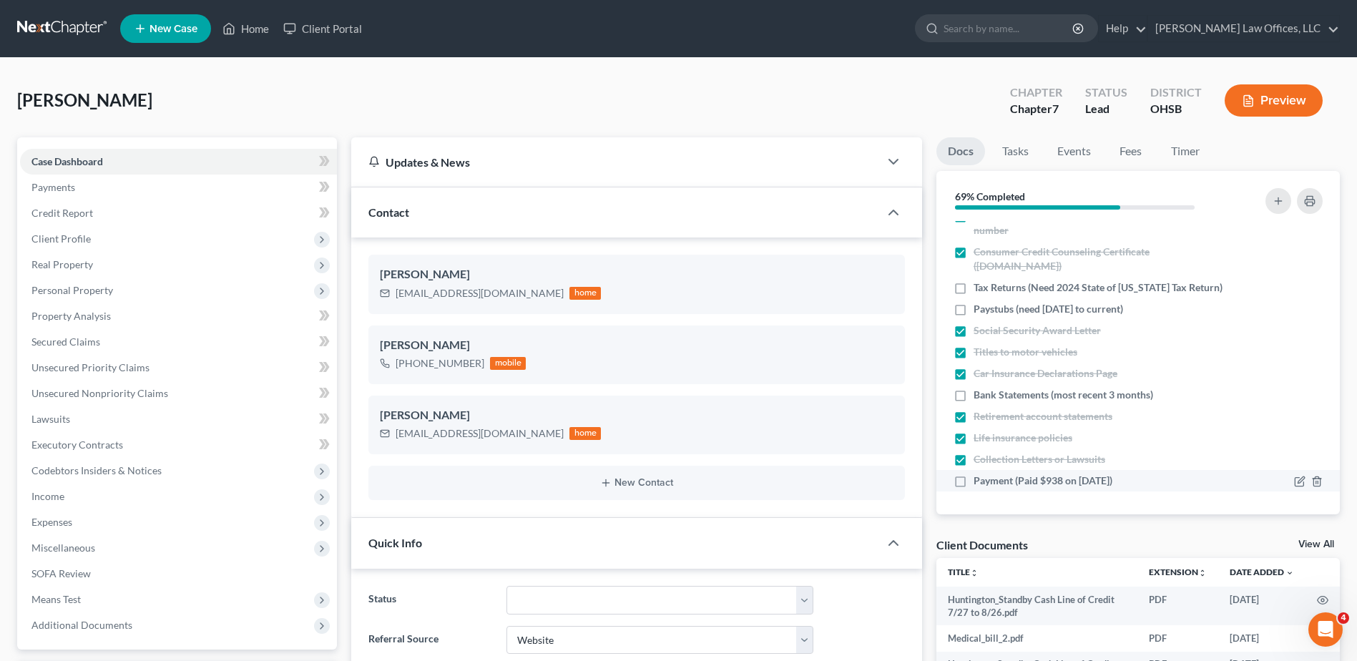
click at [974, 482] on label "Payment (Paid $938 on 9/4/25)" at bounding box center [1043, 481] width 139 height 14
click at [979, 482] on input "Payment (Paid $938 on 9/4/25)" at bounding box center [983, 478] width 9 height 9
checkbox input "true"
